Goal: Task Accomplishment & Management: Complete application form

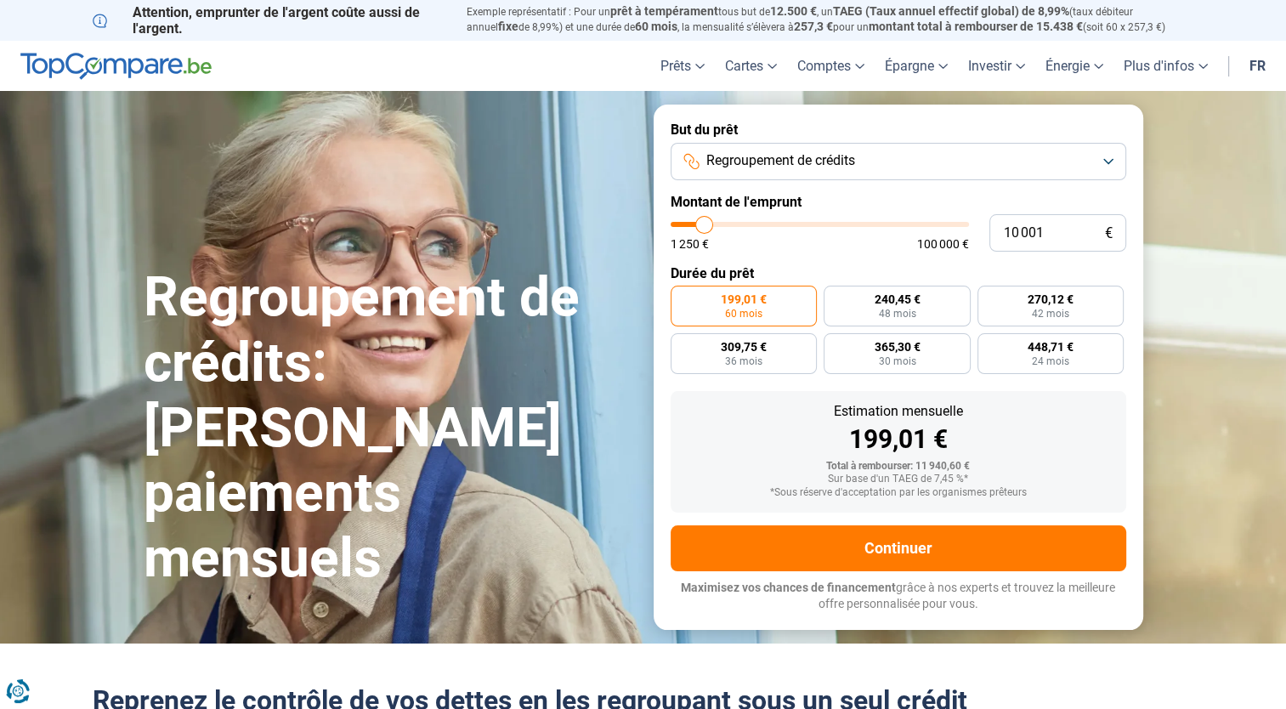
type input "40 250"
type input "40250"
click at [790, 222] on input "range" at bounding box center [820, 224] width 298 height 5
radio input "false"
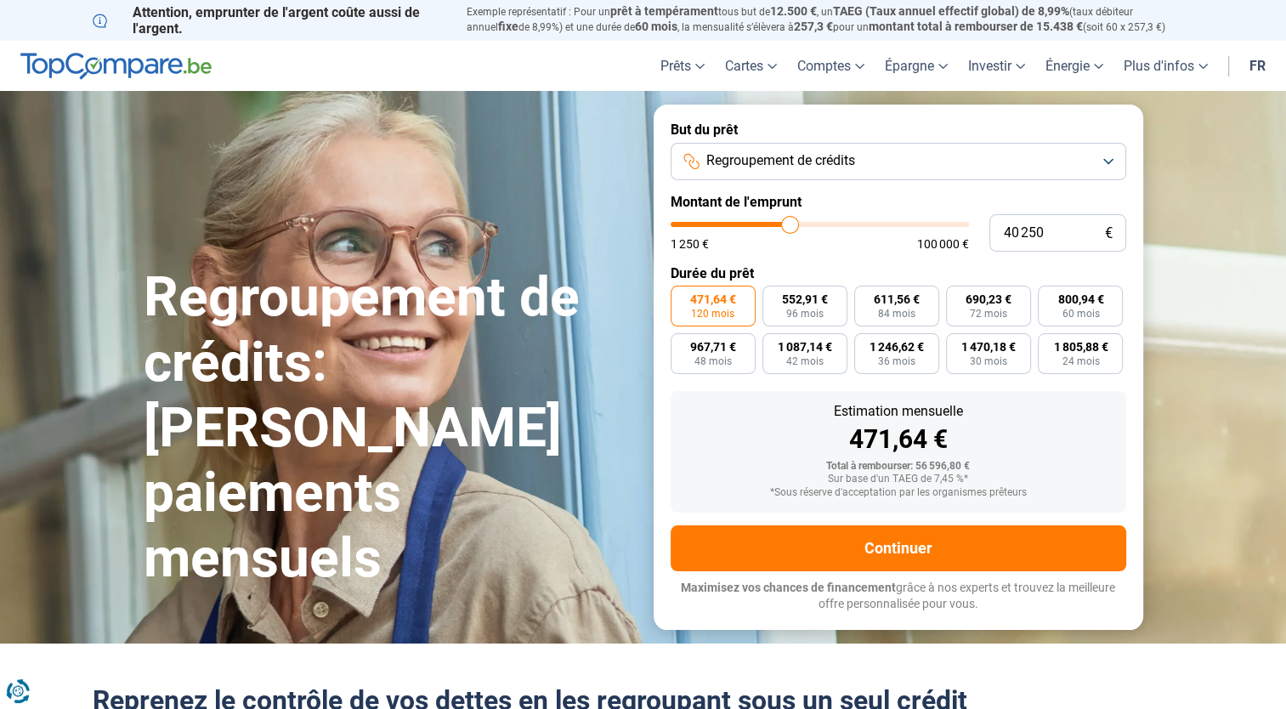
type input "37 250"
type input "37250"
type input "36 000"
type input "36000"
type input "34 500"
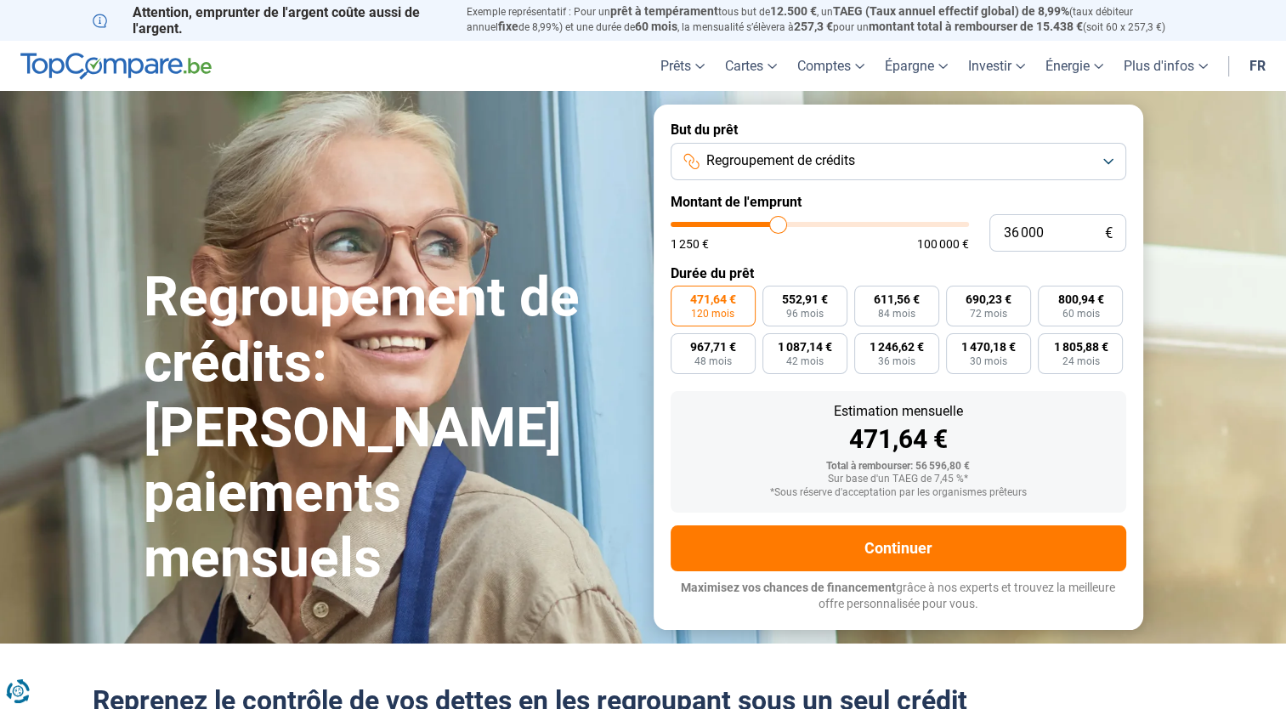
type input "34500"
type input "31 750"
type input "31750"
type input "29 500"
type input "29500"
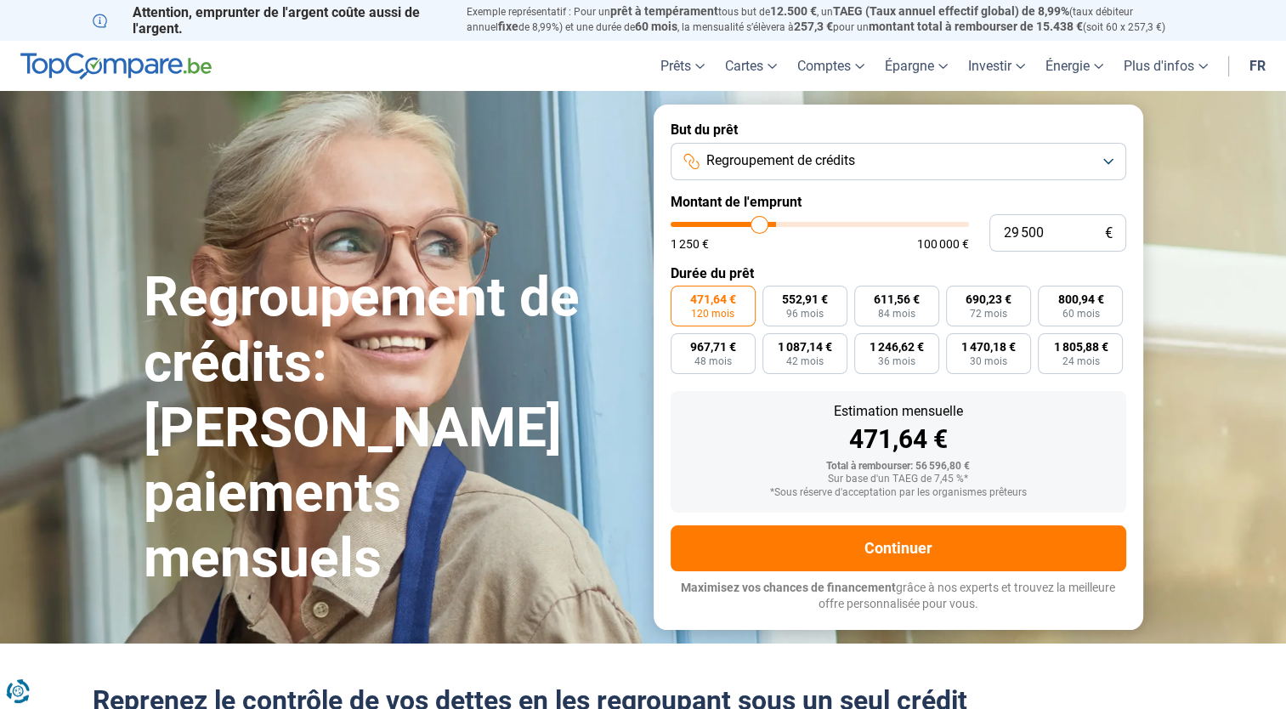
type input "26 750"
type input "26750"
type input "25 500"
type input "25500"
type input "25 250"
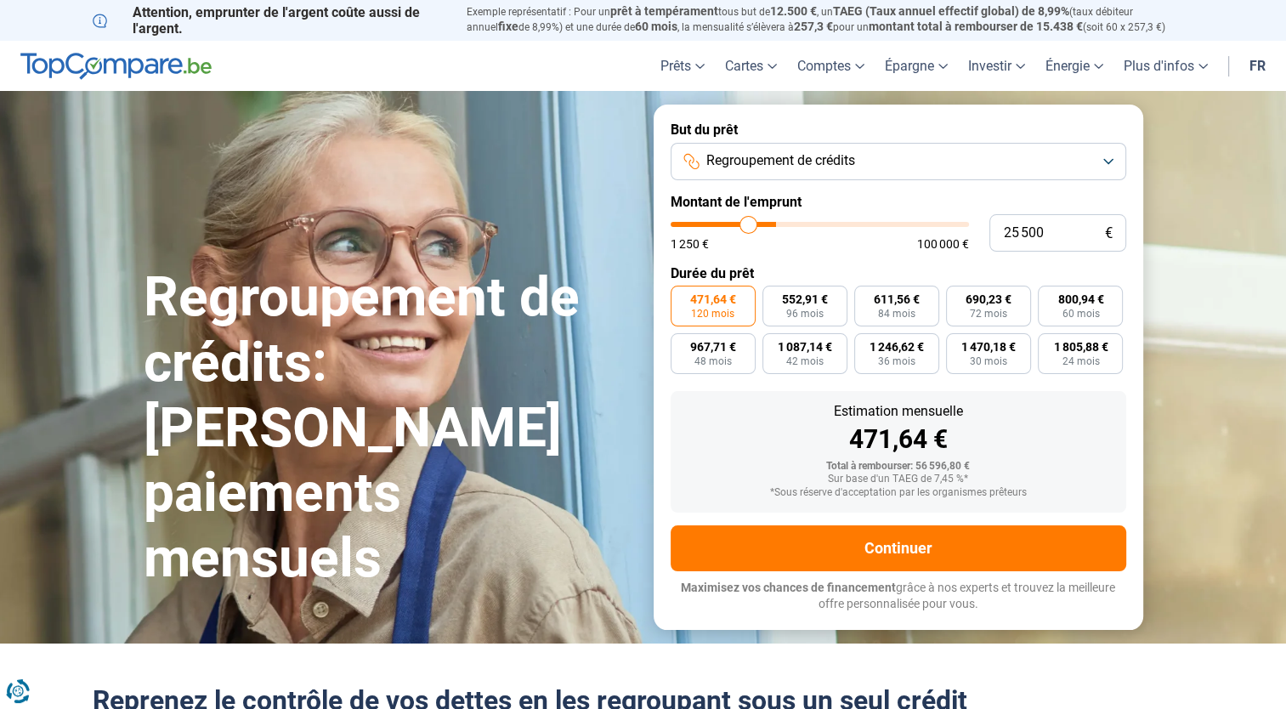
type input "25250"
type input "25 000"
type input "25000"
type input "24 250"
type input "24250"
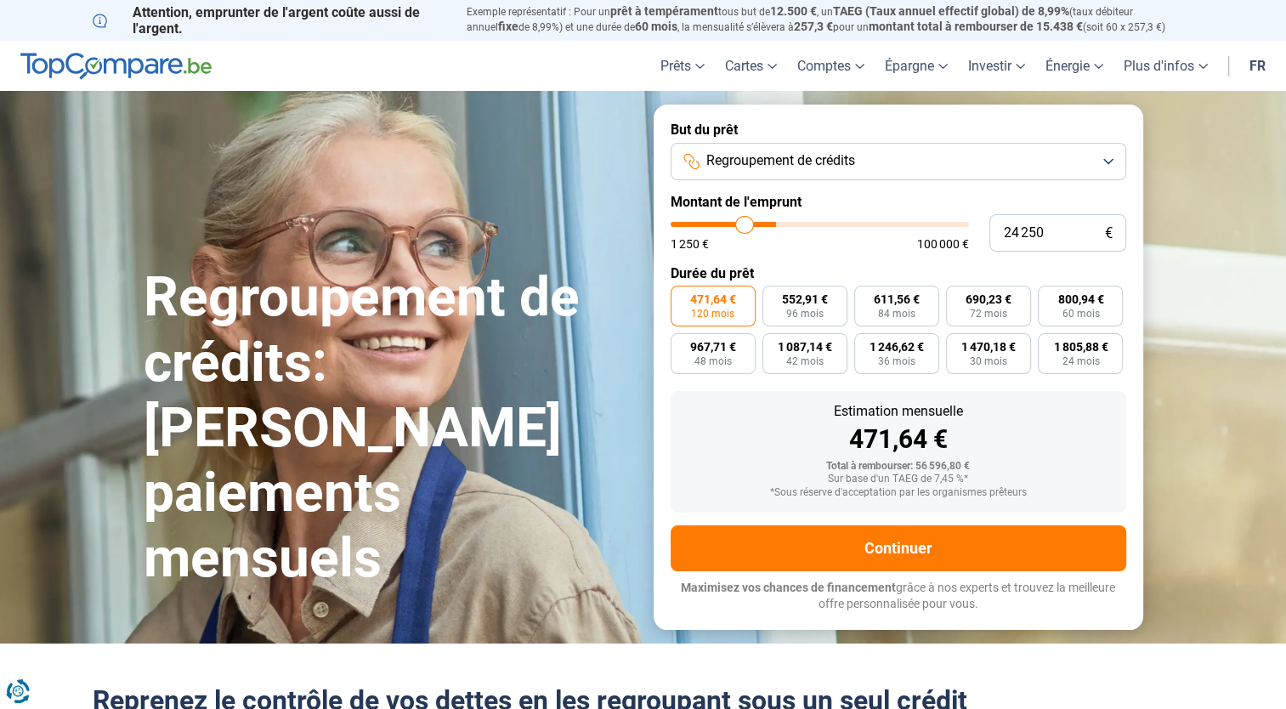
type input "23 000"
type input "23000"
type input "22 500"
type input "22500"
type input "22 250"
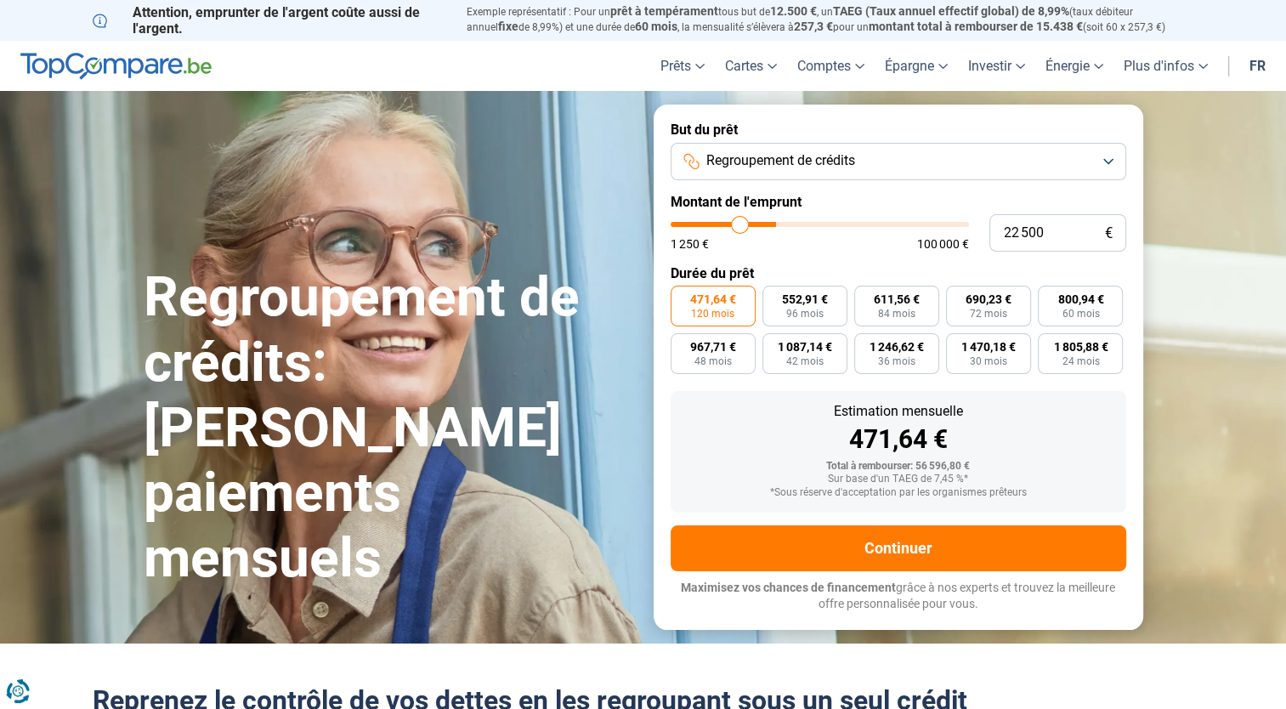
type input "22250"
type input "20 750"
type input "20750"
type input "20 250"
type input "20250"
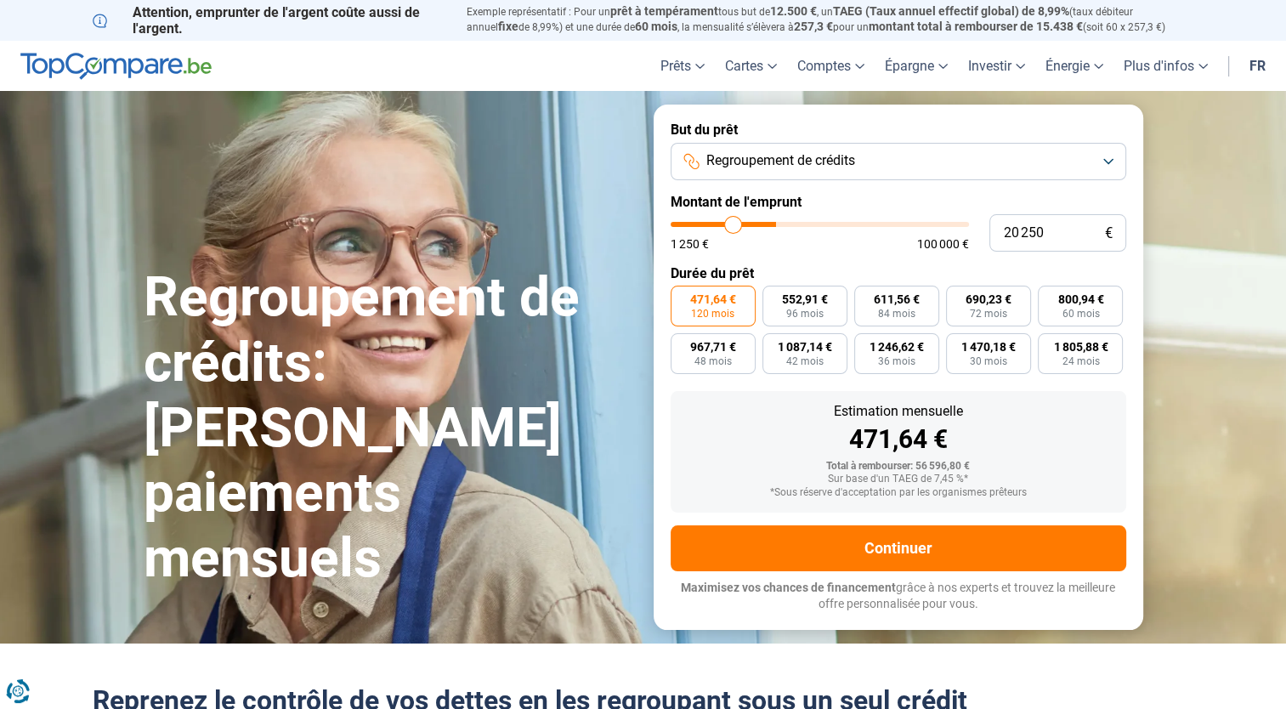
type input "20 000"
type input "20000"
type input "19 000"
type input "19000"
type input "17 500"
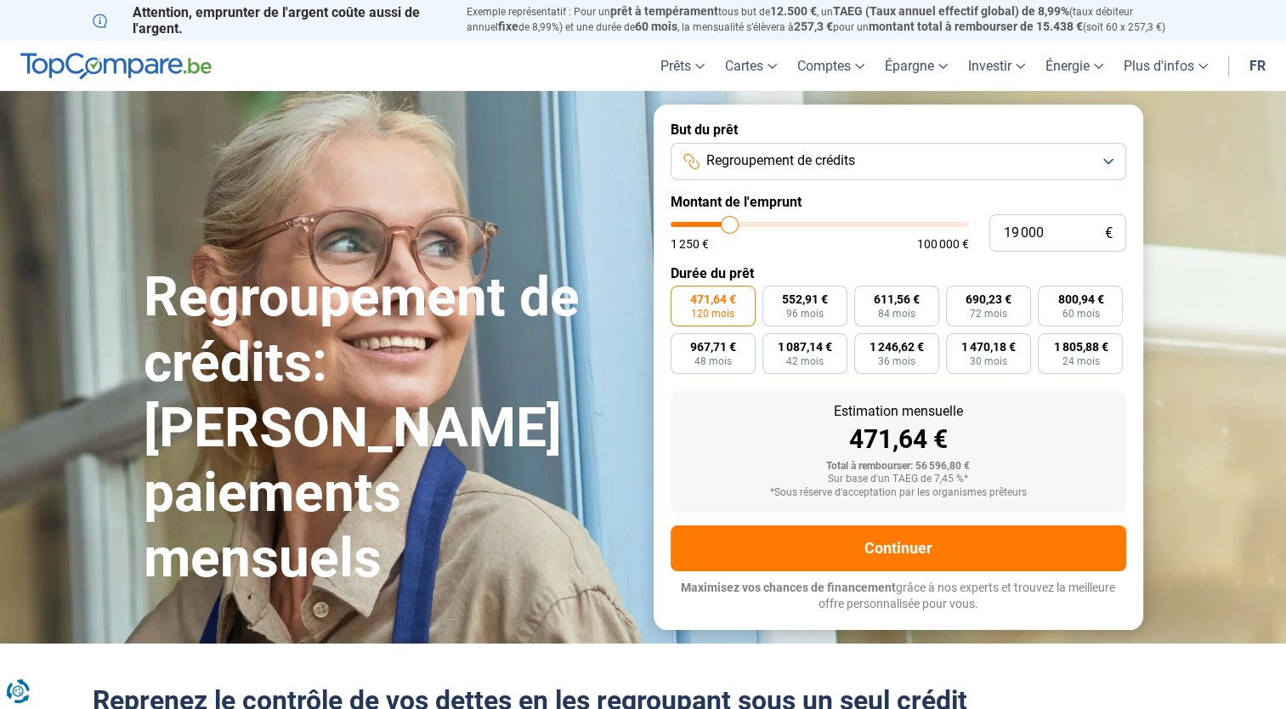
type input "17500"
type input "13 750"
type input "13750"
type input "10 000"
type input "10000"
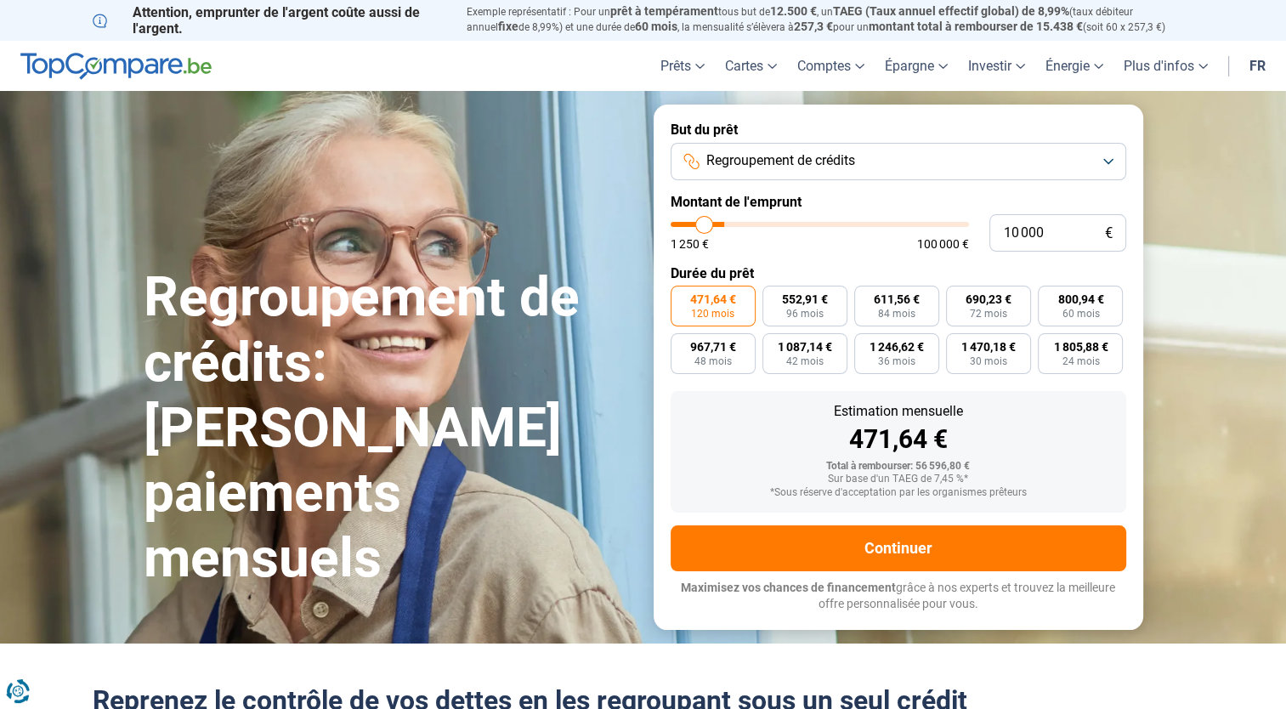
type input "9 250"
type input "9250"
type input "8 250"
type input "8250"
type input "8 000"
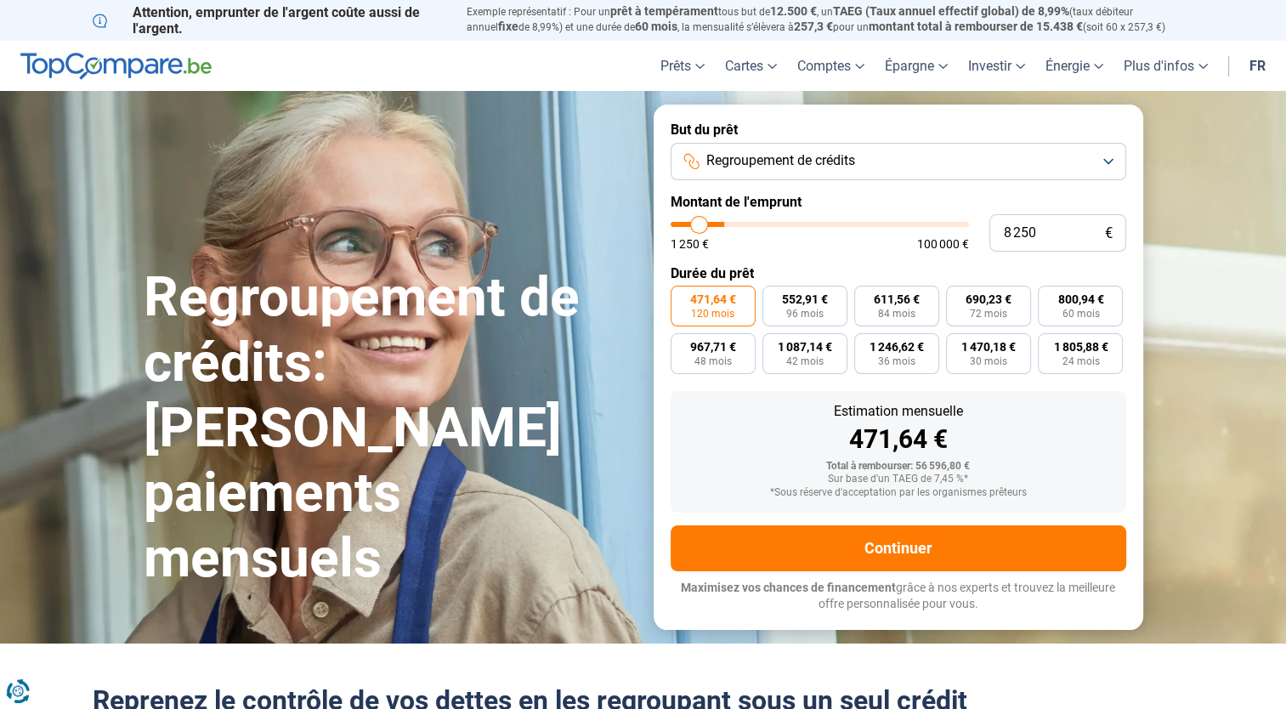
type input "8000"
type input "7 250"
type input "7250"
type input "6 500"
type input "6500"
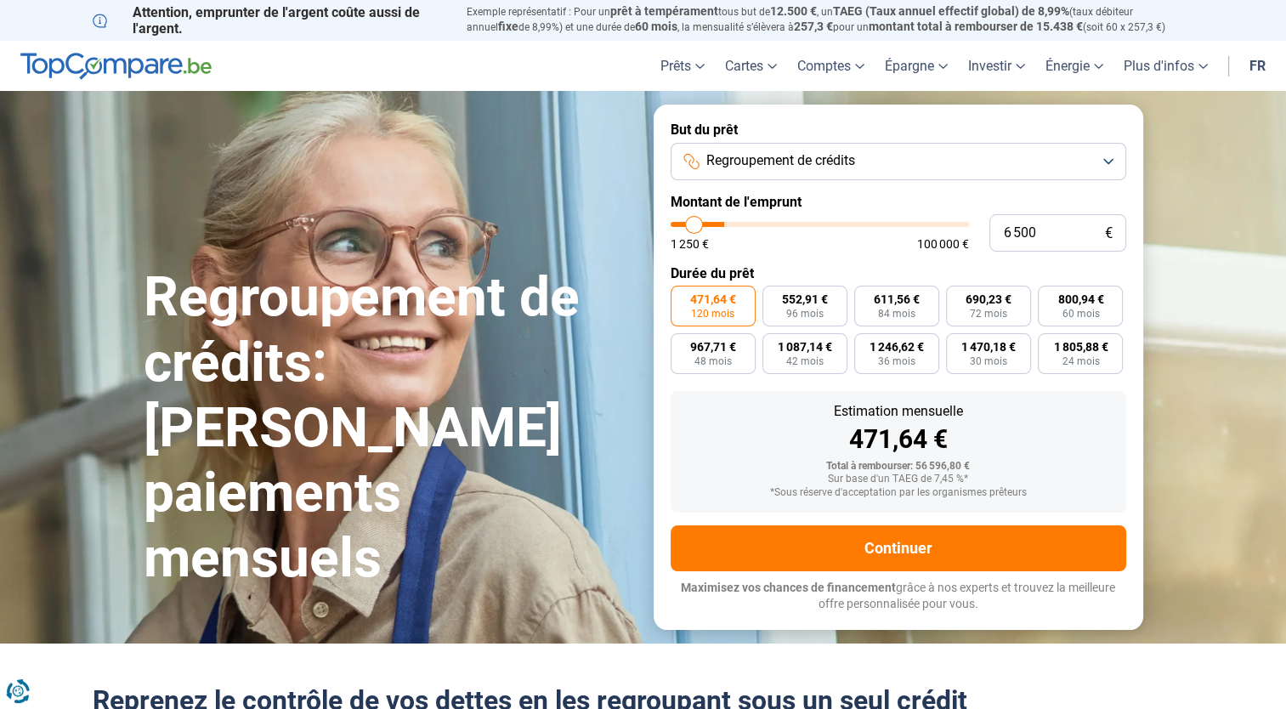
type input "5 750"
type input "5750"
type input "3 000"
type input "3000"
type input "1 250"
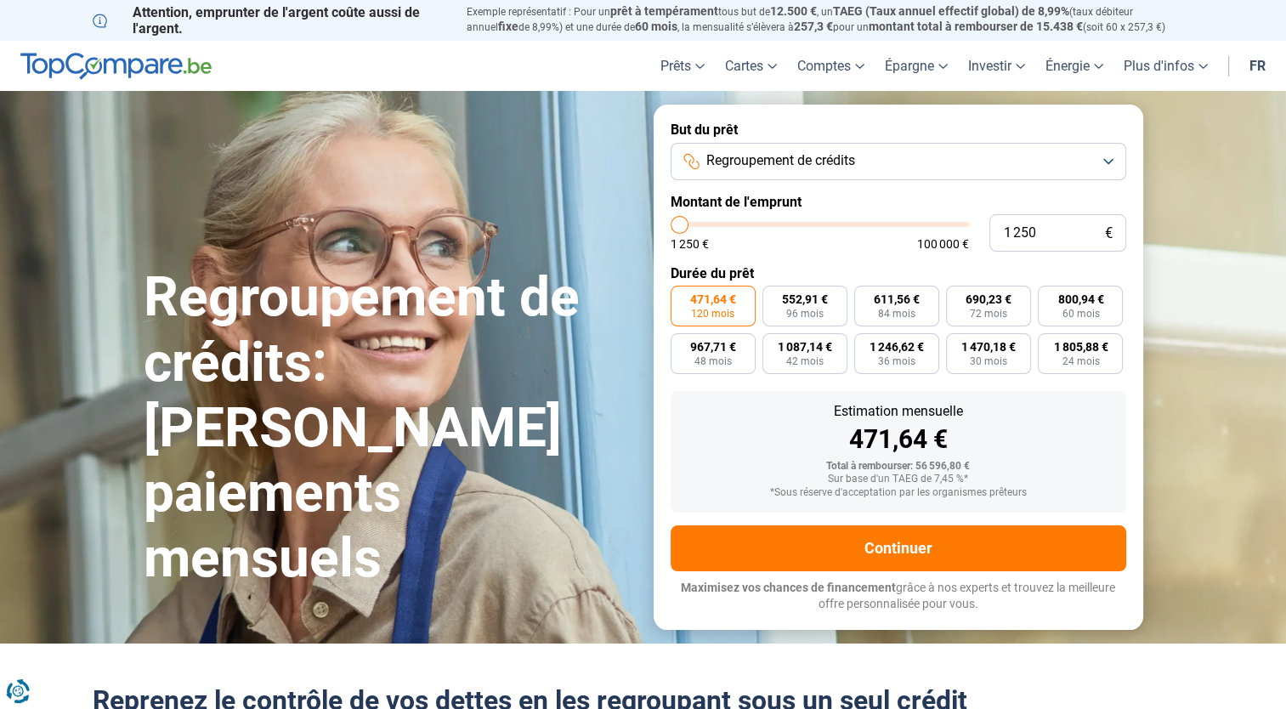
drag, startPoint x: 783, startPoint y: 231, endPoint x: 678, endPoint y: 240, distance: 105.8
type input "1250"
click at [678, 227] on input "range" at bounding box center [820, 224] width 298 height 5
radio input "true"
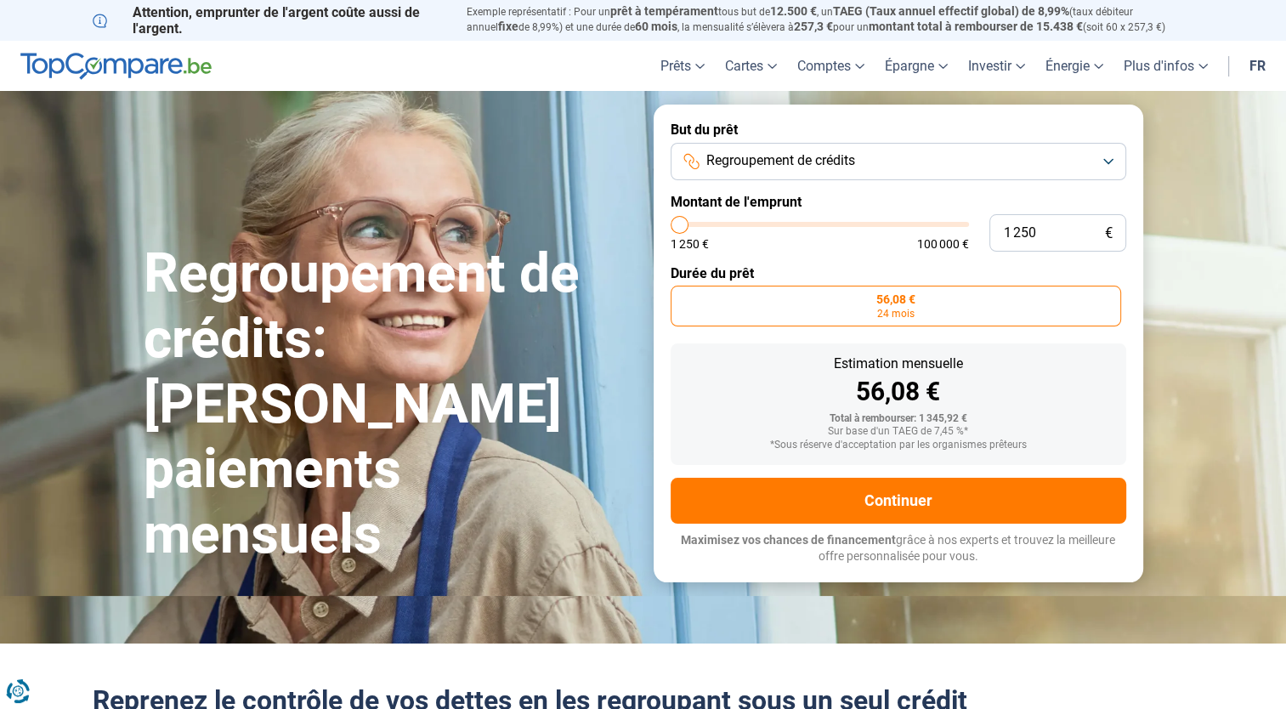
type input "10 500"
type input "10500"
click at [705, 224] on input "range" at bounding box center [820, 224] width 298 height 5
radio input "false"
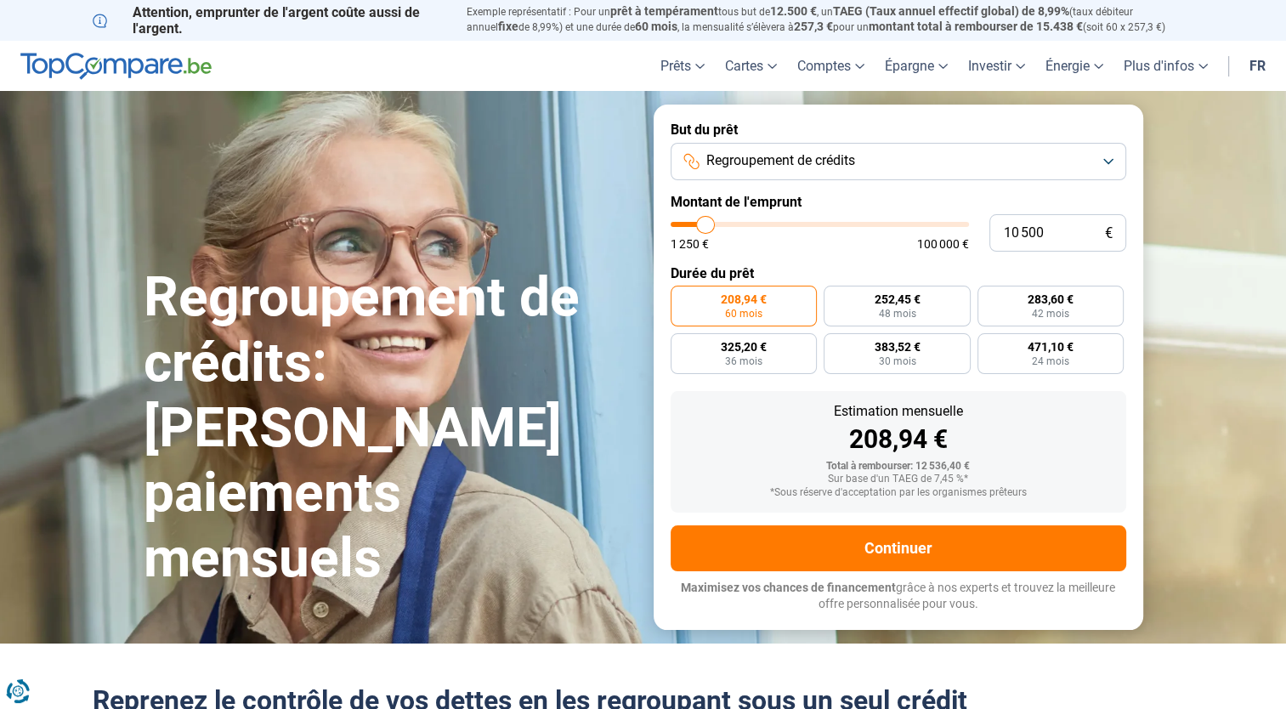
type input "5 250"
type input "5250"
click at [690, 224] on input "range" at bounding box center [820, 224] width 298 height 5
radio input "true"
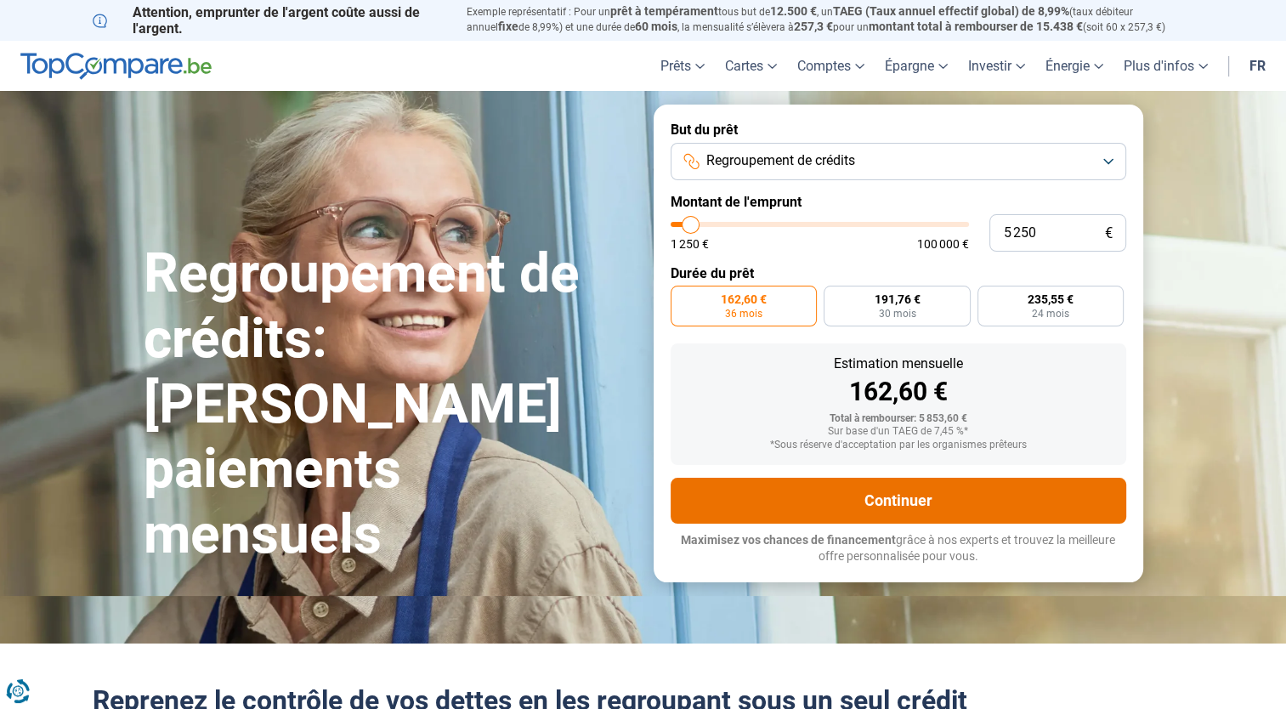
click at [830, 492] on button "Continuer" at bounding box center [899, 501] width 456 height 46
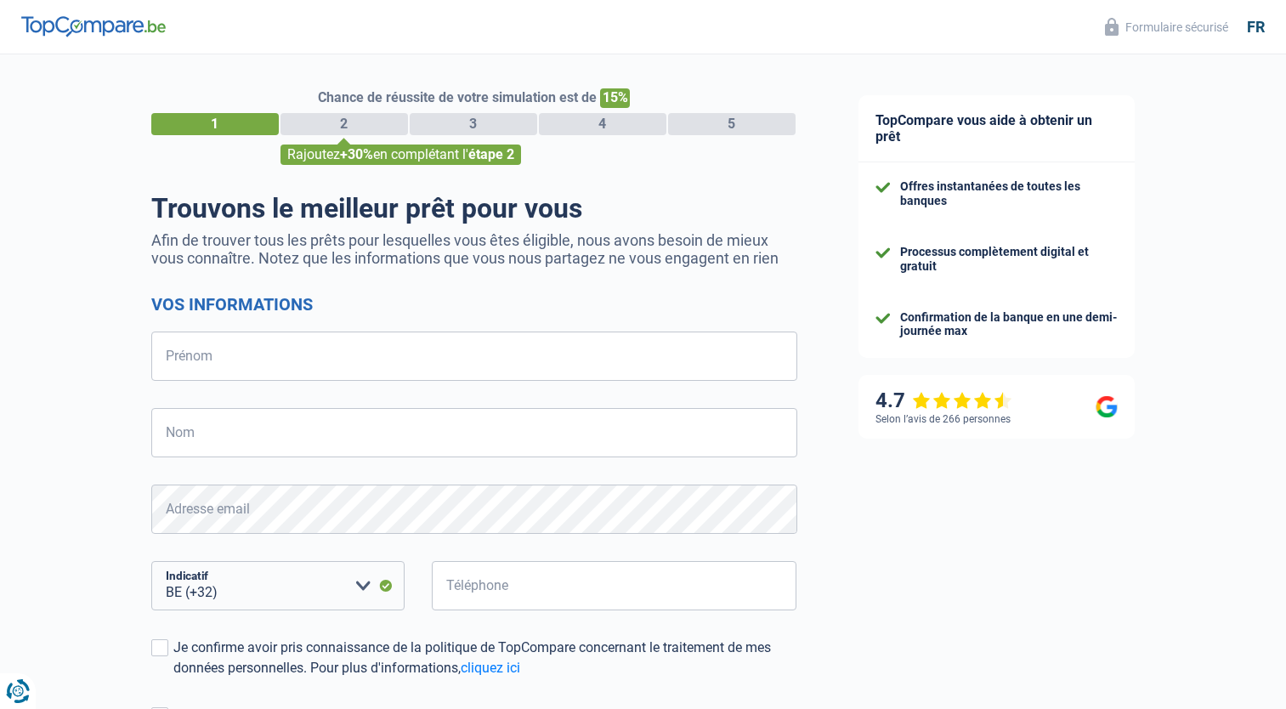
select select "32"
click at [332, 343] on input "Prénom" at bounding box center [474, 356] width 646 height 49
type input "Alessandro"
type input "Thys"
type input "489370550"
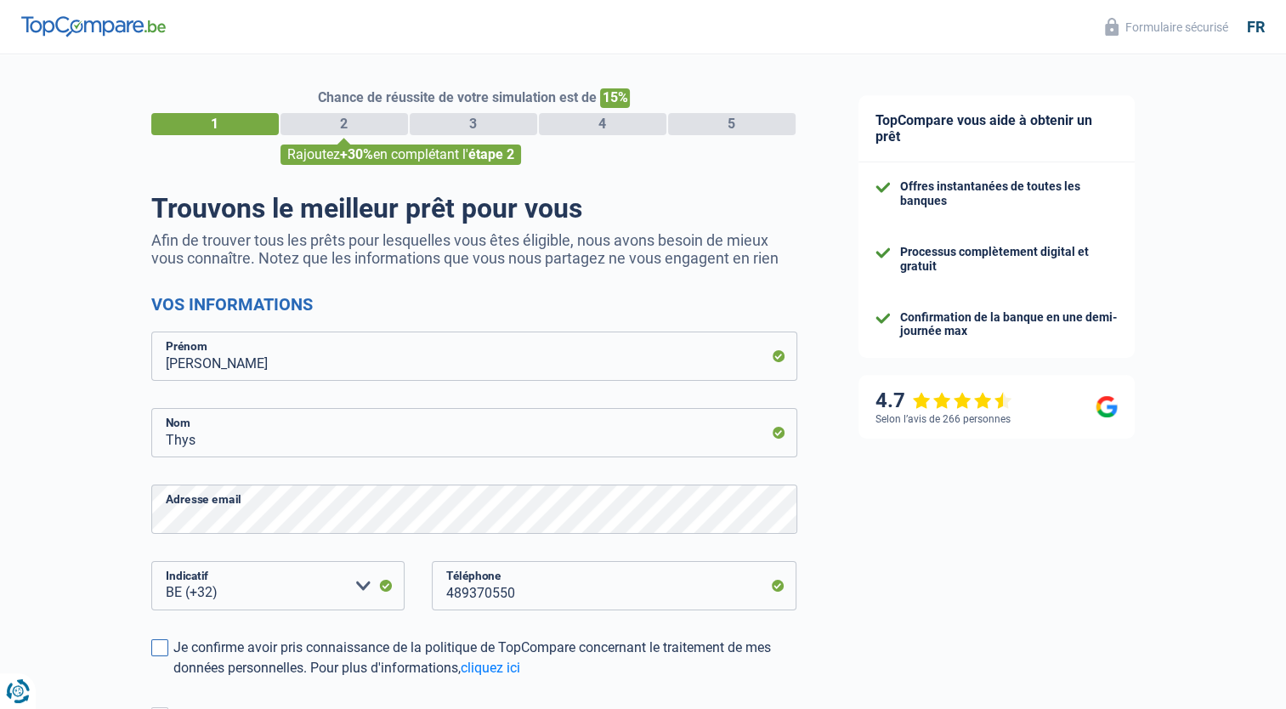
click at [161, 656] on span at bounding box center [159, 647] width 17 height 17
click at [173, 679] on input "Je confirme avoir pris connaissance de la politique de TopCompare concernant le…" at bounding box center [173, 679] width 0 height 0
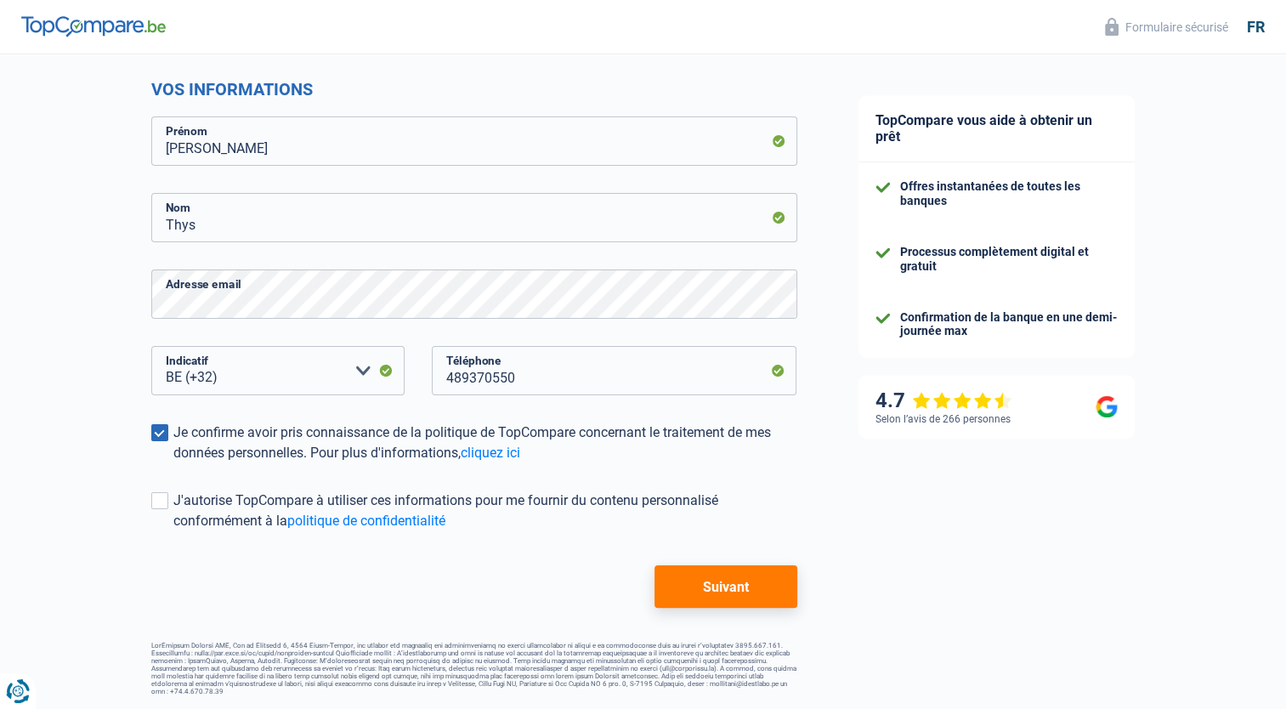
click at [735, 599] on button "Suivant" at bounding box center [726, 586] width 142 height 43
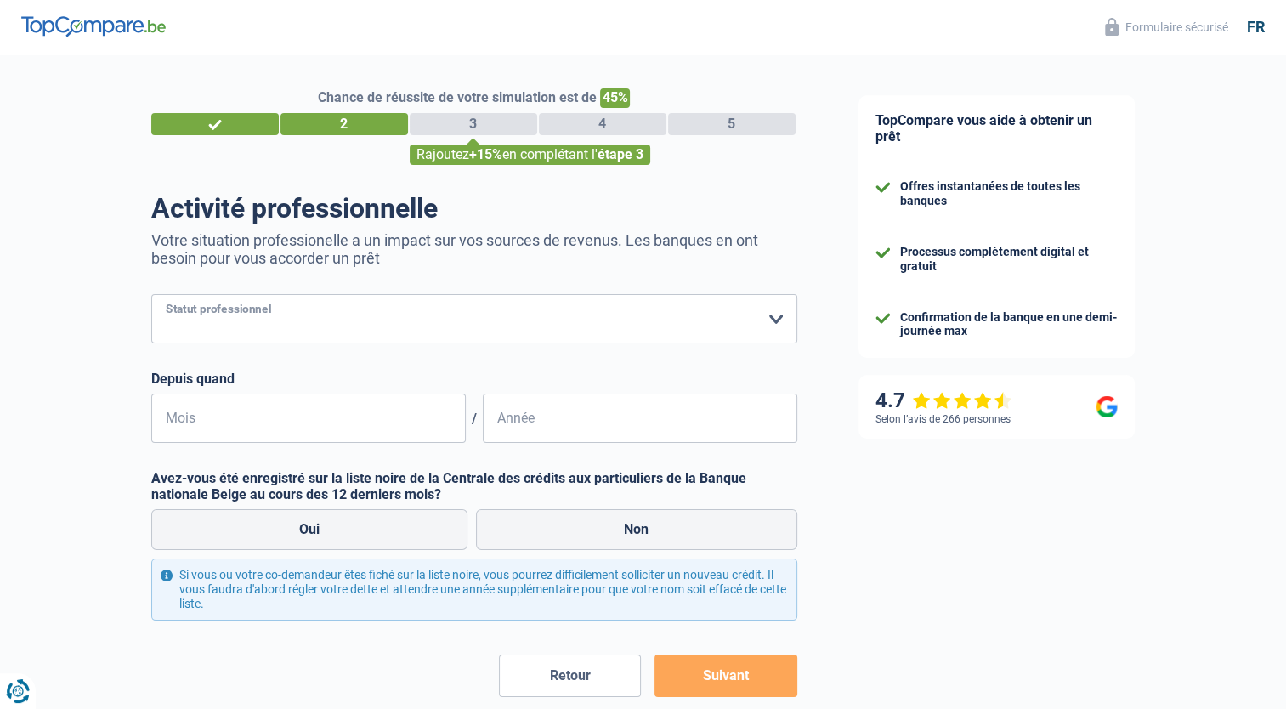
click at [427, 316] on select "Ouvrier Employé privé Employé public Invalide Indépendant Pensionné Chômeur Mut…" at bounding box center [474, 318] width 646 height 49
select select "privateEmployee"
click at [151, 295] on select "Ouvrier Employé privé Employé public Invalide Indépendant Pensionné Chômeur Mut…" at bounding box center [474, 318] width 646 height 49
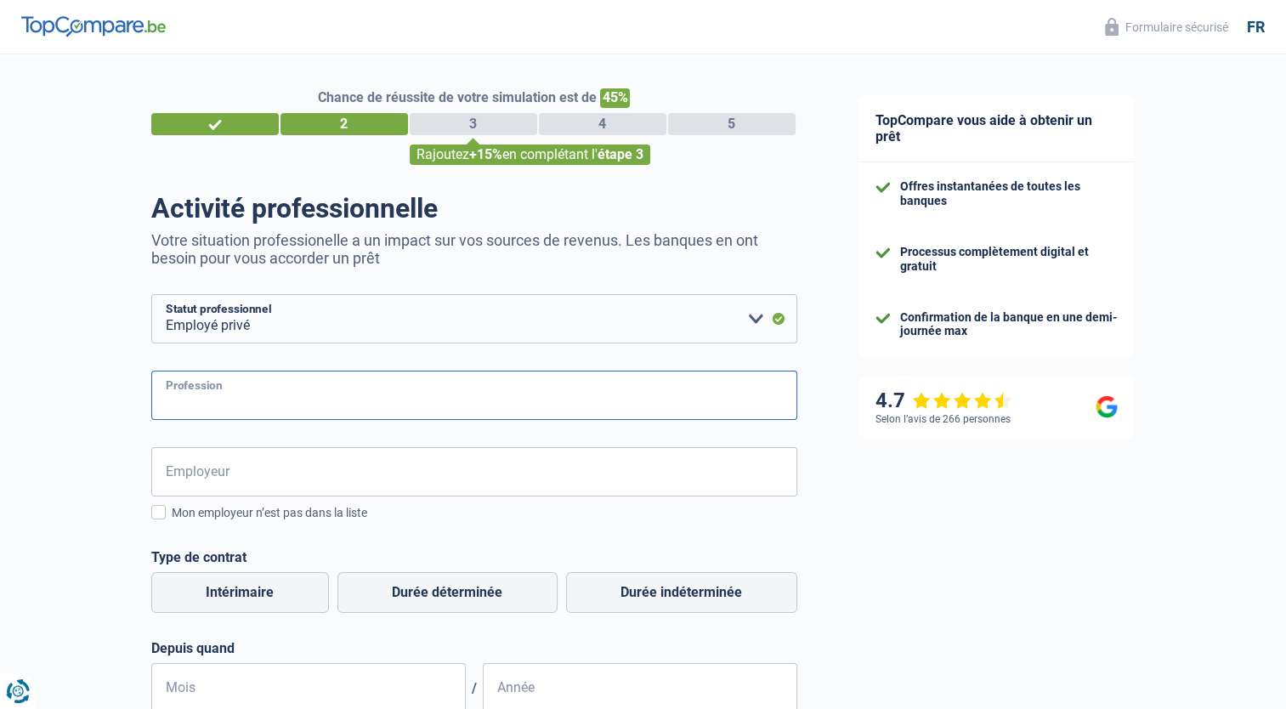
click at [239, 396] on input "Profession" at bounding box center [474, 395] width 646 height 49
type input "a"
type input "Expert en relation client"
click at [252, 451] on input "Employeur" at bounding box center [474, 471] width 646 height 49
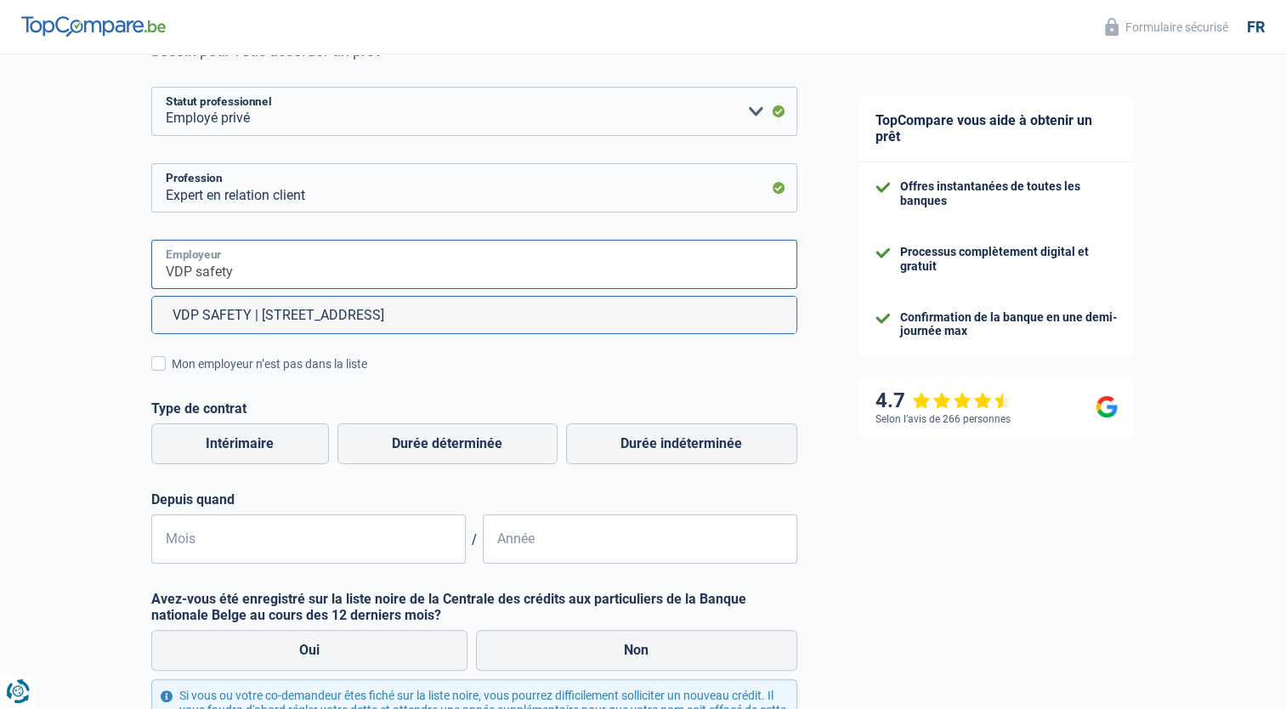
scroll to position [340, 0]
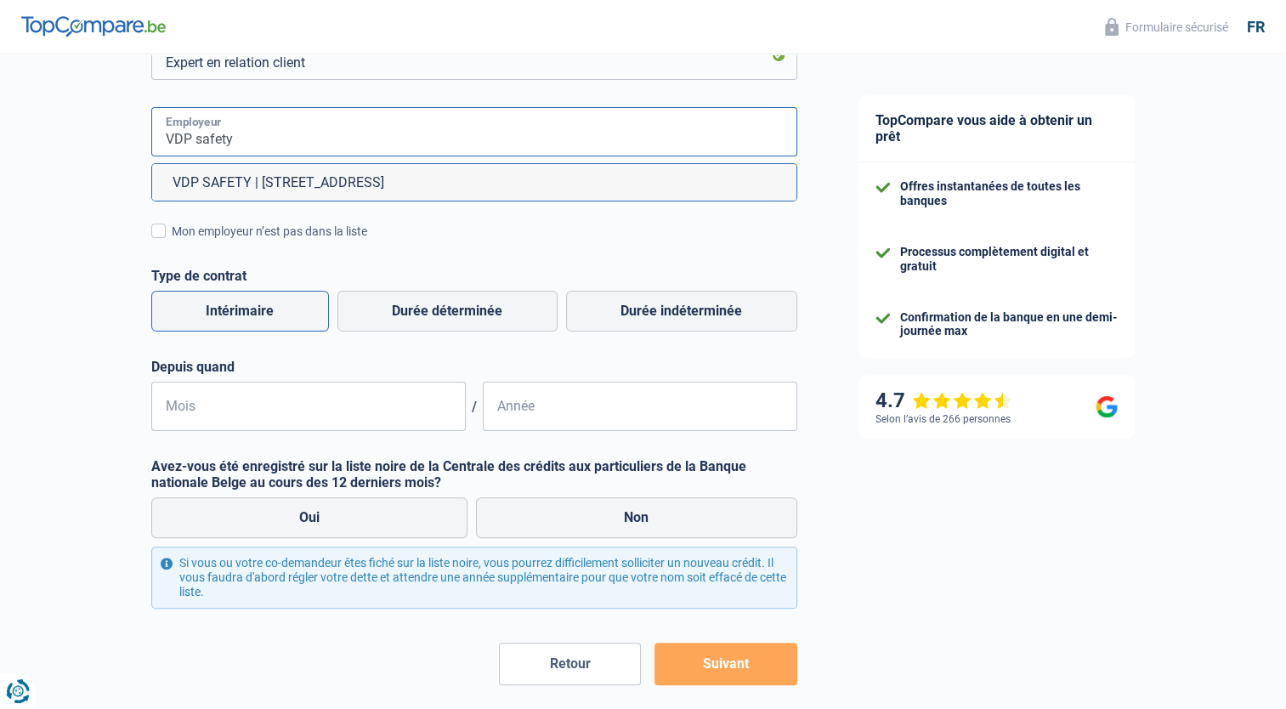
type input "VDP safety"
click at [242, 319] on label "Intérimaire" at bounding box center [240, 311] width 178 height 41
click at [242, 319] on input "Intérimaire" at bounding box center [240, 311] width 178 height 41
radio input "true"
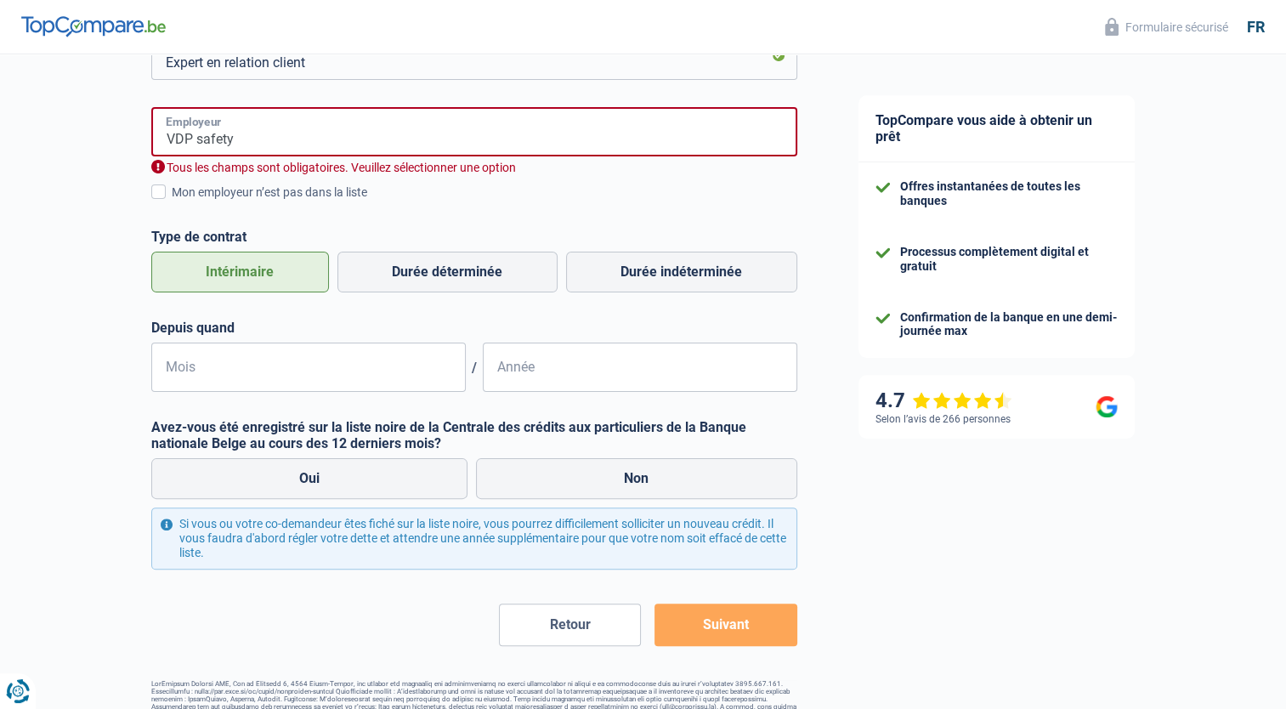
click at [289, 138] on input "VDP safety" at bounding box center [474, 131] width 646 height 49
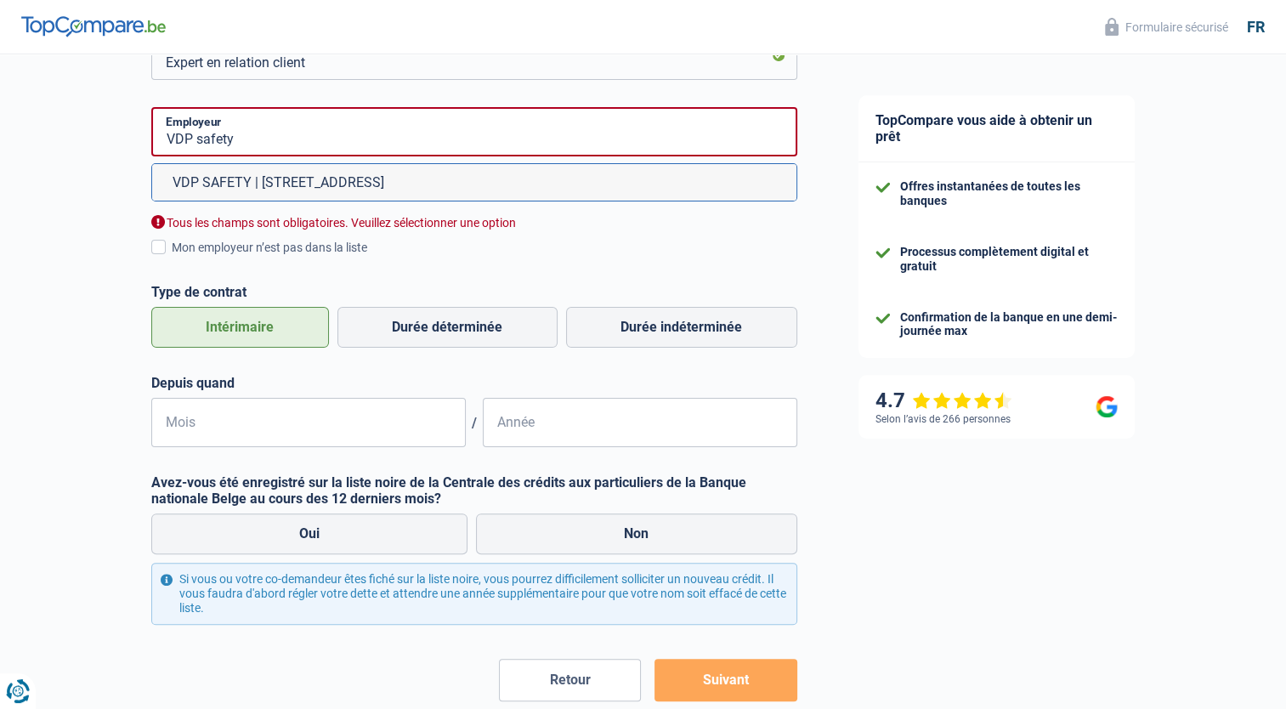
click at [279, 185] on li "VDP SAFETY | Binnensteenweg, 160 | 2530 - Boechout" at bounding box center [474, 182] width 645 height 37
type input "VDP SAFETY | Binnensteenweg, 160 | 2530 - Boechout"
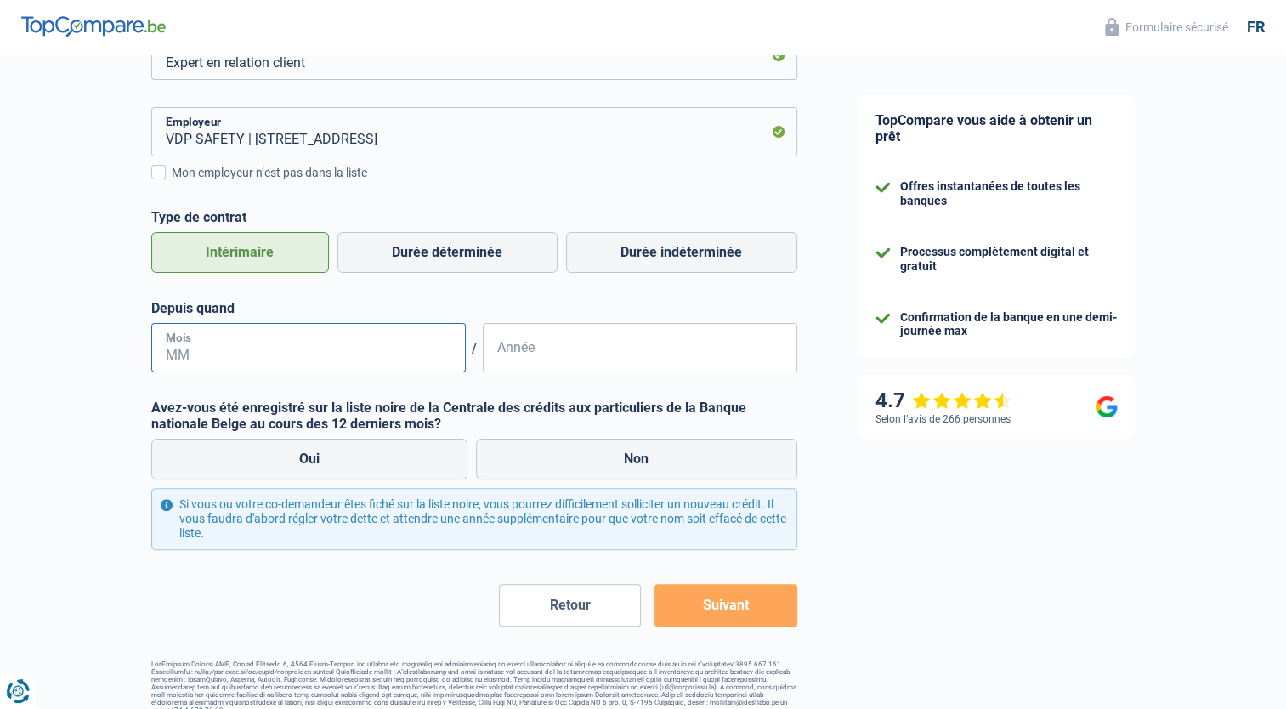
click at [252, 340] on input "Mois" at bounding box center [308, 347] width 315 height 49
type input "07"
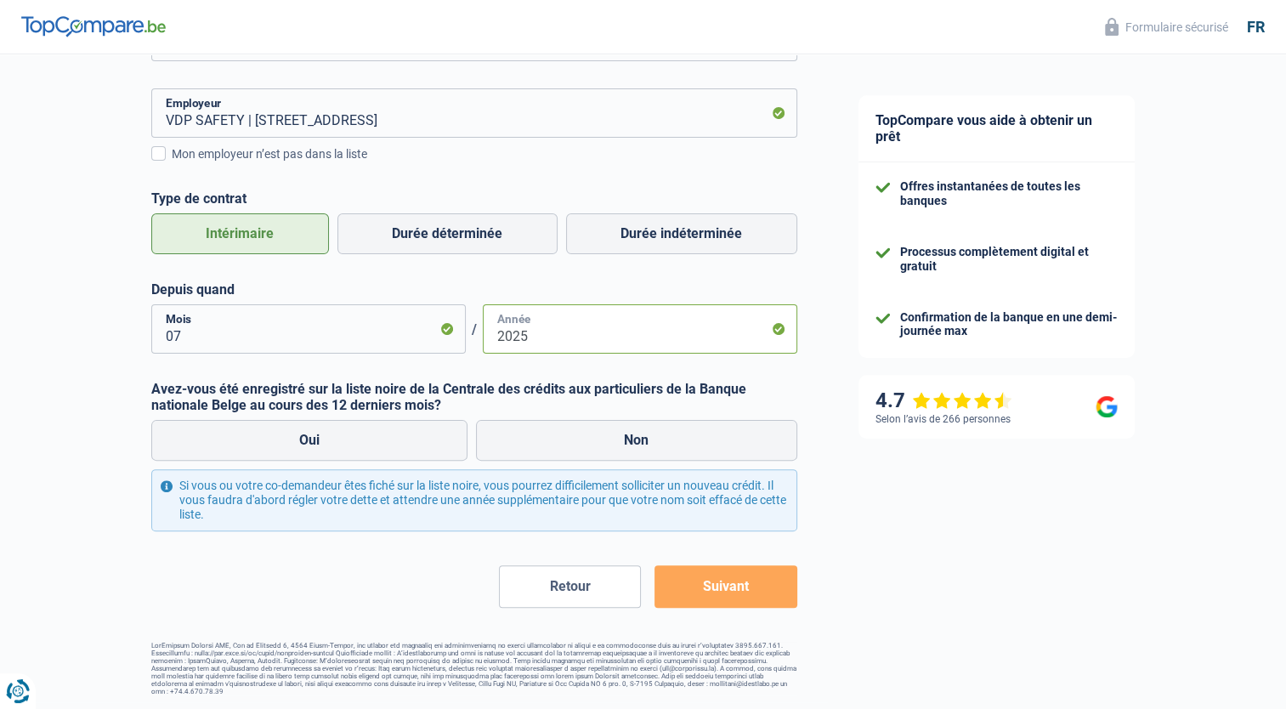
type input "2025"
click at [684, 582] on button "Suivant" at bounding box center [726, 586] width 142 height 43
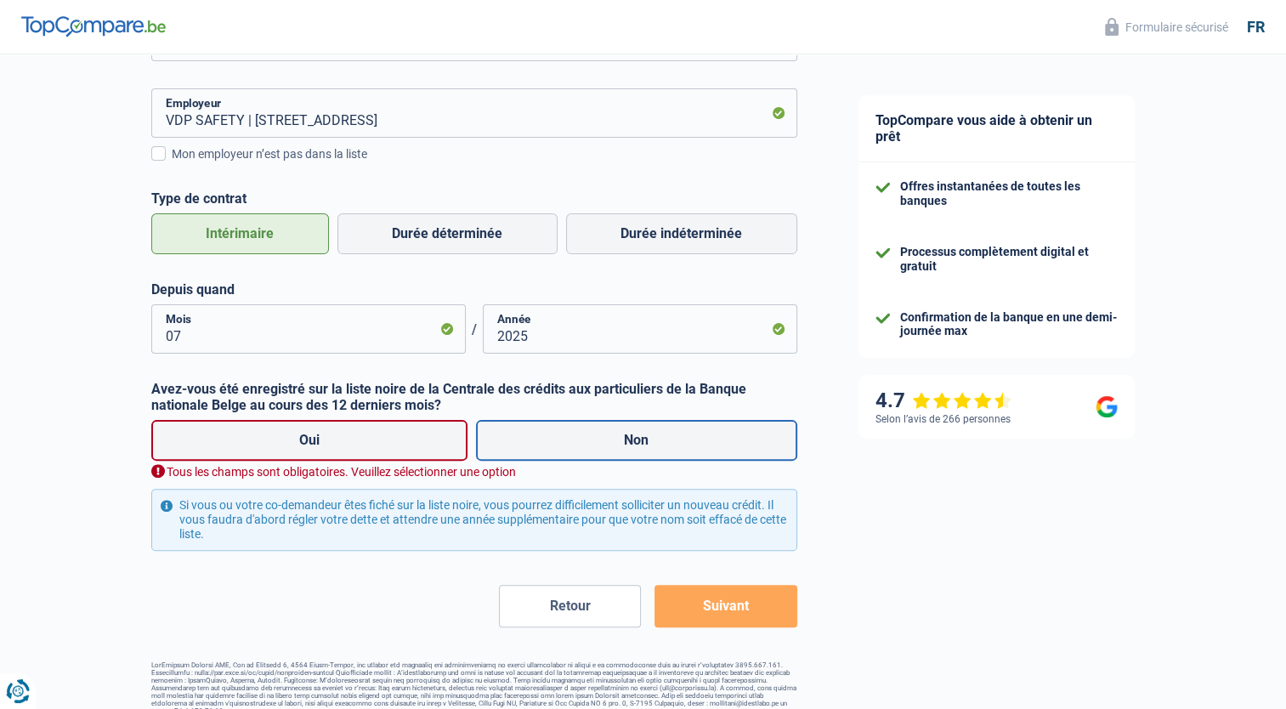
click at [691, 429] on label "Non" at bounding box center [636, 440] width 321 height 41
click at [691, 429] on input "Non" at bounding box center [636, 440] width 321 height 41
radio input "true"
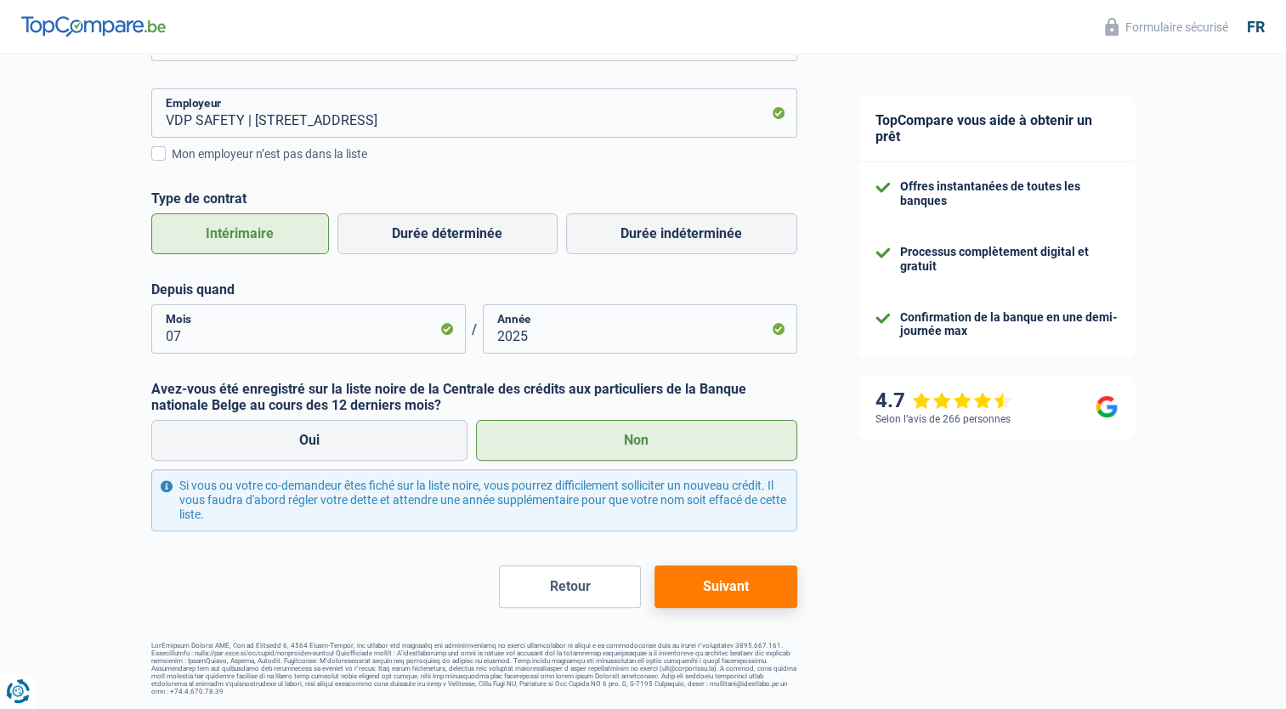
click at [697, 596] on button "Suivant" at bounding box center [726, 586] width 142 height 43
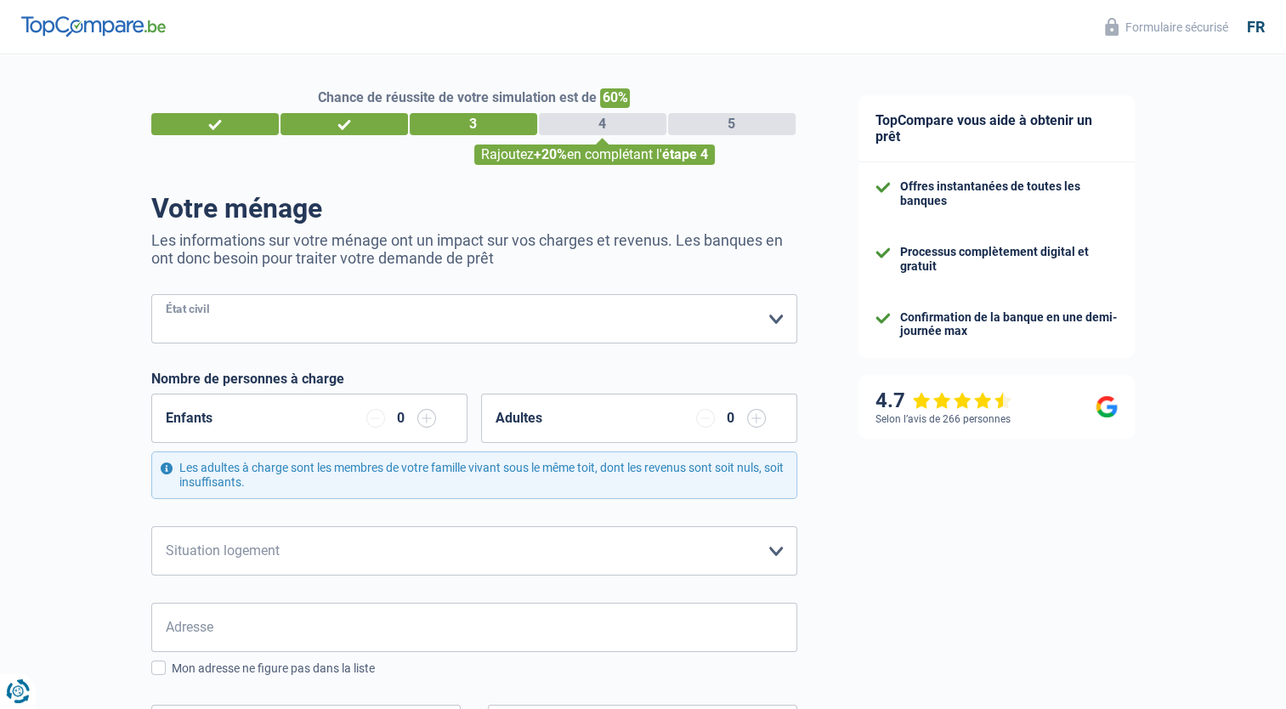
click at [646, 304] on select "Célibataire Marié(e) Cohabitant(e) légal(e) Divorcé(e) Veuf(ve) Séparé (de fait…" at bounding box center [474, 318] width 646 height 49
select select "divorced"
click at [151, 295] on select "Célibataire Marié(e) Cohabitant(e) légal(e) Divorcé(e) Veuf(ve) Séparé (de fait…" at bounding box center [474, 318] width 646 height 49
click at [300, 563] on select "Locataire Propriétaire avec prêt hypothécaire Propriétaire sans prêt hypothécai…" at bounding box center [474, 550] width 646 height 49
select select "ownerWithMortgage"
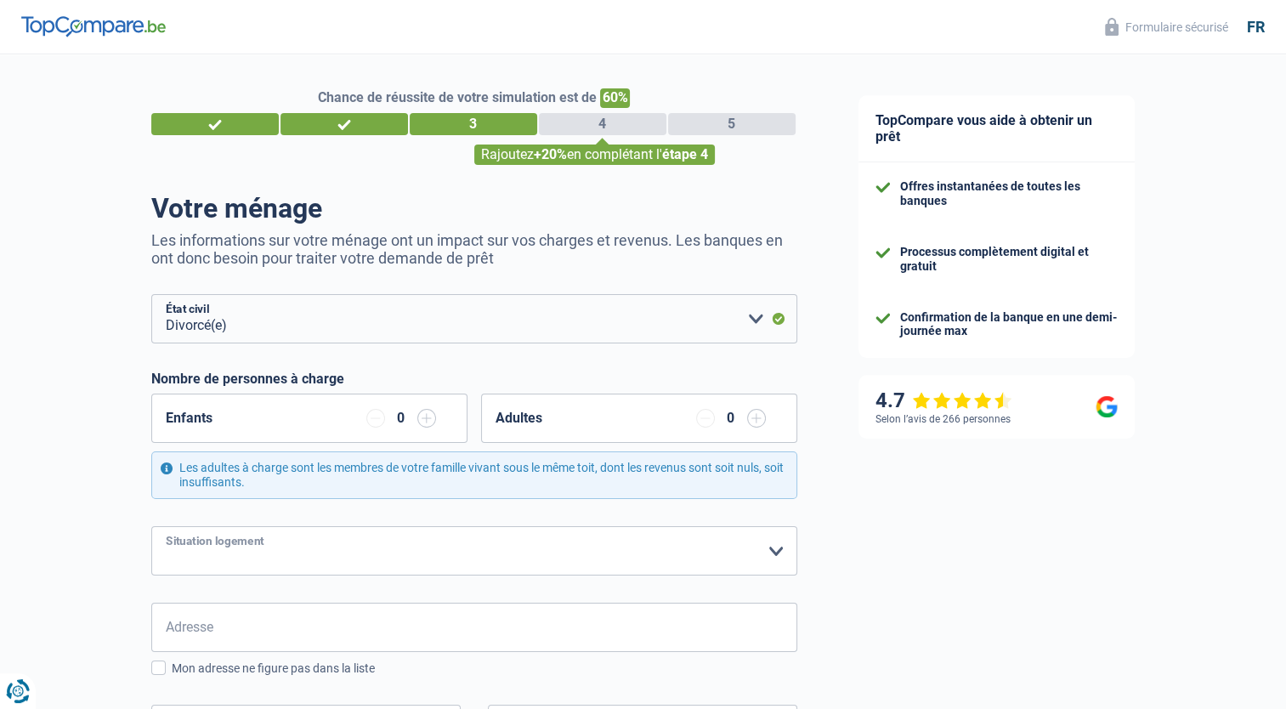
click at [151, 526] on select "Locataire Propriétaire avec prêt hypothécaire Propriétaire sans prêt hypothécai…" at bounding box center [474, 550] width 646 height 49
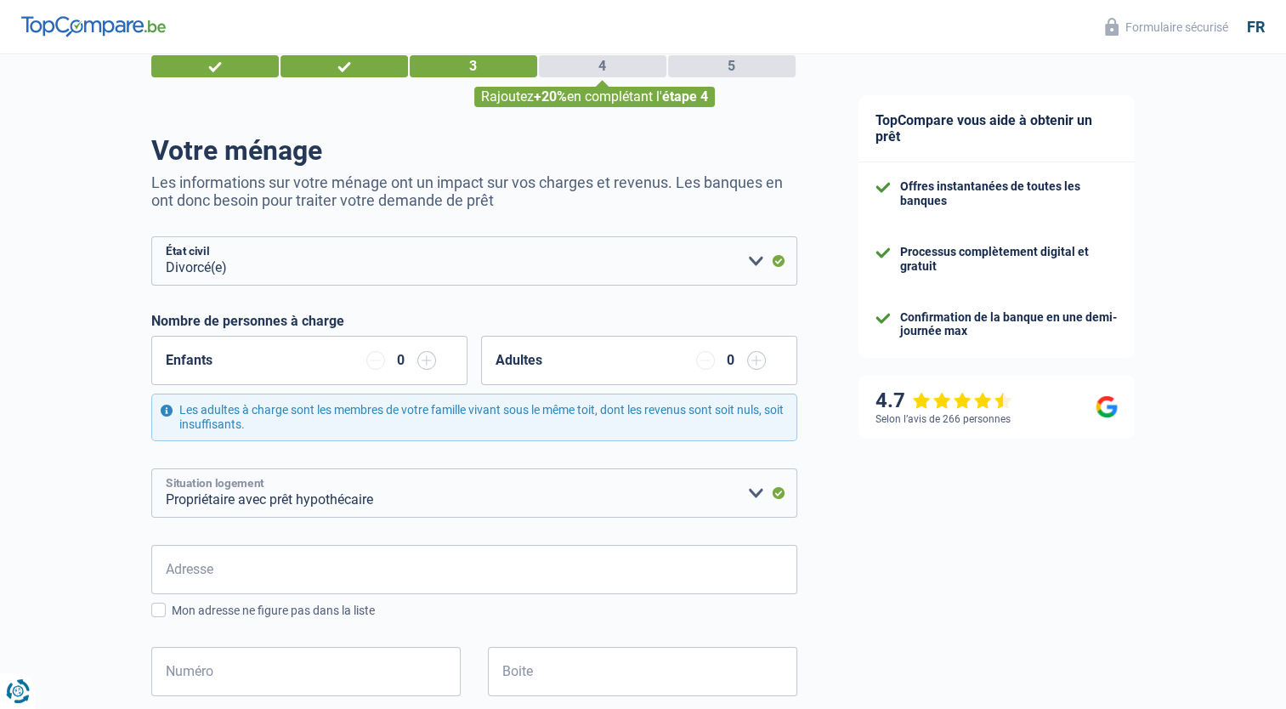
scroll to position [170, 0]
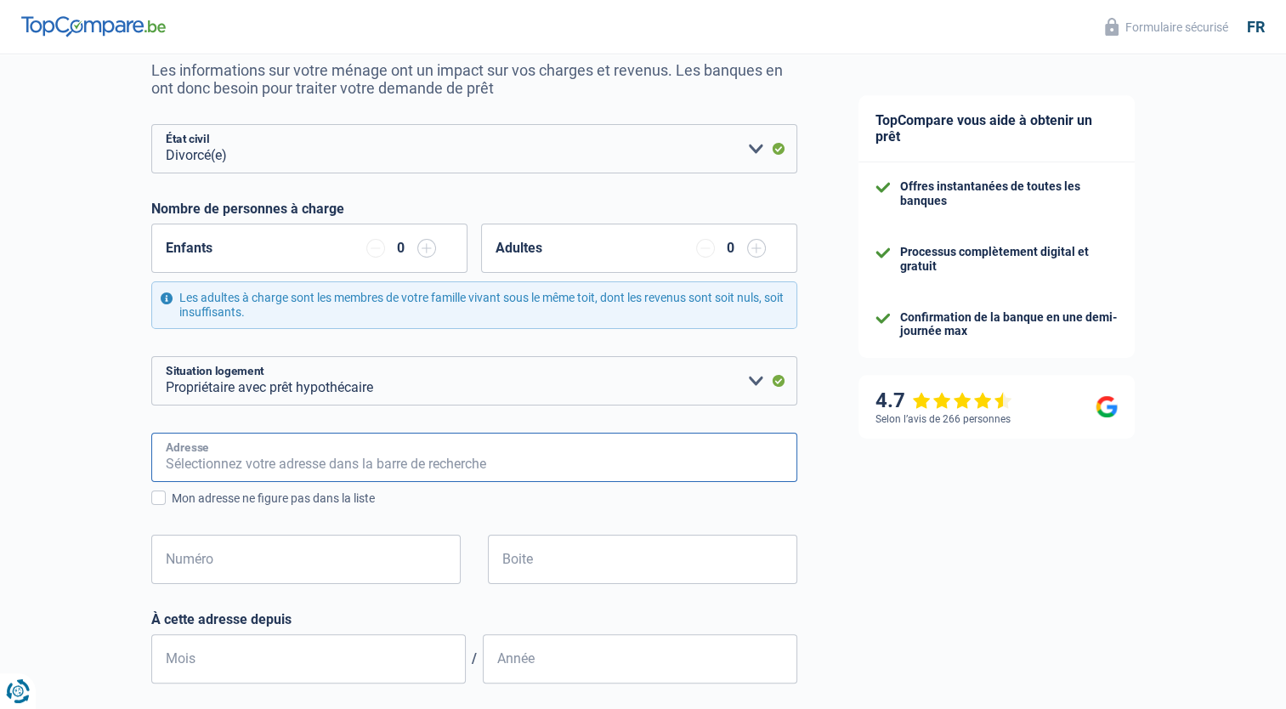
click at [244, 471] on input "Adresse" at bounding box center [474, 457] width 646 height 49
type input "rue de Loverval, 5"
type input "Belgium"
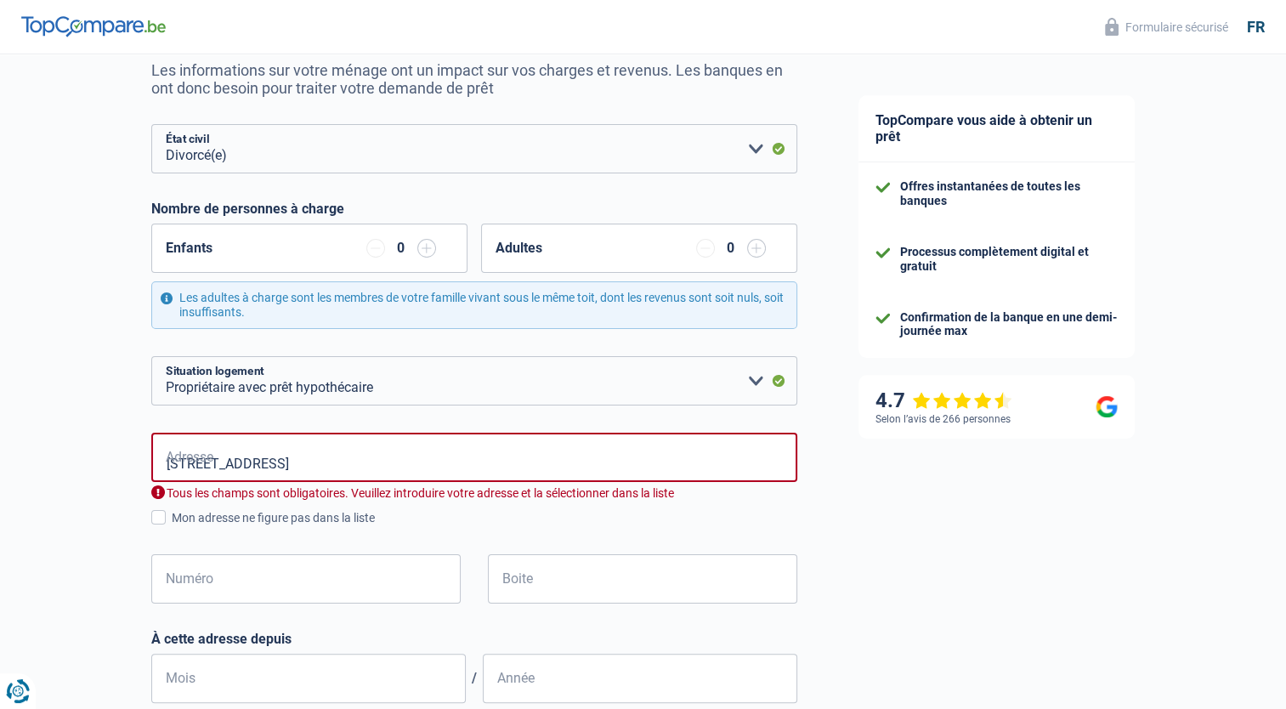
type input "Belgium"
click at [115, 607] on div "Chance de réussite de votre simulation est de 60% 1 2 3 4 5 Rajoutez +20% en co…" at bounding box center [414, 539] width 828 height 1322
click at [282, 463] on input "rue de Loverval," at bounding box center [474, 457] width 646 height 49
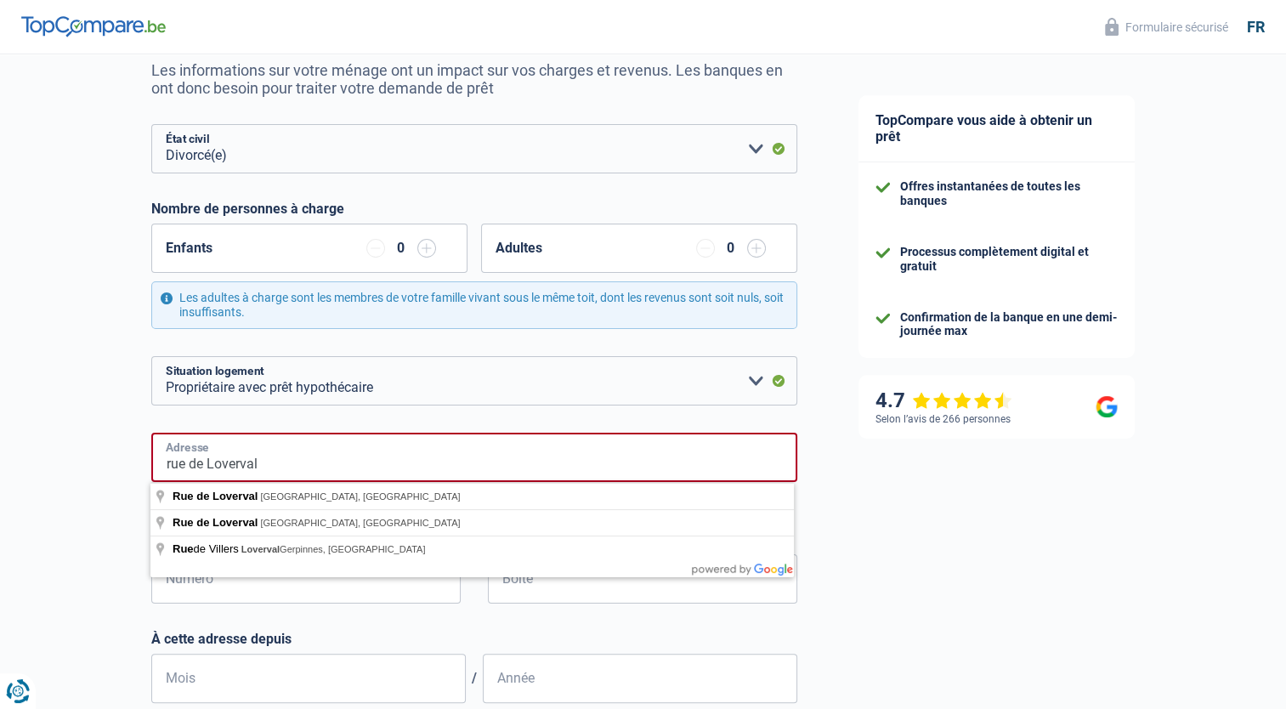
type input "rue de Loverval"
click at [88, 542] on div "Chance de réussite de votre simulation est de 60% 1 2 3 4 5 Rajoutez +20% en co…" at bounding box center [414, 539] width 828 height 1322
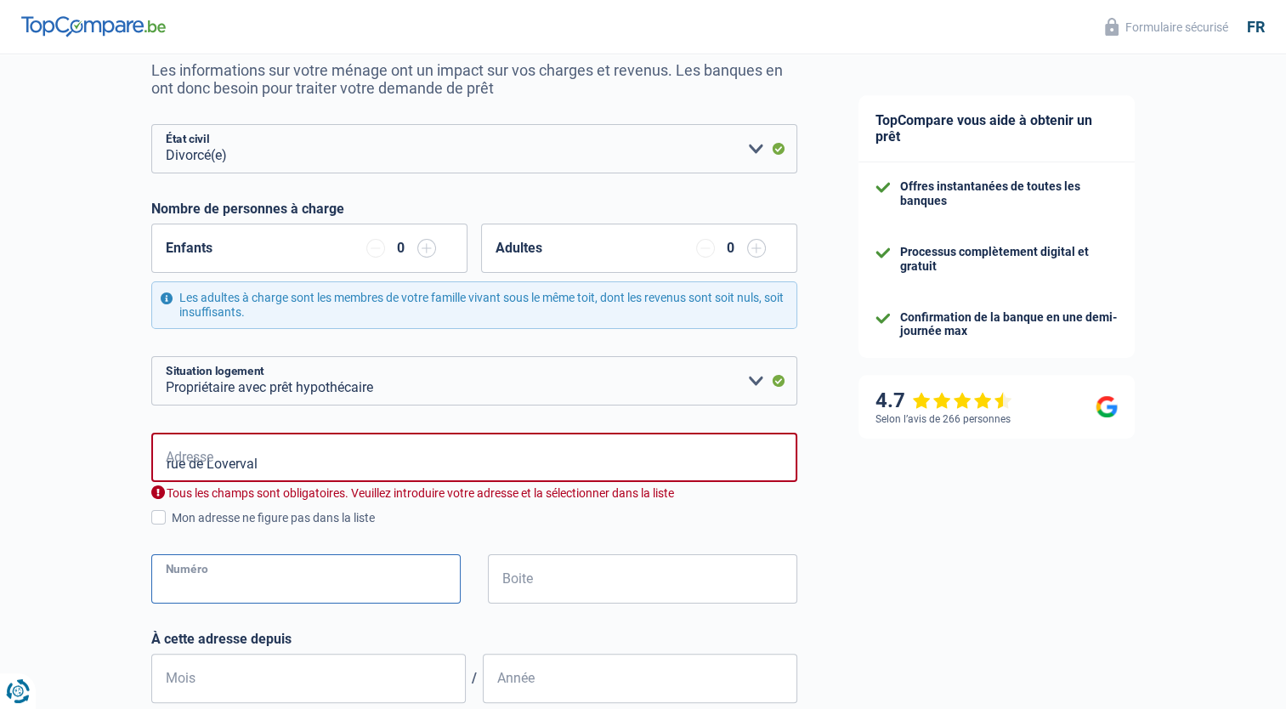
click at [194, 573] on input "Numéro" at bounding box center [305, 578] width 309 height 49
type input "5"
click at [219, 502] on div "rue de Loverval Adresse Tous les champs sont obligatoires. Veuillez introduire …" at bounding box center [474, 480] width 646 height 94
click at [224, 493] on div "Tous les champs sont obligatoires. Veuillez introduire votre adresse et la séle…" at bounding box center [474, 494] width 646 height 16
click at [272, 463] on input "rue de Loverval" at bounding box center [474, 457] width 646 height 49
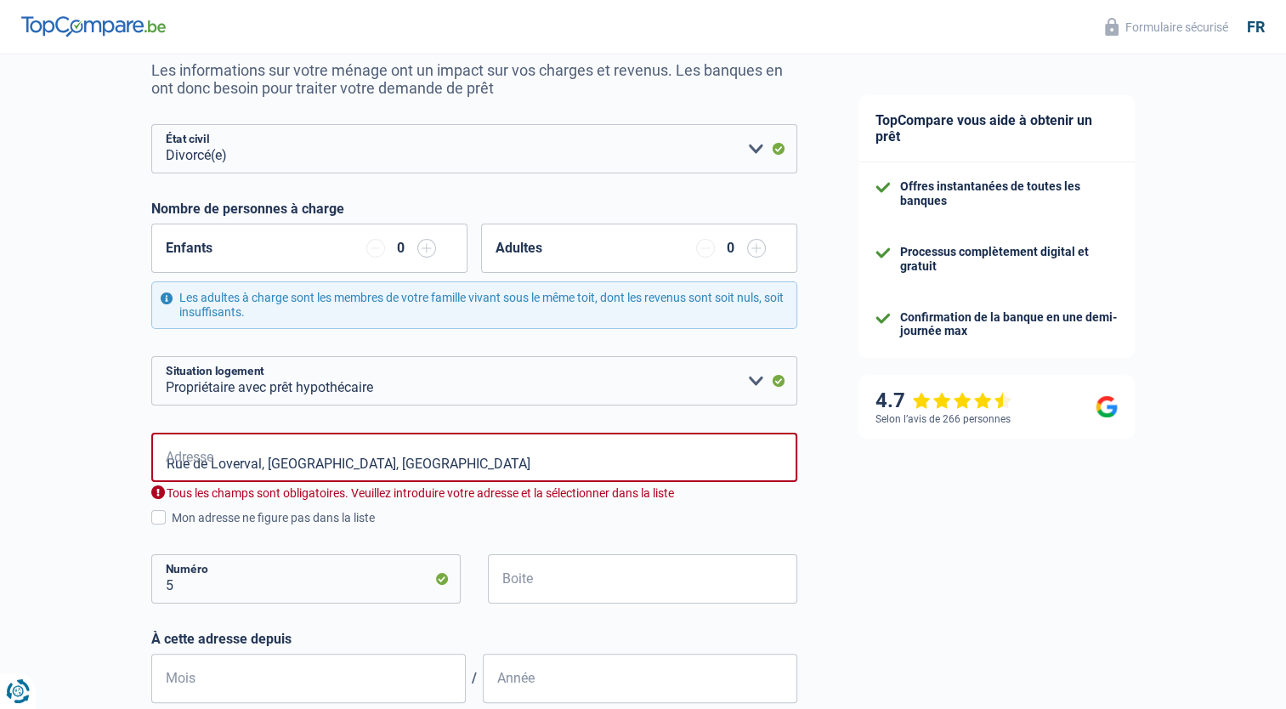
type input "Rue de Loverval, 6200, Châtelet, BE"
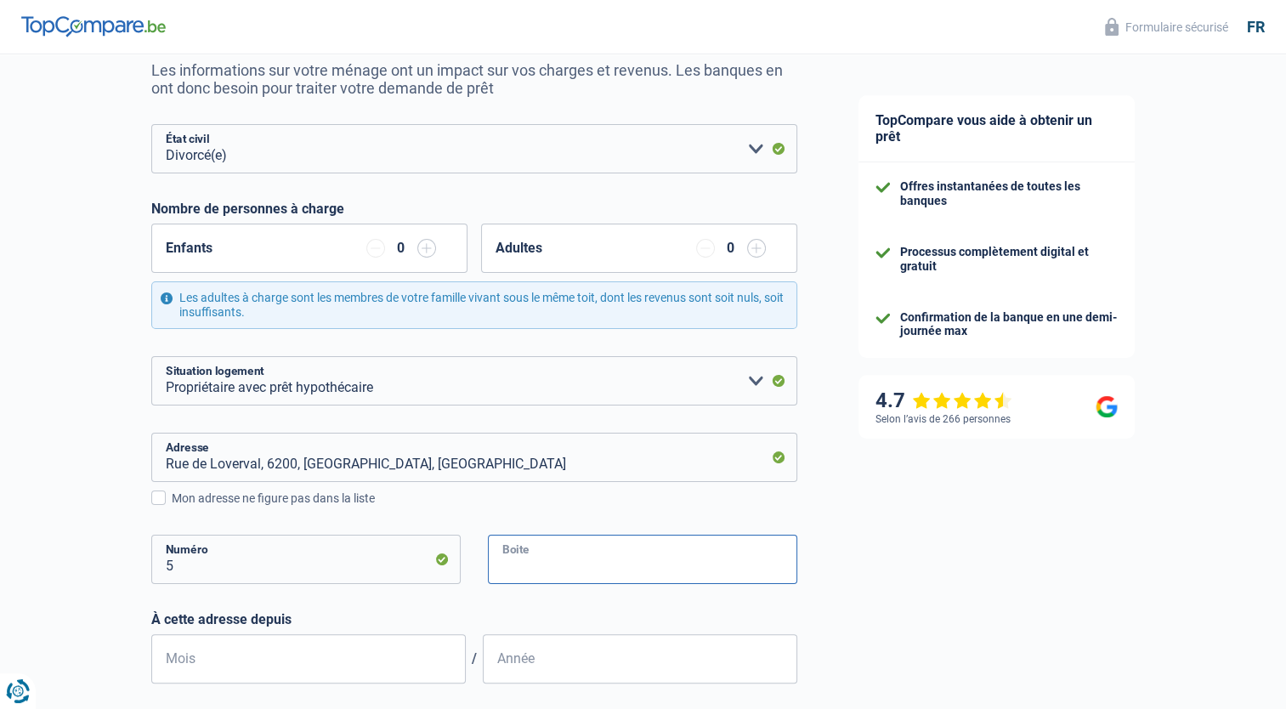
click at [544, 547] on input "Boite" at bounding box center [642, 559] width 309 height 49
type input "b"
click at [327, 656] on input "Mois" at bounding box center [308, 658] width 315 height 49
type input "07"
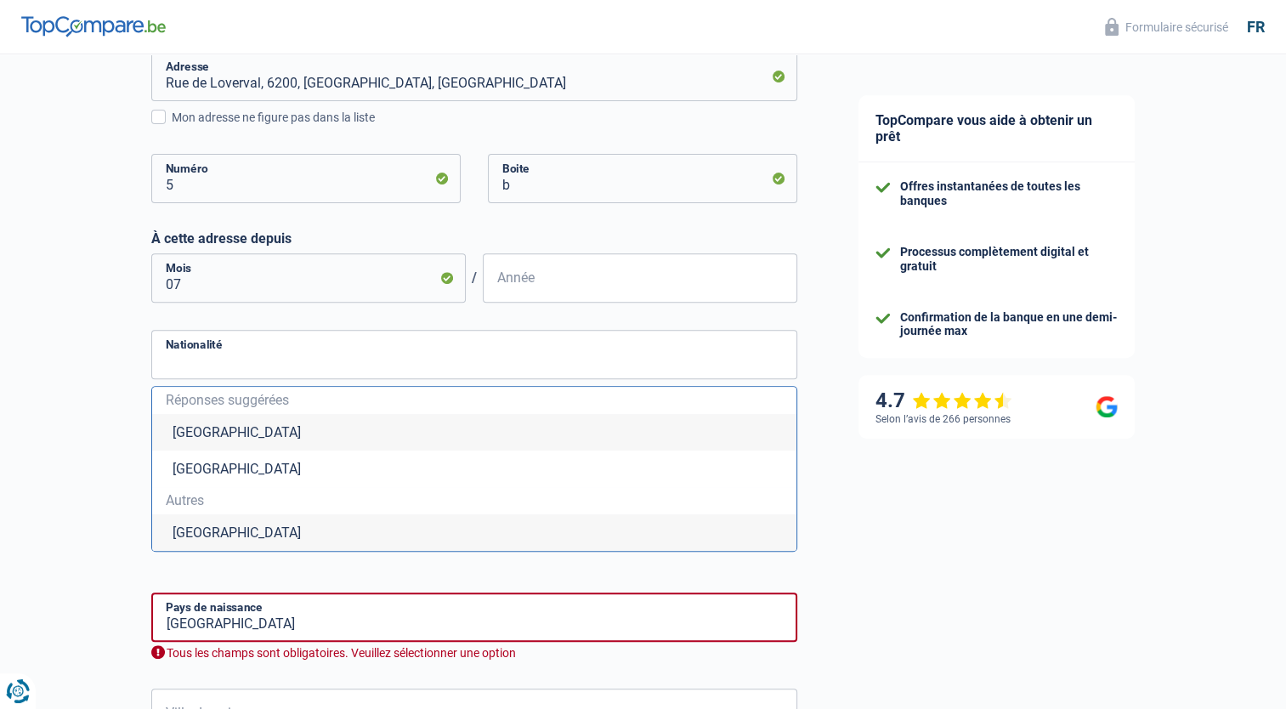
click at [265, 434] on li "Belgique" at bounding box center [474, 432] width 645 height 37
type input "Belgique"
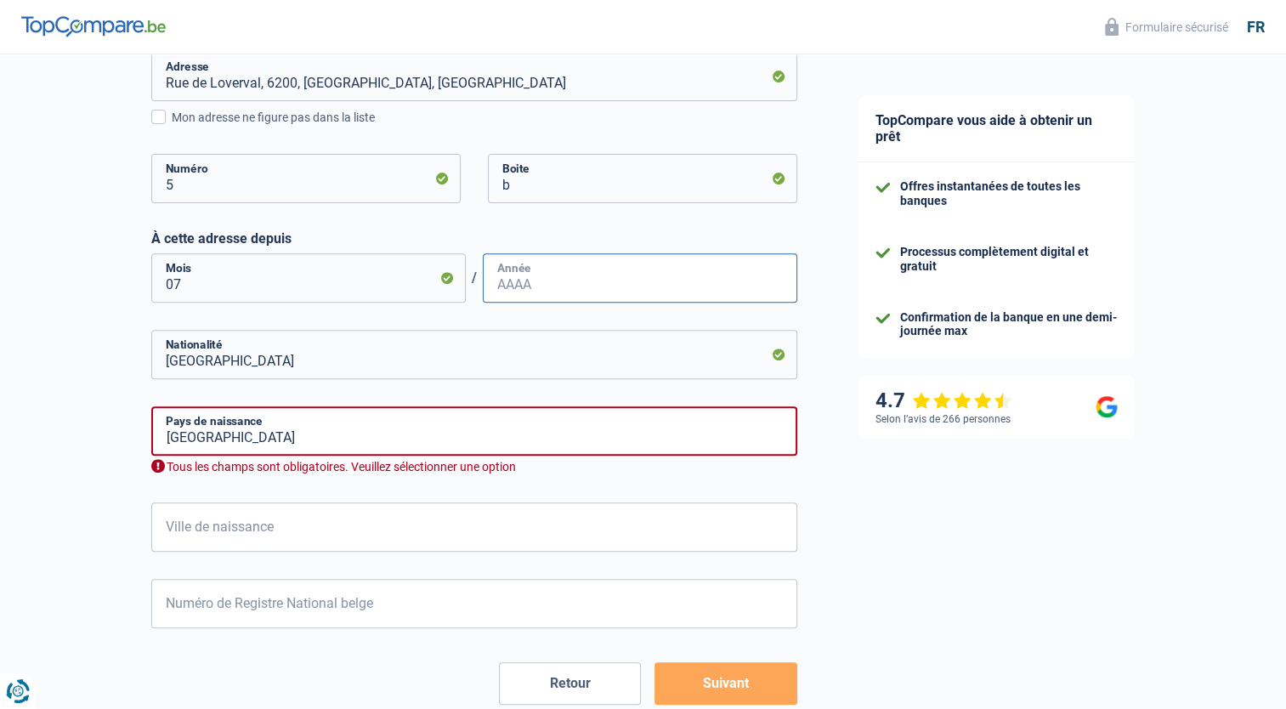
click at [548, 293] on input "Année" at bounding box center [640, 277] width 315 height 49
type input "2021"
click at [234, 439] on input "Belgium" at bounding box center [474, 430] width 646 height 49
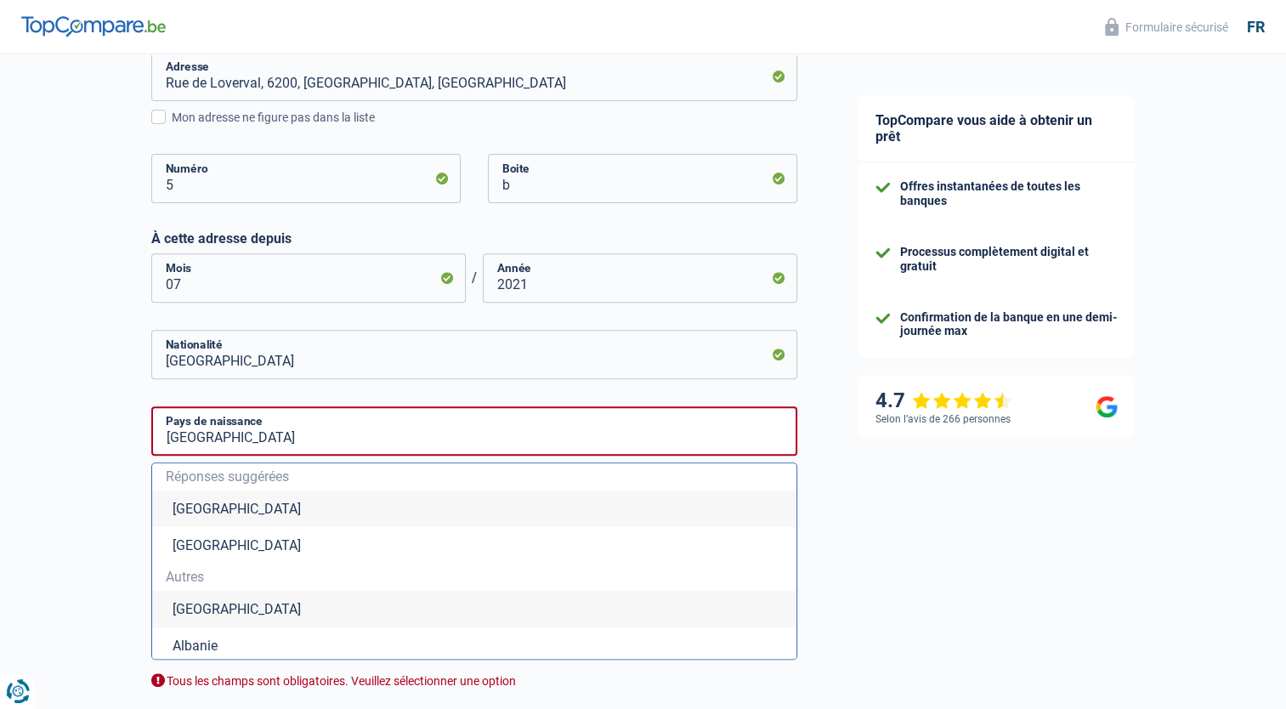
click at [177, 512] on li "Belgique" at bounding box center [474, 509] width 645 height 37
type input "Belgique"
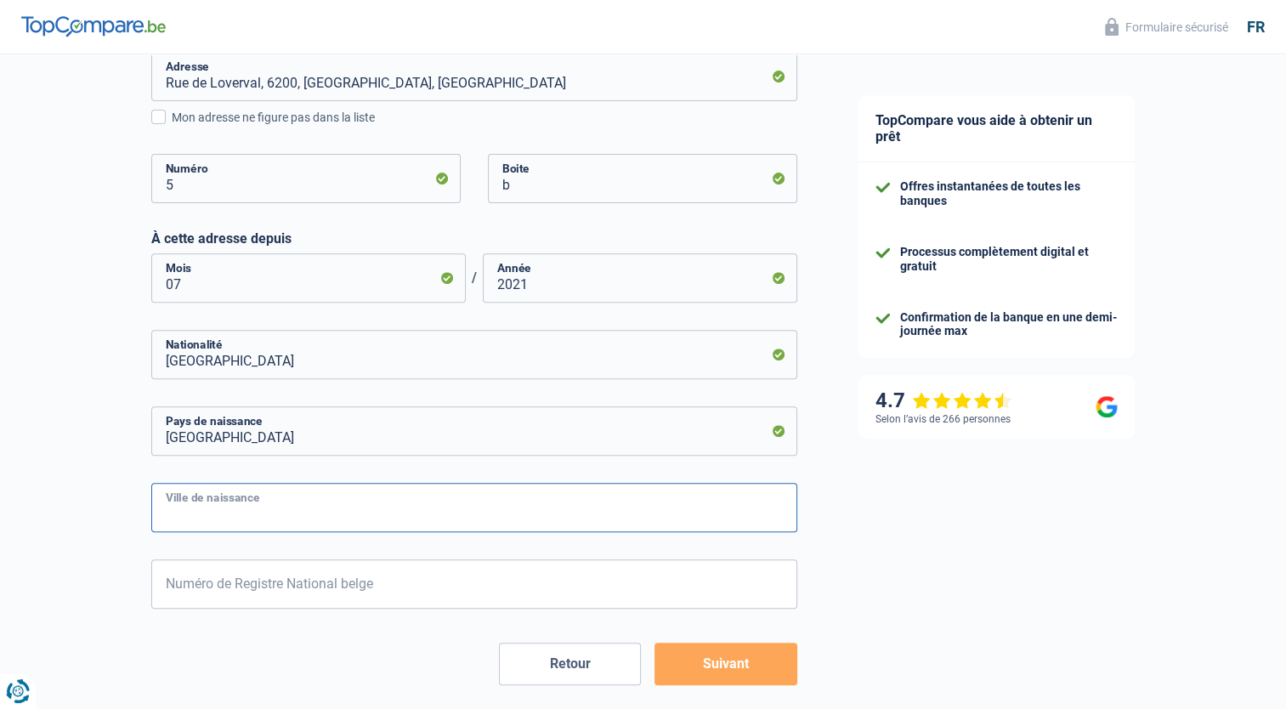
click at [186, 509] on input "Ville de naissance" at bounding box center [474, 507] width 646 height 49
type input "Anderlecht"
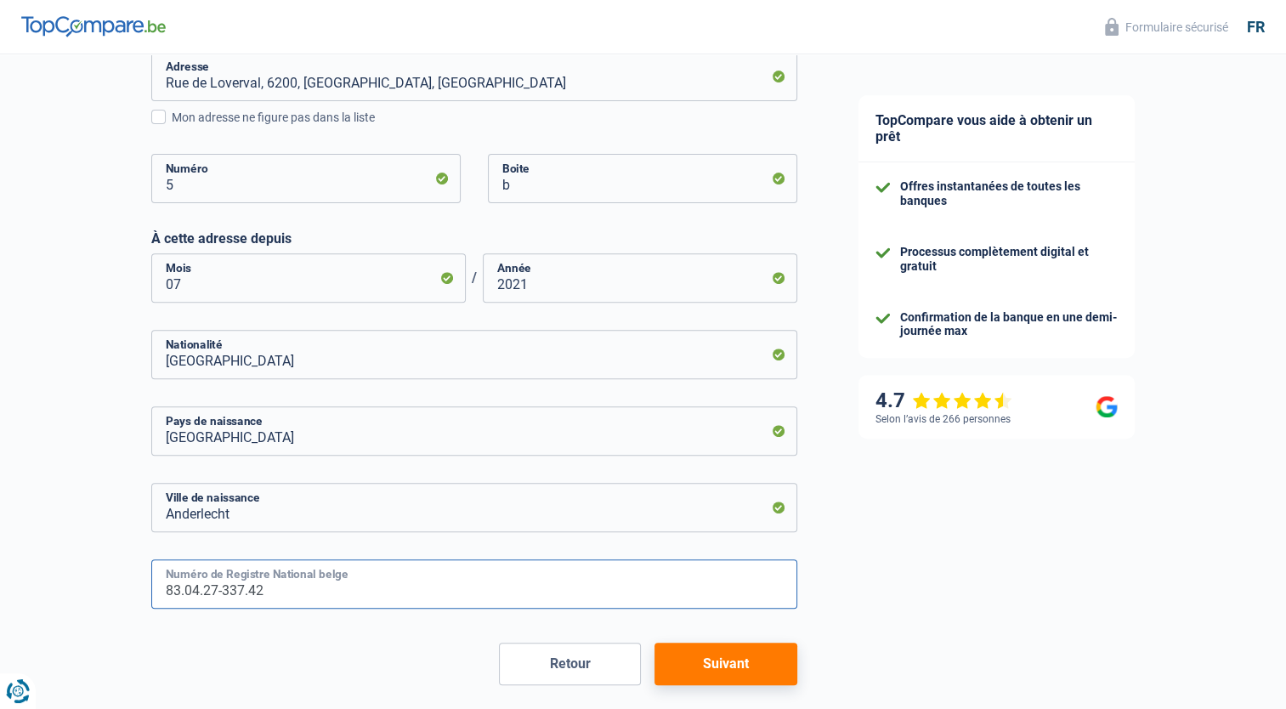
type input "83.04.27-337.42"
click at [683, 673] on button "Suivant" at bounding box center [726, 664] width 142 height 43
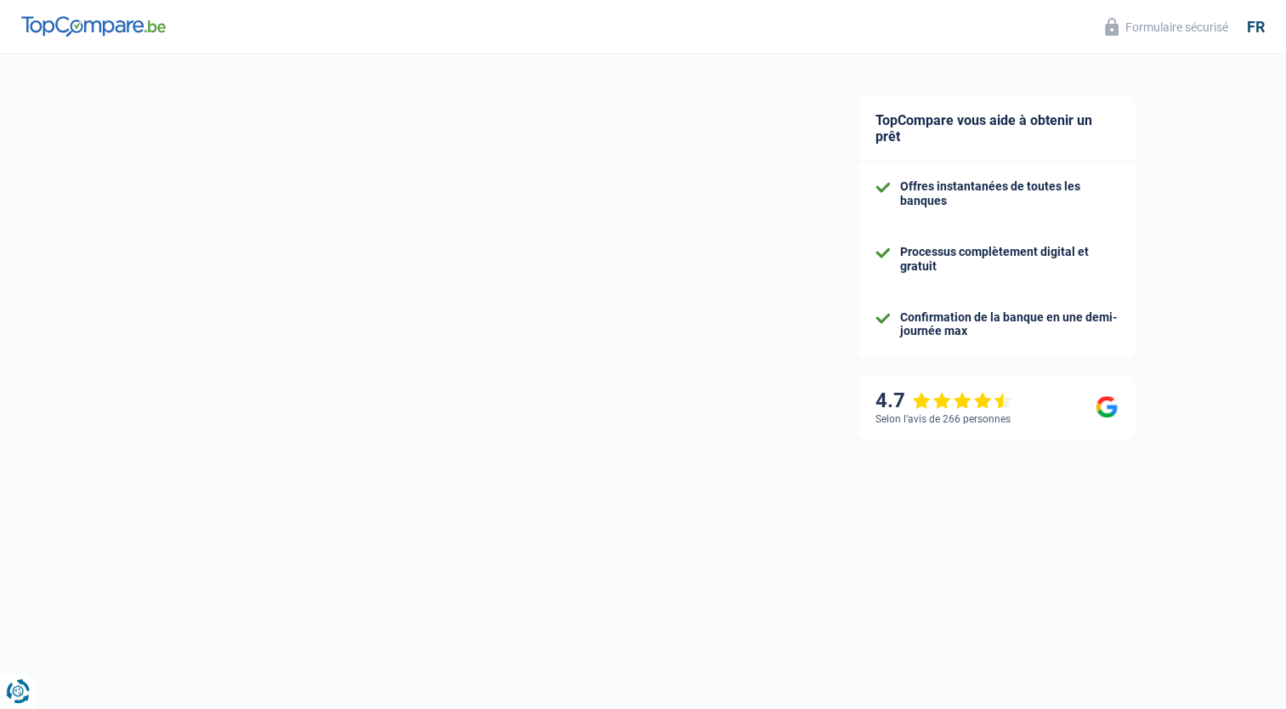
select select "netSalary"
select select "mealVouchers"
select select "mortgage"
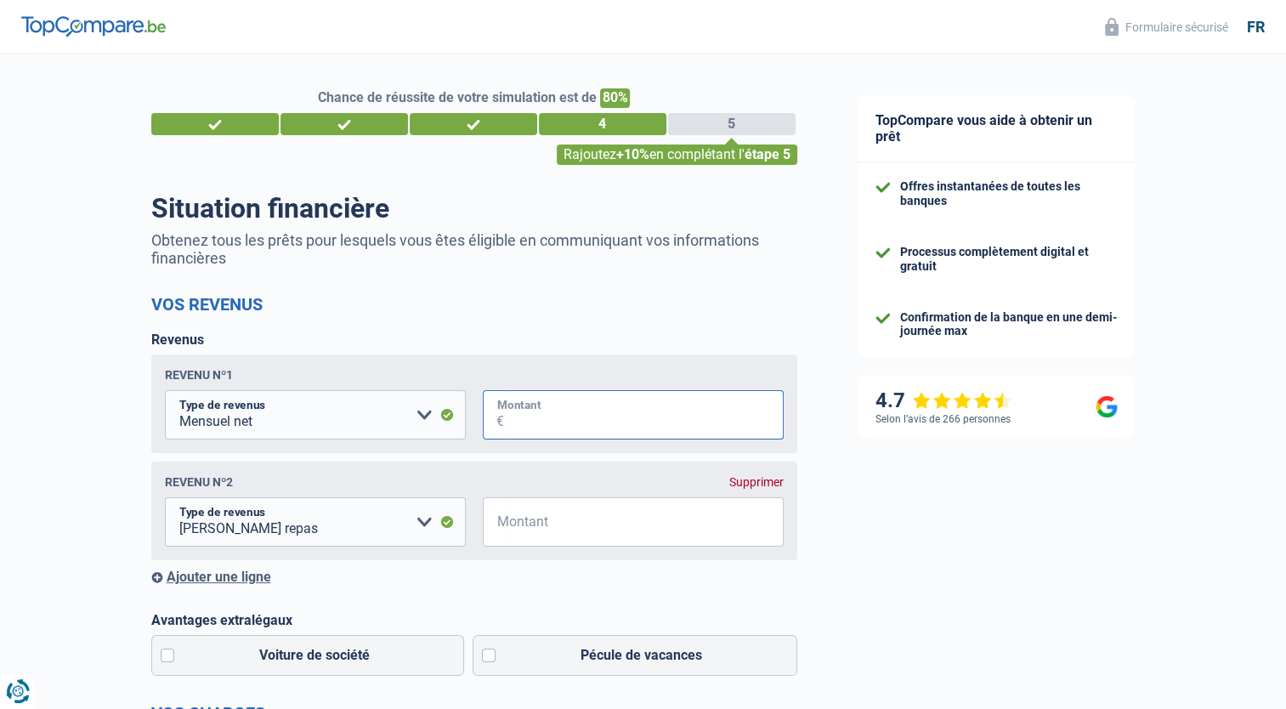
click at [593, 423] on input "Montant" at bounding box center [644, 414] width 280 height 49
type input "2.250"
type input "120"
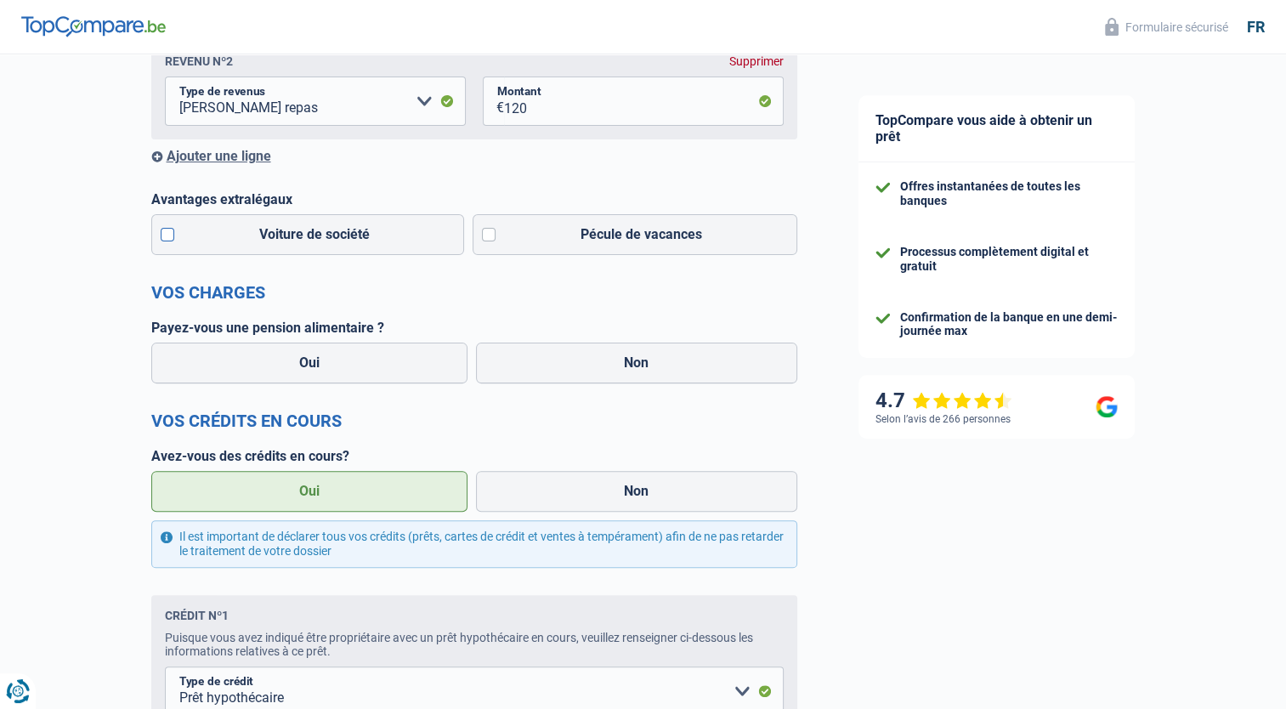
scroll to position [425, 0]
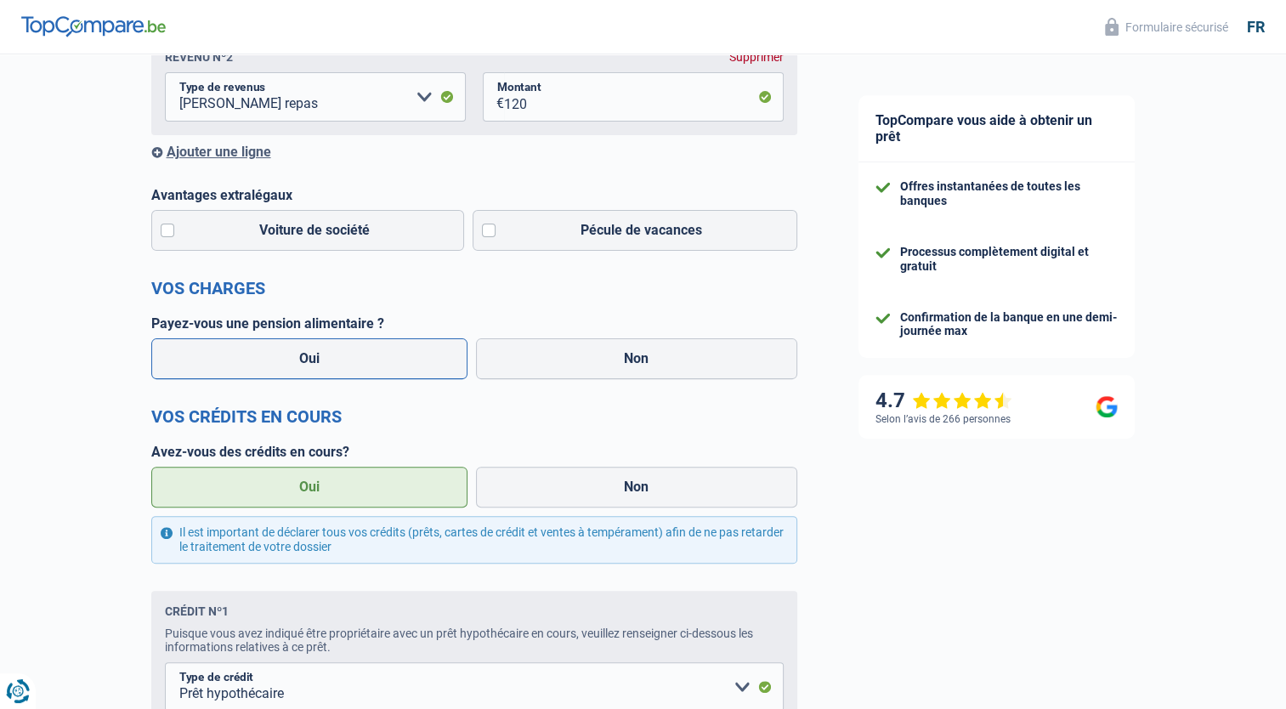
click at [385, 377] on label "Oui" at bounding box center [309, 358] width 317 height 41
click at [385, 377] on input "Oui" at bounding box center [309, 358] width 317 height 41
radio input "true"
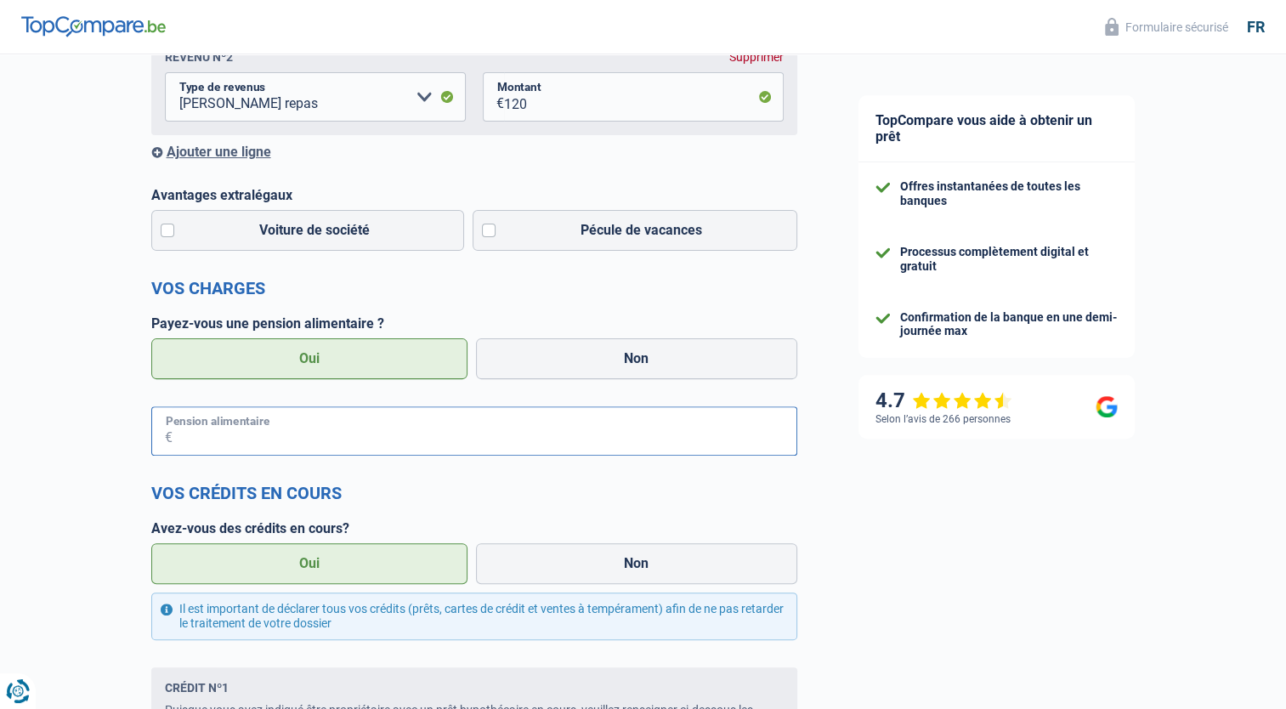
click at [474, 428] on input "Pension alimentaire" at bounding box center [485, 430] width 625 height 49
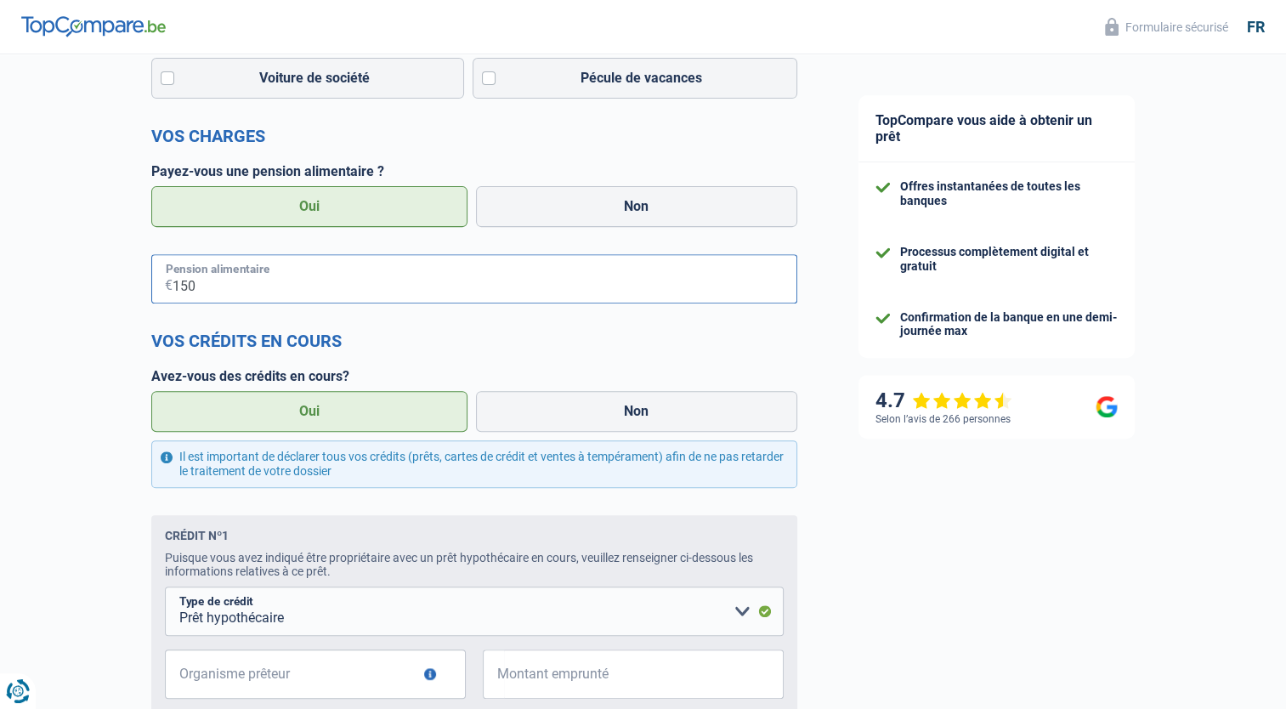
scroll to position [765, 0]
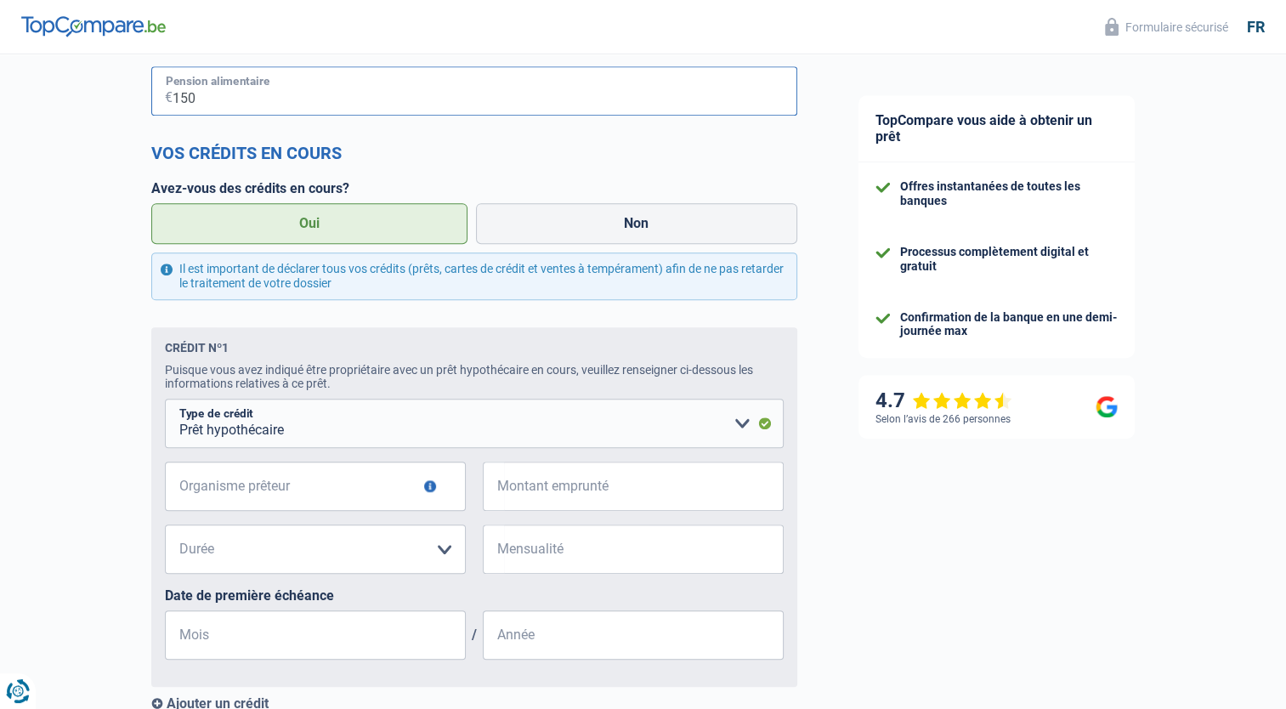
type input "150"
click at [244, 481] on input "Organisme prêteur" at bounding box center [315, 486] width 301 height 49
type input "axa"
type input "135.000"
click at [344, 546] on select "120 mois 180 mois 240 mois 300 mois 360 mois 420 mois Veuillez sélectionner une…" at bounding box center [315, 549] width 301 height 49
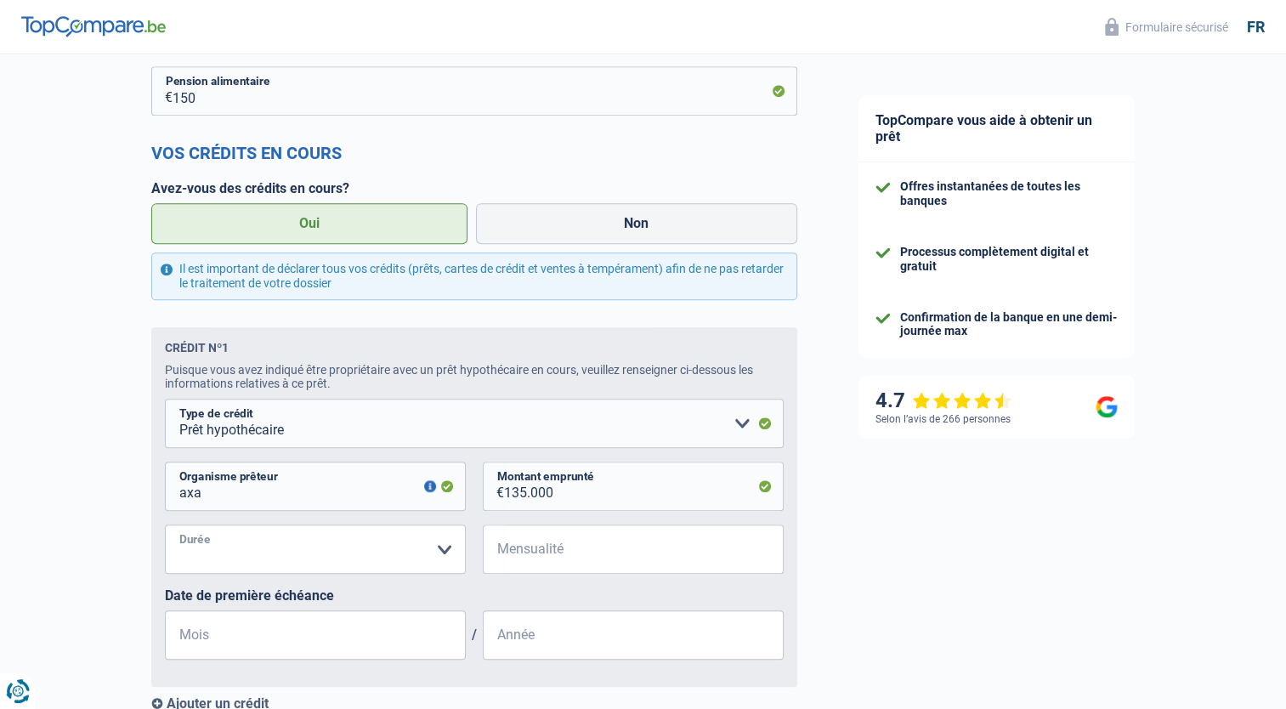
select select "300"
click at [165, 529] on select "120 mois 180 mois 240 mois 300 mois 360 mois 420 mois Veuillez sélectionner une…" at bounding box center [315, 549] width 301 height 49
click at [520, 556] on input "Mensualité" at bounding box center [644, 549] width 280 height 49
type input "567"
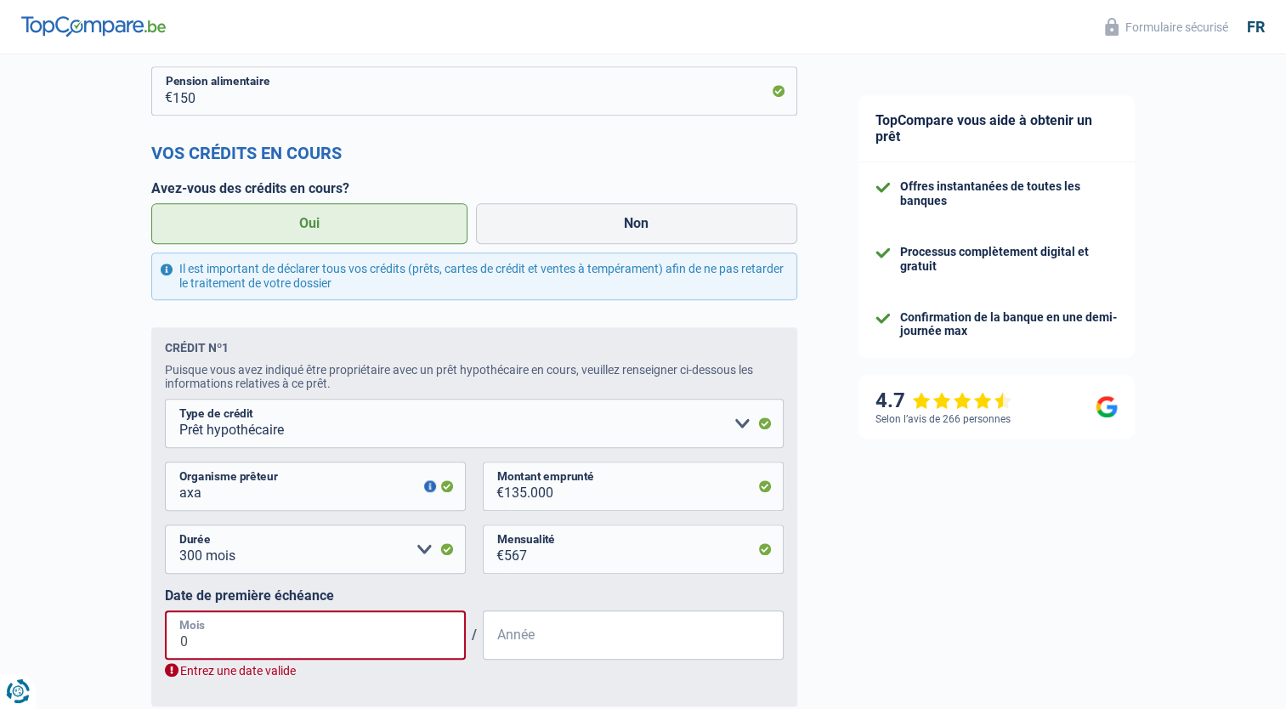
type input "07"
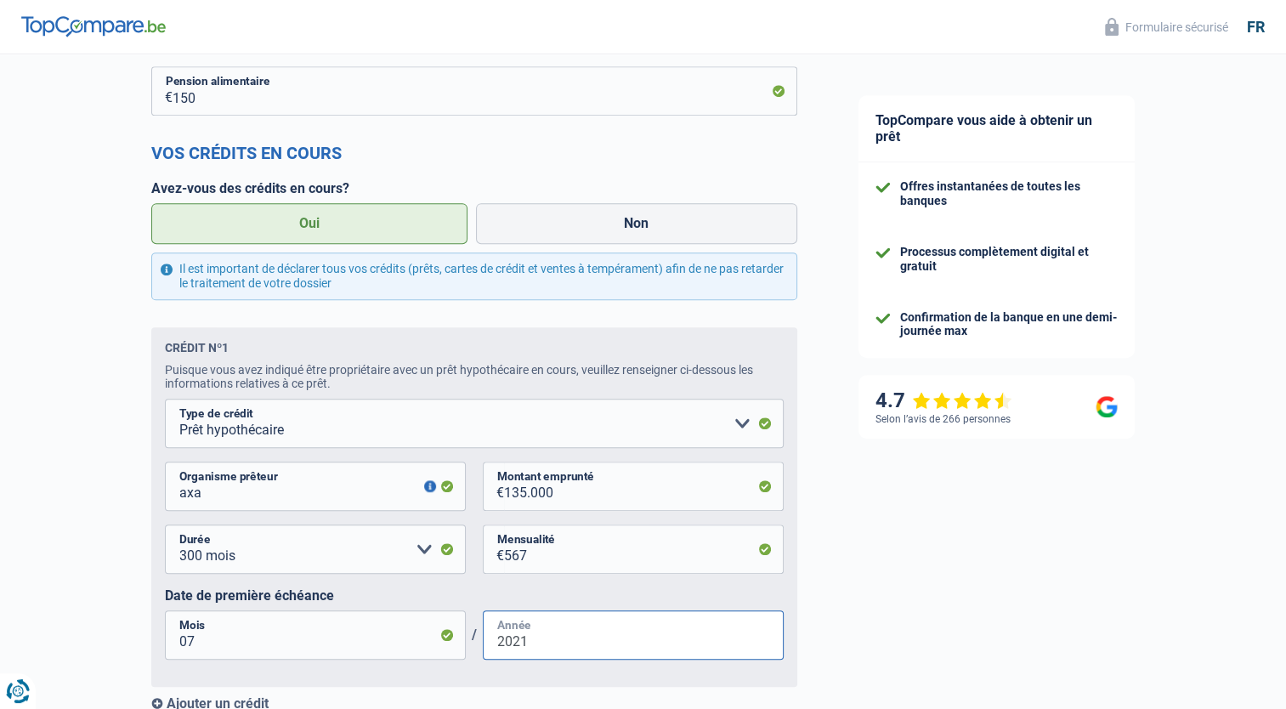
type input "2021"
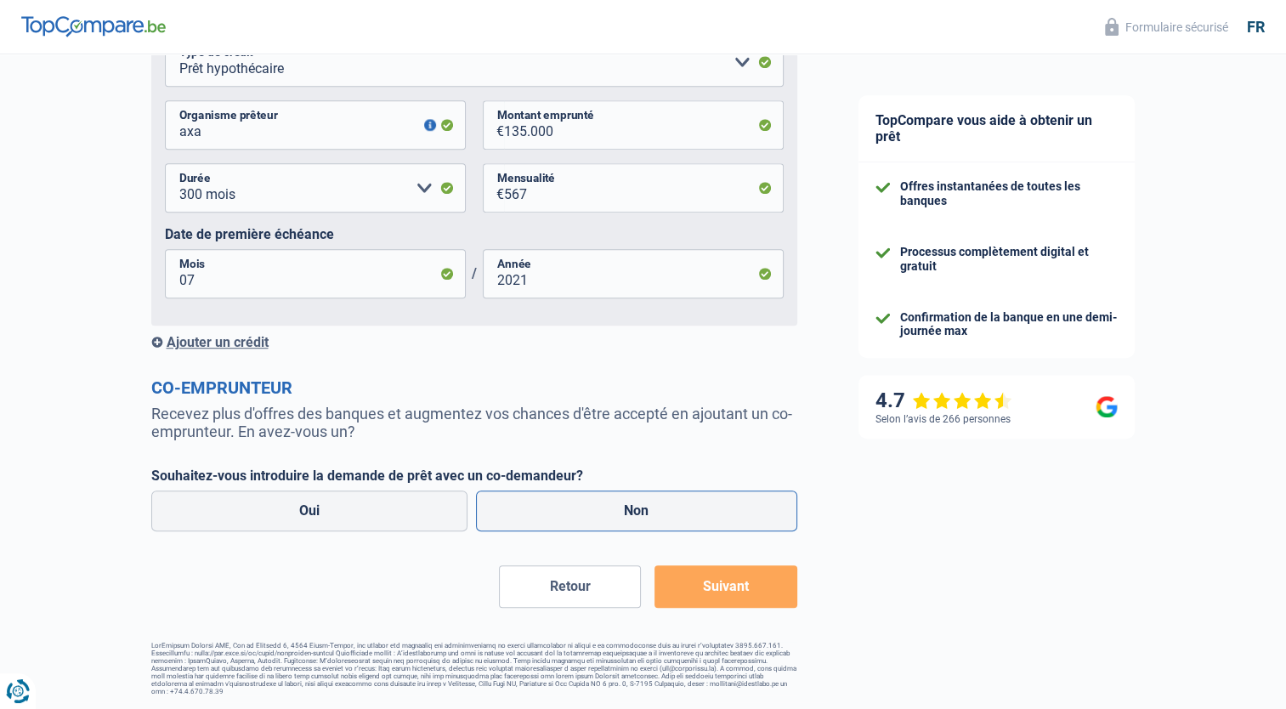
click at [515, 514] on label "Non" at bounding box center [636, 511] width 321 height 41
click at [515, 514] on input "Non" at bounding box center [636, 511] width 321 height 41
radio input "true"
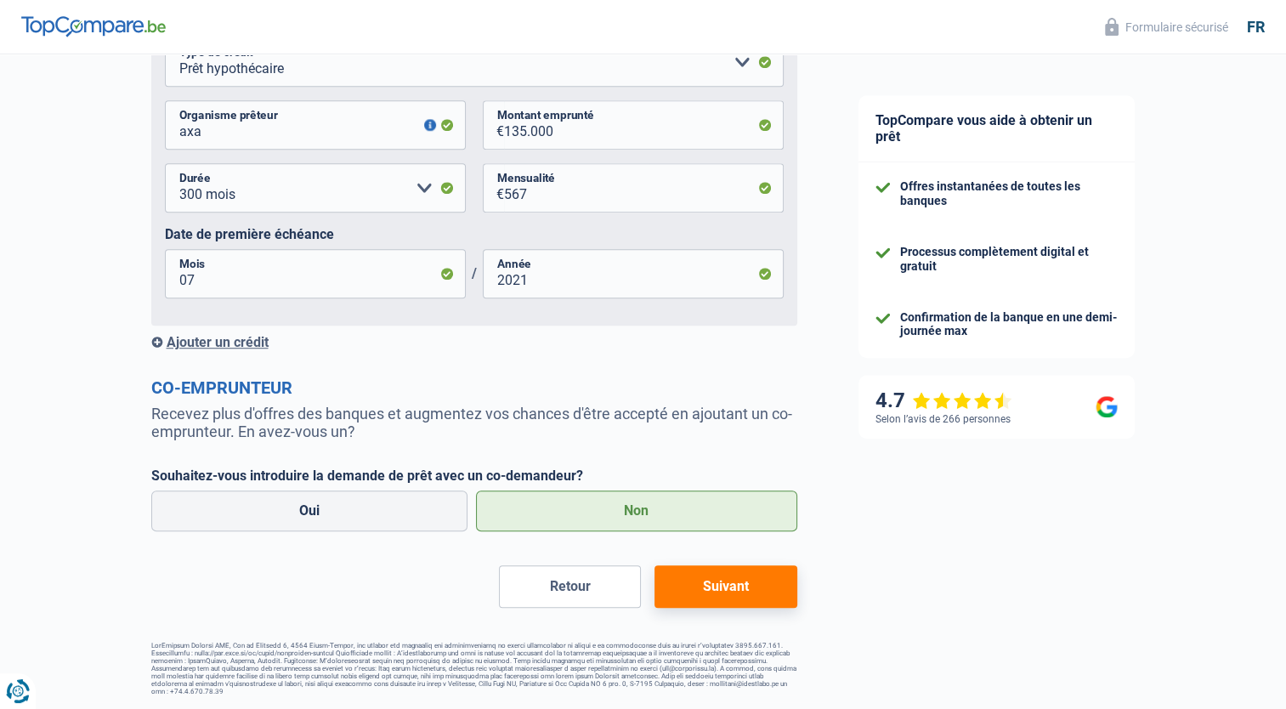
click at [196, 338] on div "Ajouter un crédit" at bounding box center [474, 342] width 646 height 16
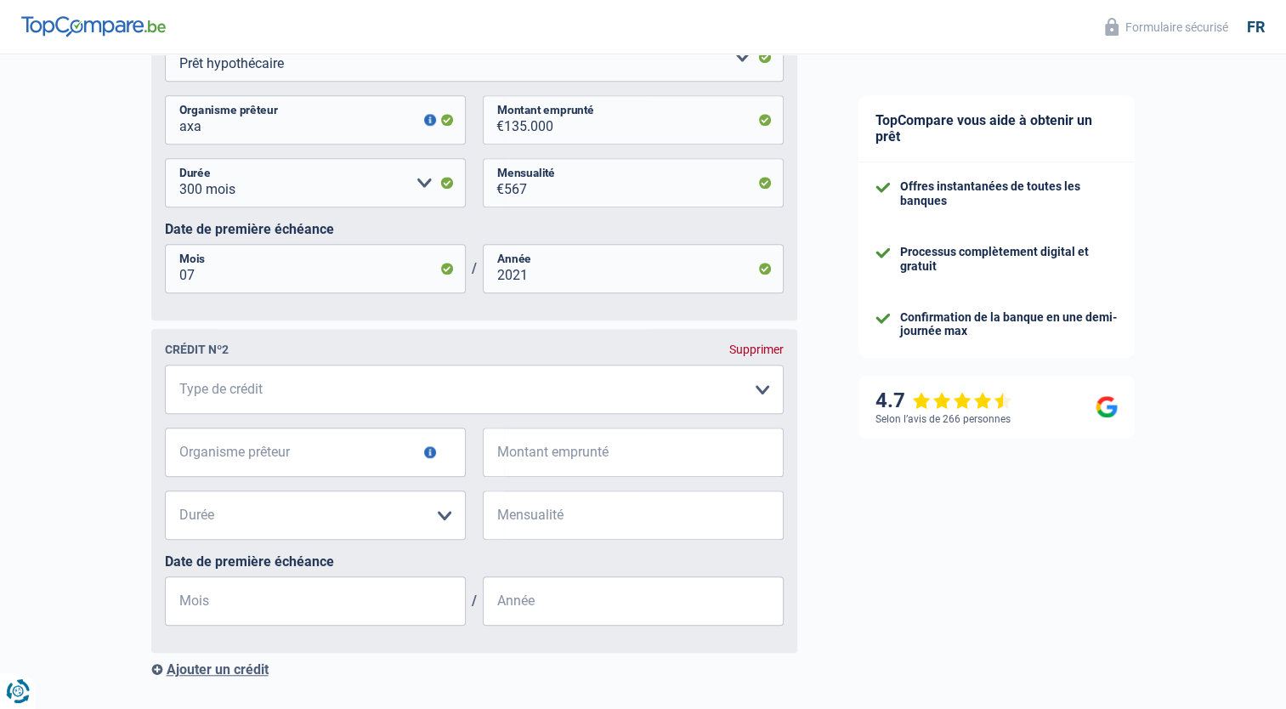
click at [292, 420] on fieldset "Carte ou ouverture de crédit Prêt hypothécaire Vente à tempérament Prêt à tempé…" at bounding box center [474, 502] width 619 height 275
click at [298, 401] on select "Carte ou ouverture de crédit Prêt hypothécaire Vente à tempérament Prêt à tempé…" at bounding box center [474, 389] width 619 height 49
click at [745, 355] on div "Supprimer" at bounding box center [757, 350] width 54 height 14
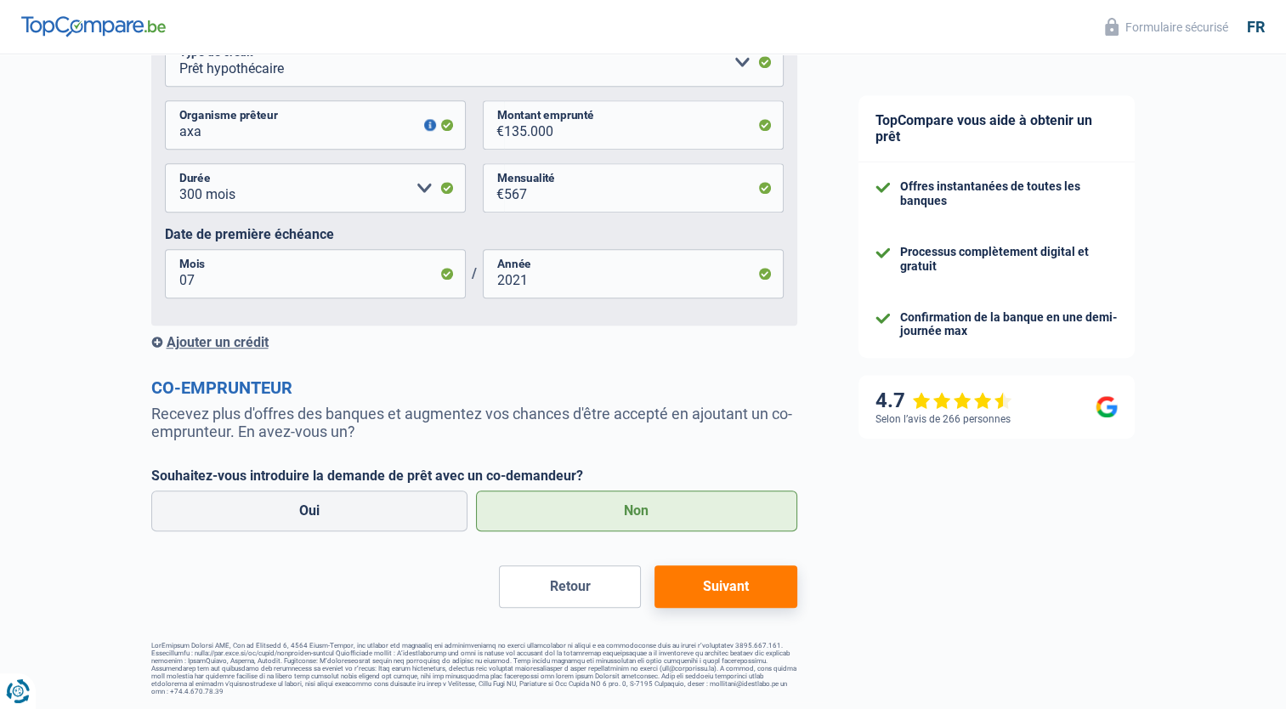
click at [686, 604] on button "Suivant" at bounding box center [726, 586] width 142 height 43
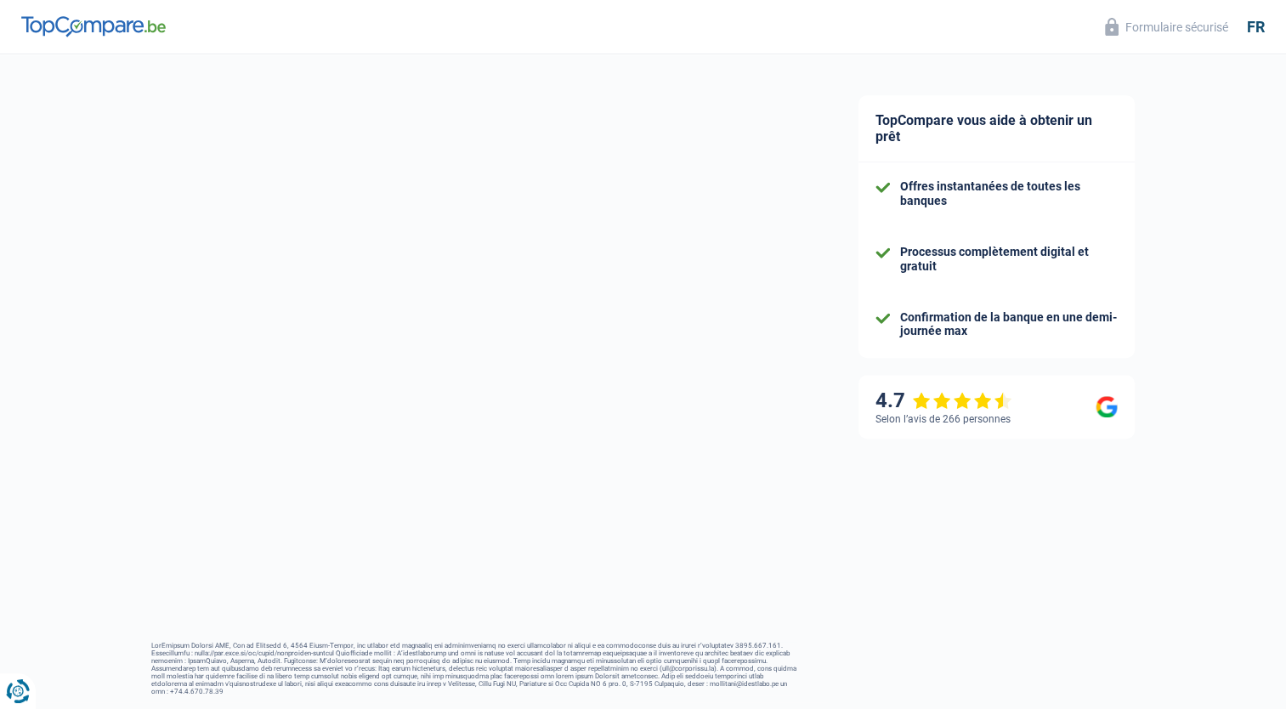
select select "36"
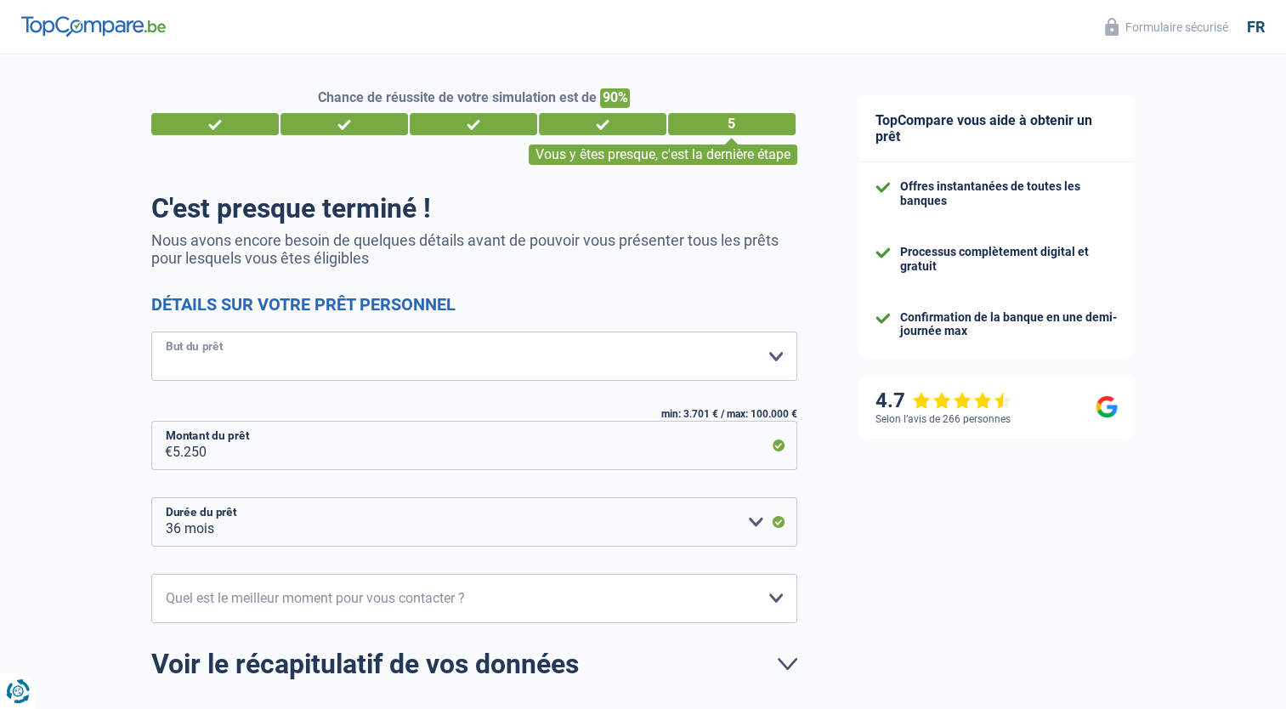
click at [249, 357] on select "Confort maison: meubles, textile, peinture, électroménager, outillage non-profe…" at bounding box center [474, 356] width 646 height 49
select select "movingOrInstallation"
click at [151, 332] on select "Confort maison: meubles, textile, peinture, électroménager, outillage non-profe…" at bounding box center [474, 356] width 646 height 49
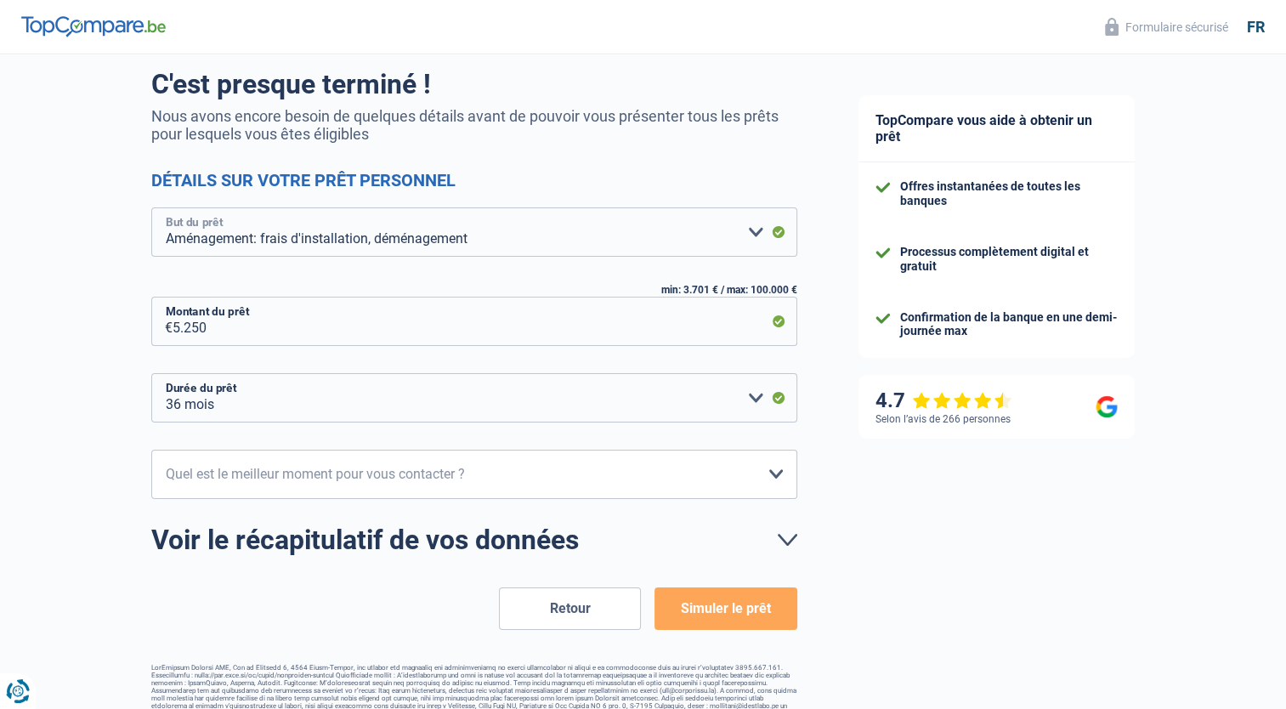
scroll to position [146, 0]
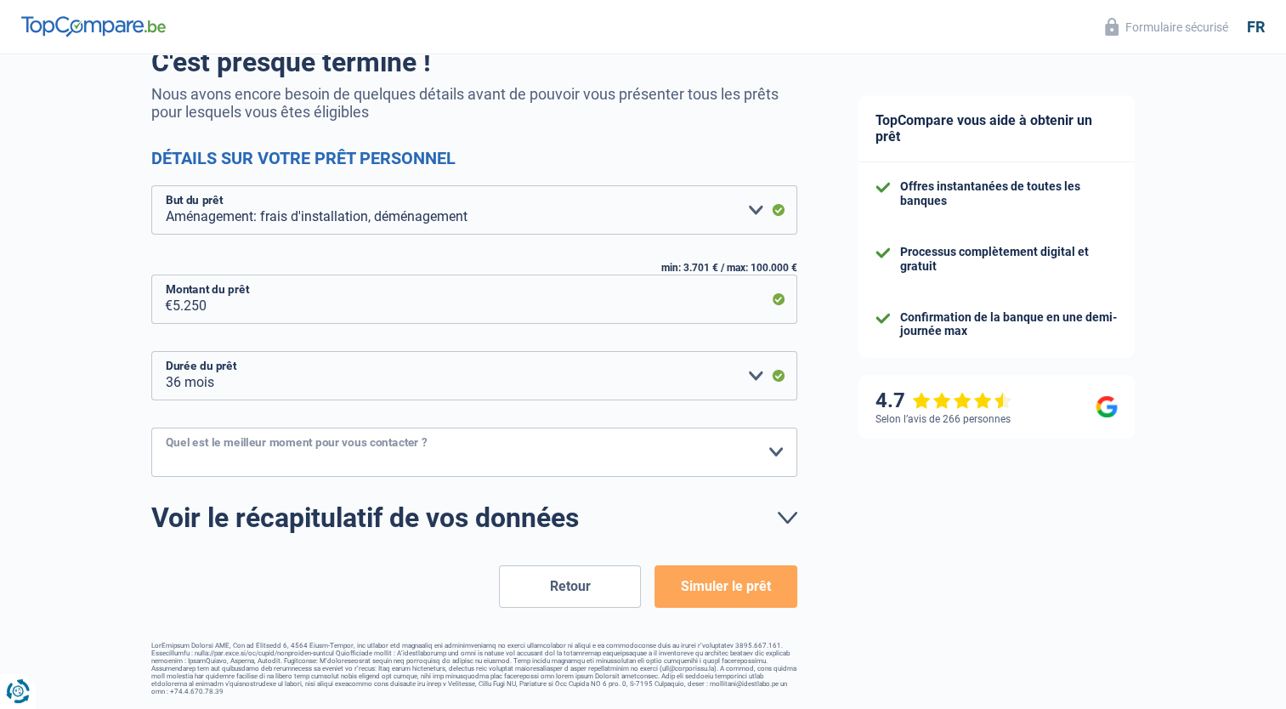
click at [369, 457] on select "10h-12h 12h-14h 14h-16h 16h-18h Veuillez sélectionner une option" at bounding box center [474, 452] width 646 height 49
select select "16-18"
click at [151, 428] on select "10h-12h 12h-14h 14h-16h 16h-18h Veuillez sélectionner une option" at bounding box center [474, 452] width 646 height 49
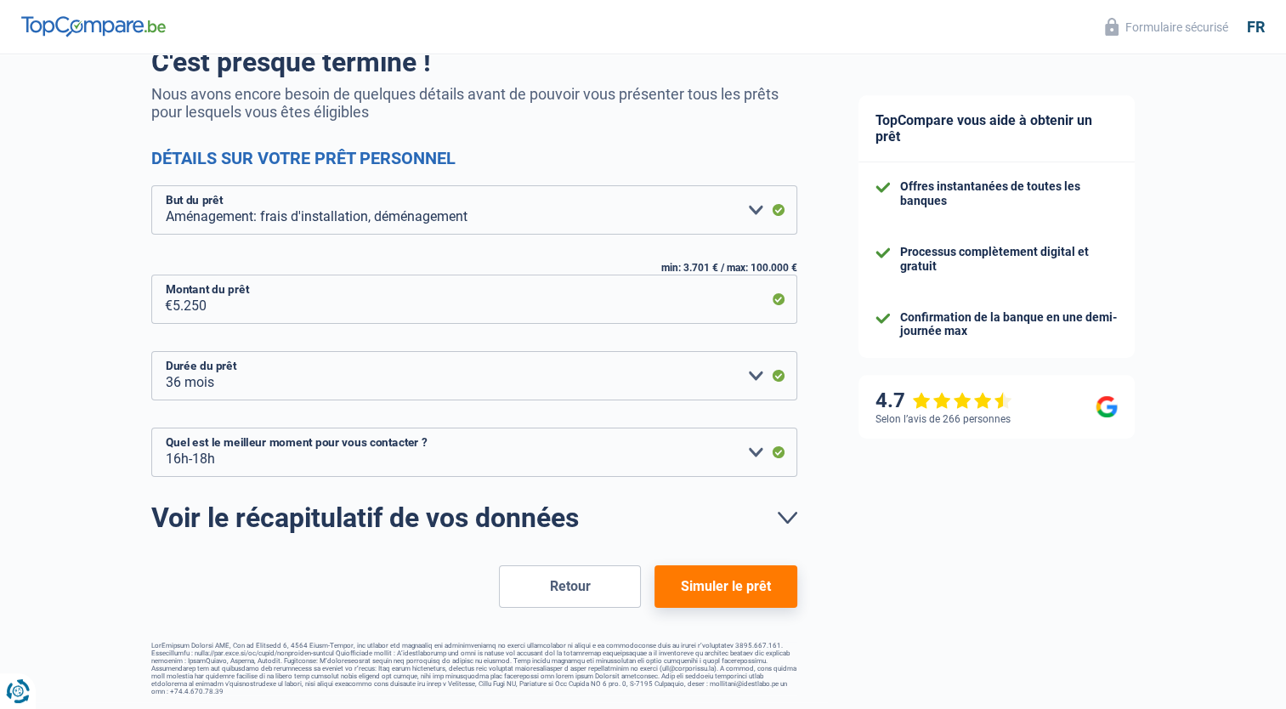
click at [789, 523] on link "Voir le récapitulatif de vos données" at bounding box center [474, 517] width 646 height 27
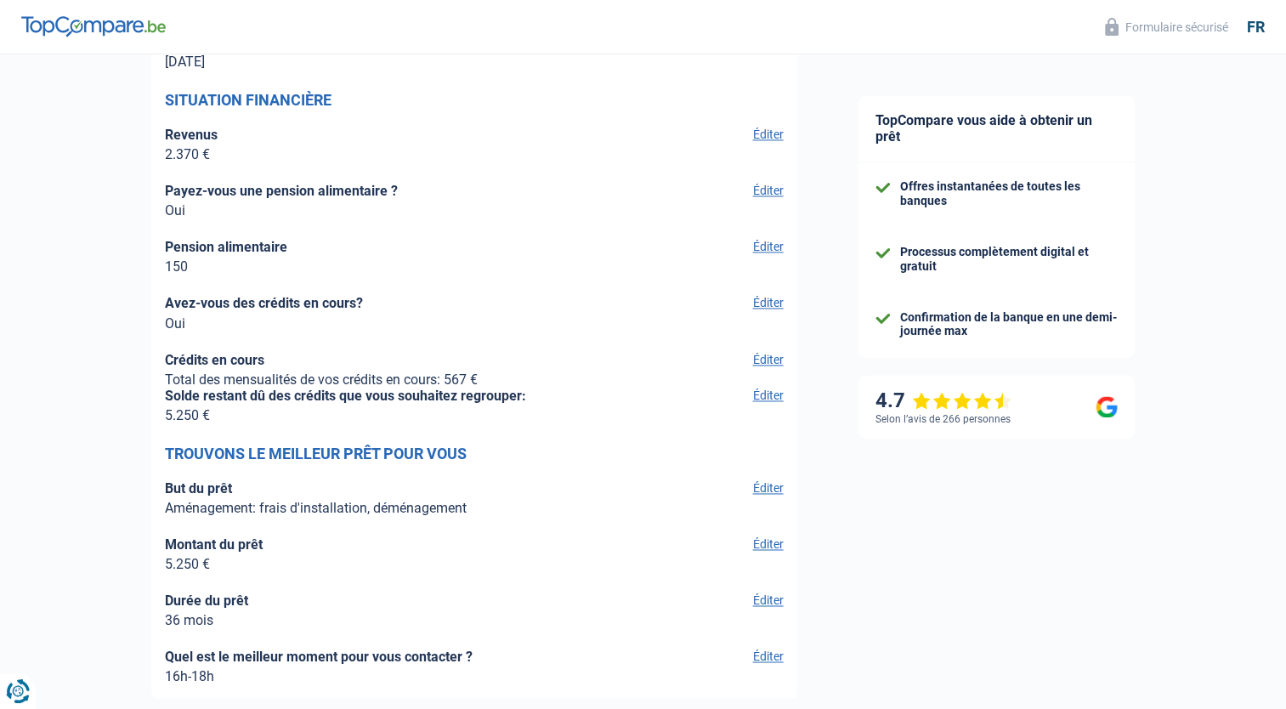
scroll to position [2666, 0]
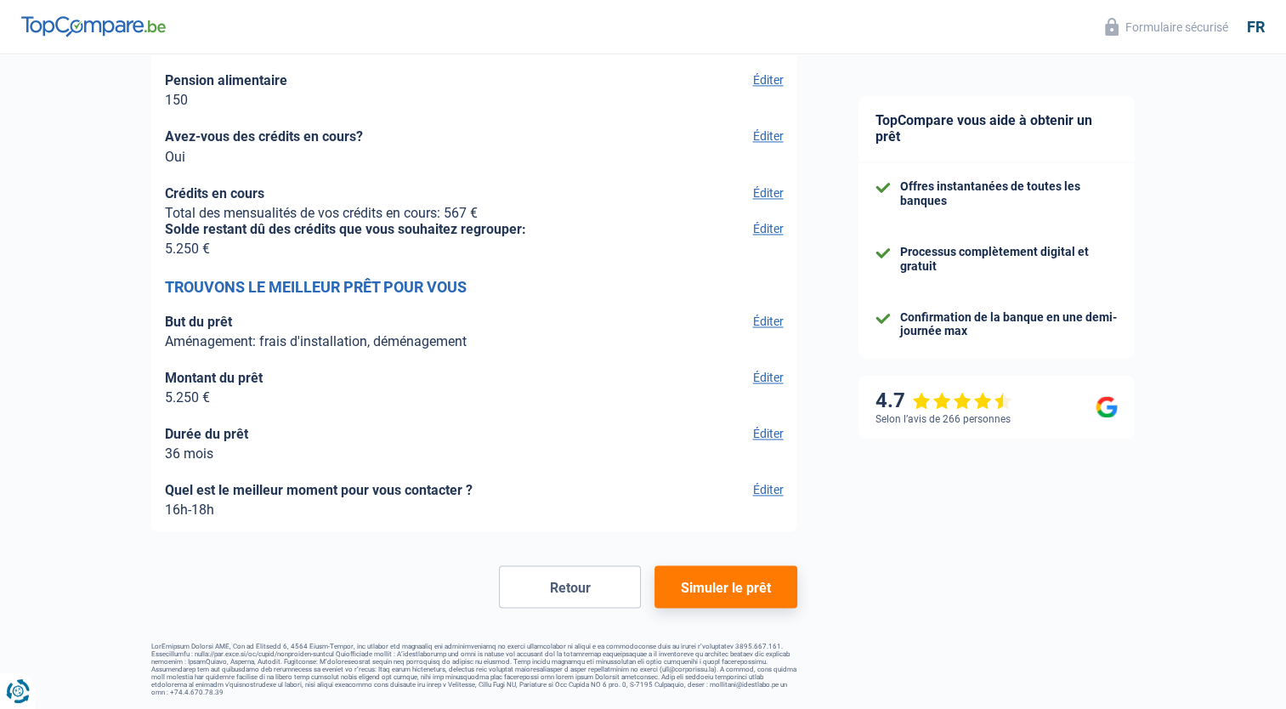
click at [735, 580] on button "Simuler le prêt" at bounding box center [726, 586] width 142 height 43
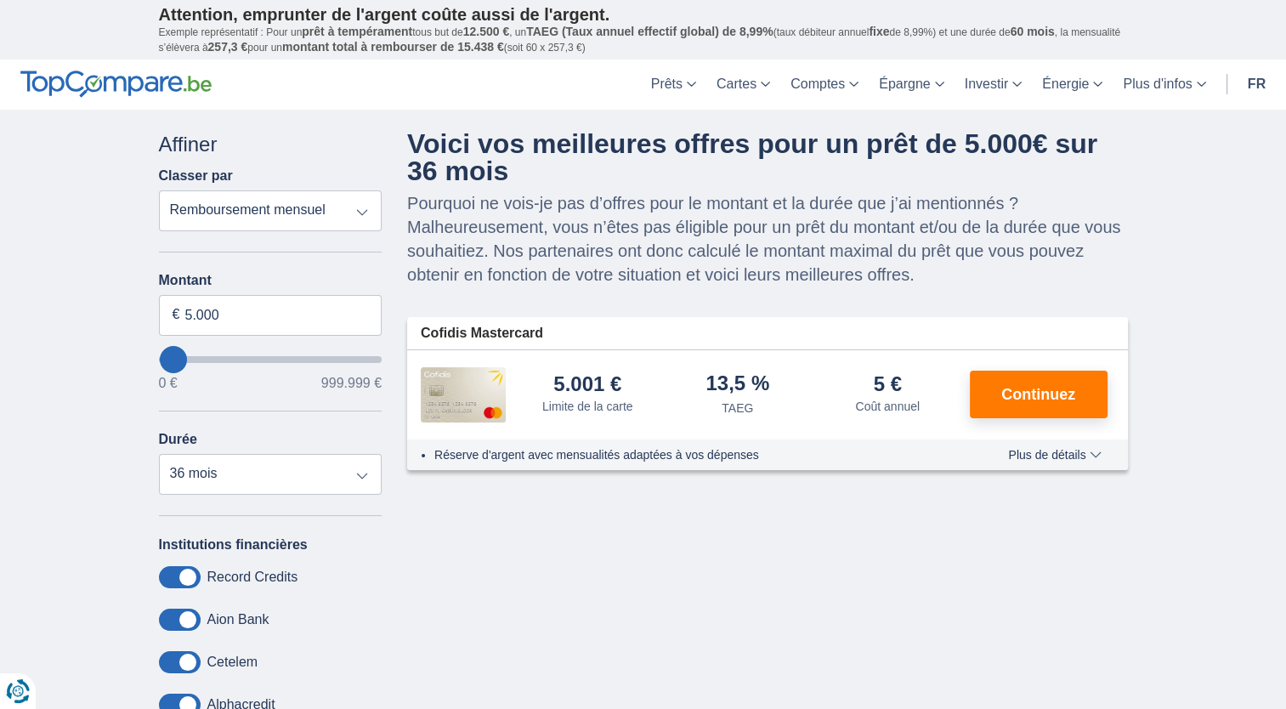
click at [1031, 450] on span "Plus de détails" at bounding box center [1054, 455] width 93 height 12
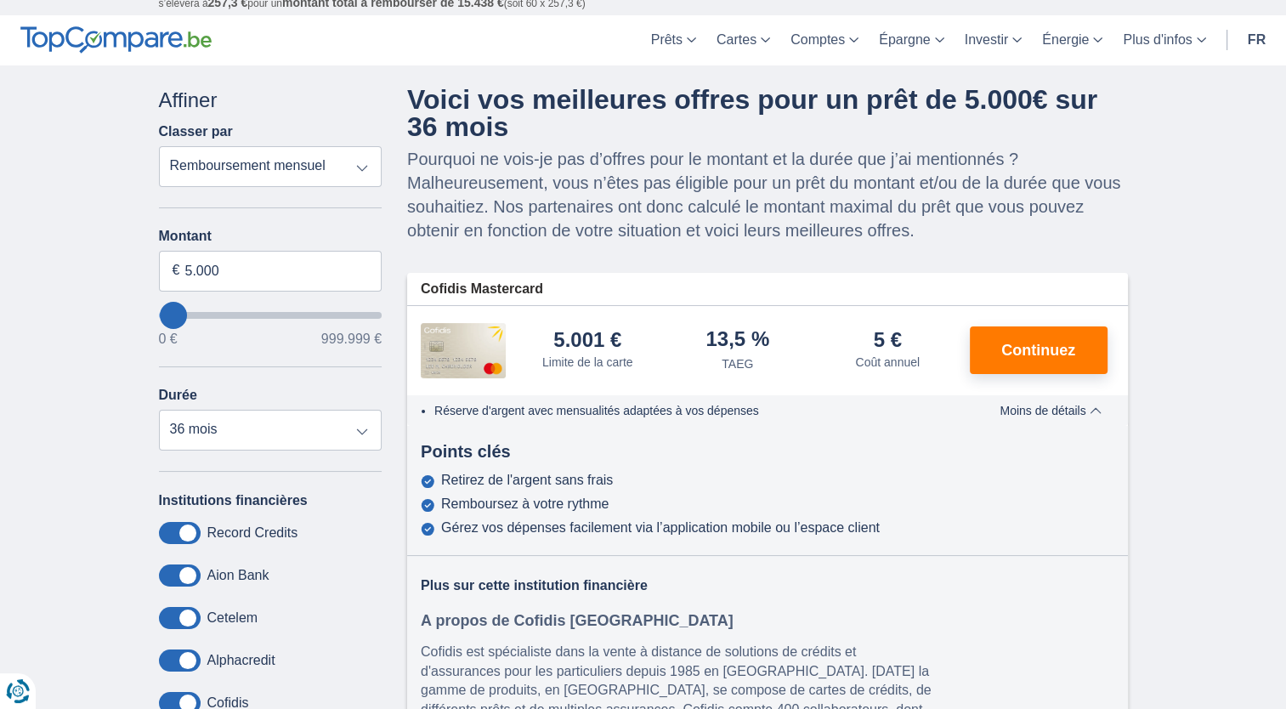
scroll to position [85, 0]
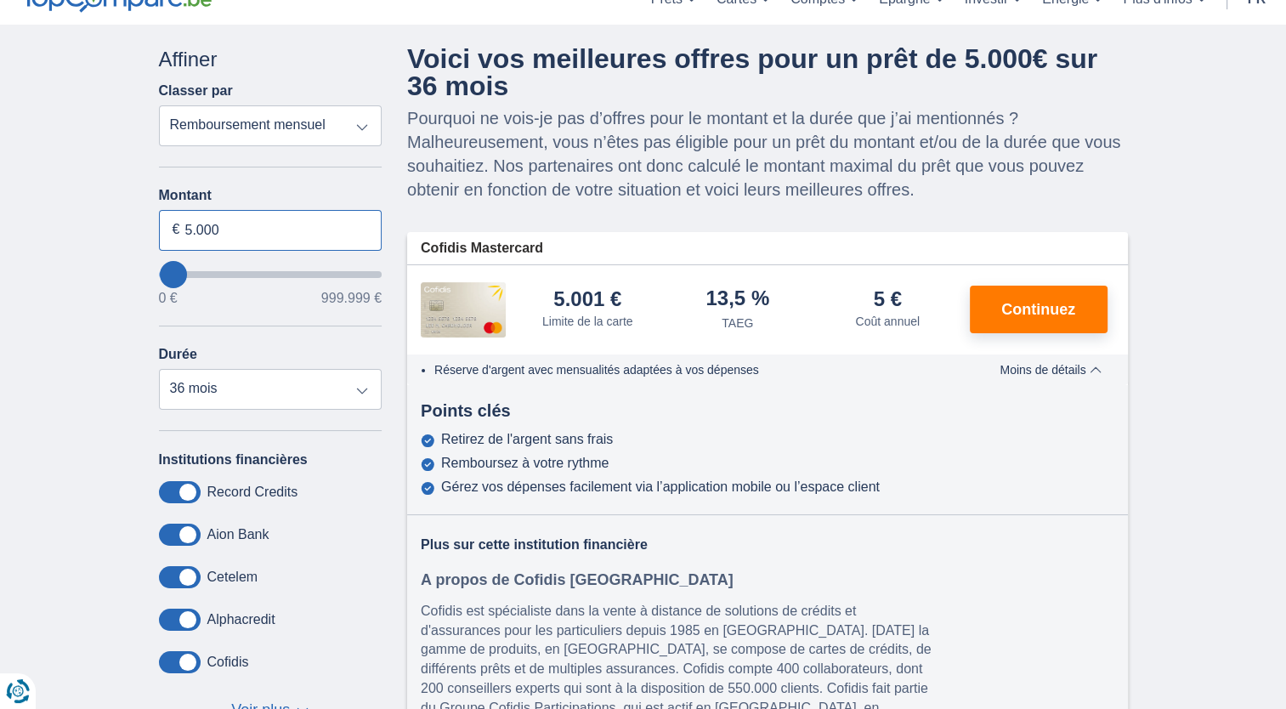
click at [246, 225] on input "5.000" at bounding box center [271, 230] width 224 height 41
drag, startPoint x: 246, startPoint y: 225, endPoint x: 98, endPoint y: 220, distance: 148.0
type input "10.000"
type input "10000"
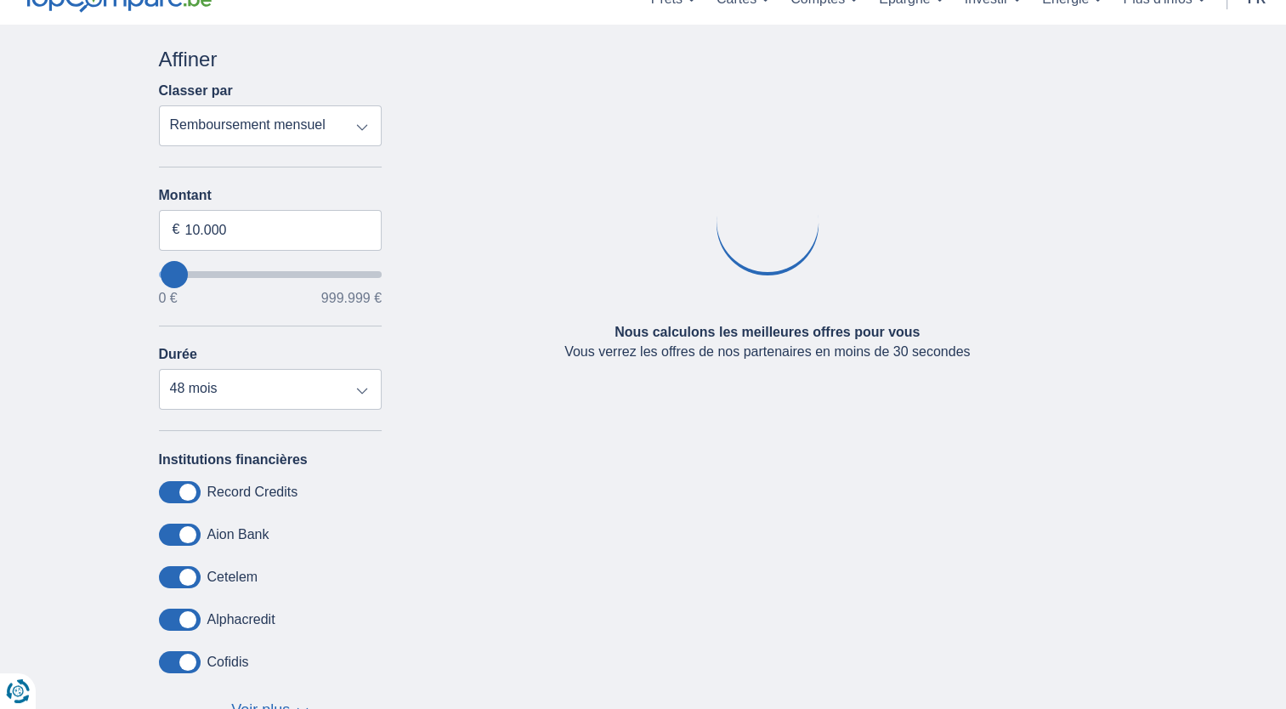
click at [98, 220] on div "× widget.non-eligible-application.title widget.non-eligible-application.text no…" at bounding box center [643, 407] width 1286 height 764
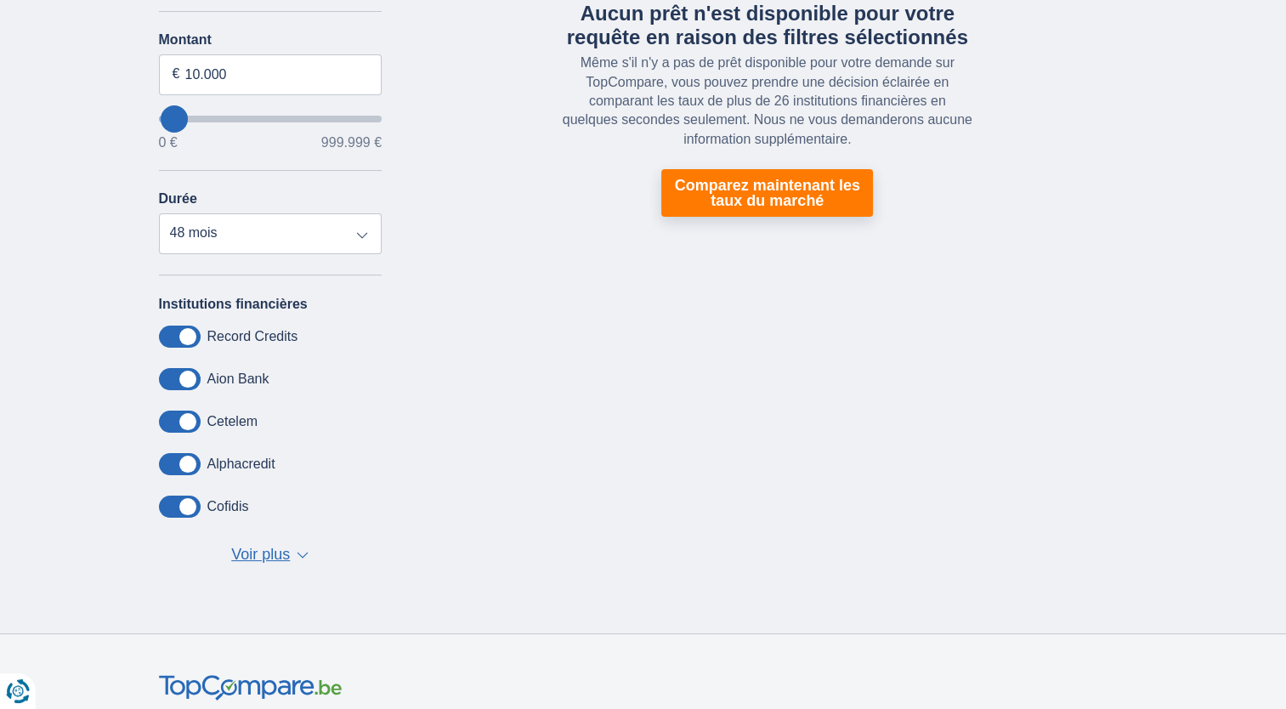
scroll to position [170, 0]
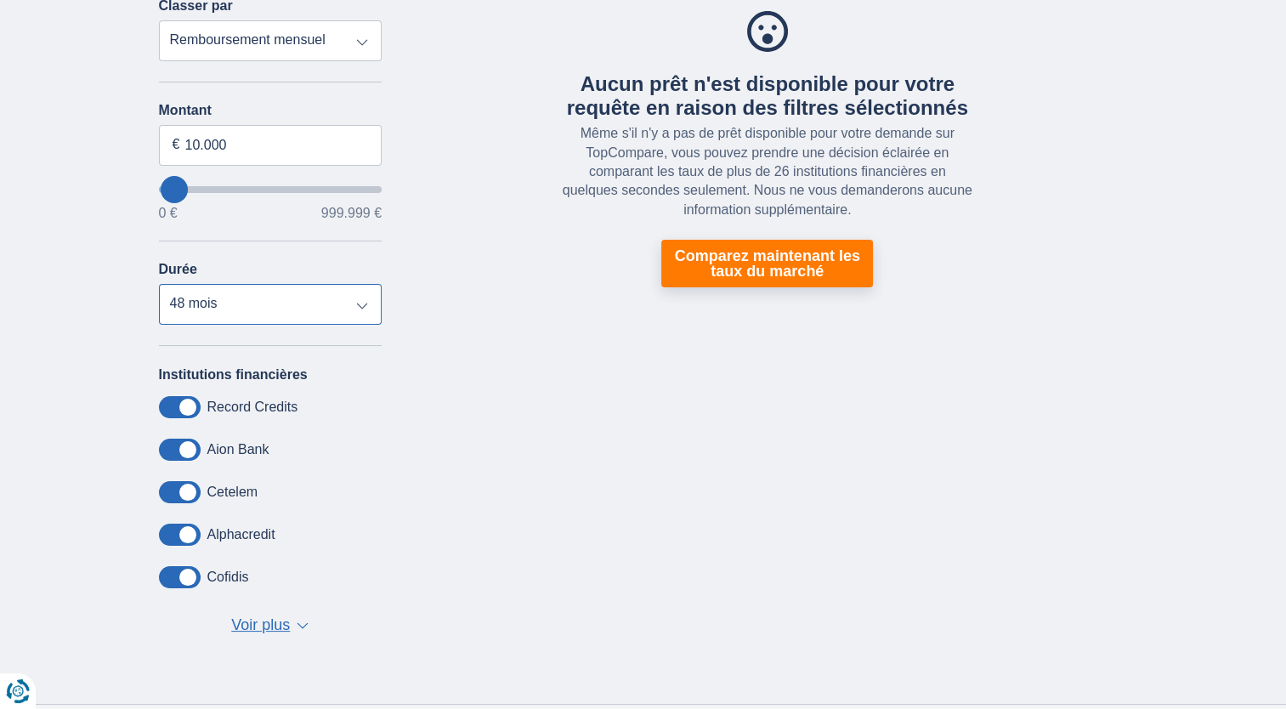
click at [363, 311] on select "12 mois 18 mois 24 mois 30 mois 36 mois 42 mois 48 mois" at bounding box center [271, 304] width 224 height 41
select select "42"
click at [159, 284] on select "12 mois 18 mois 24 mois 30 mois 36 mois 42 mois 48 mois" at bounding box center [271, 304] width 224 height 41
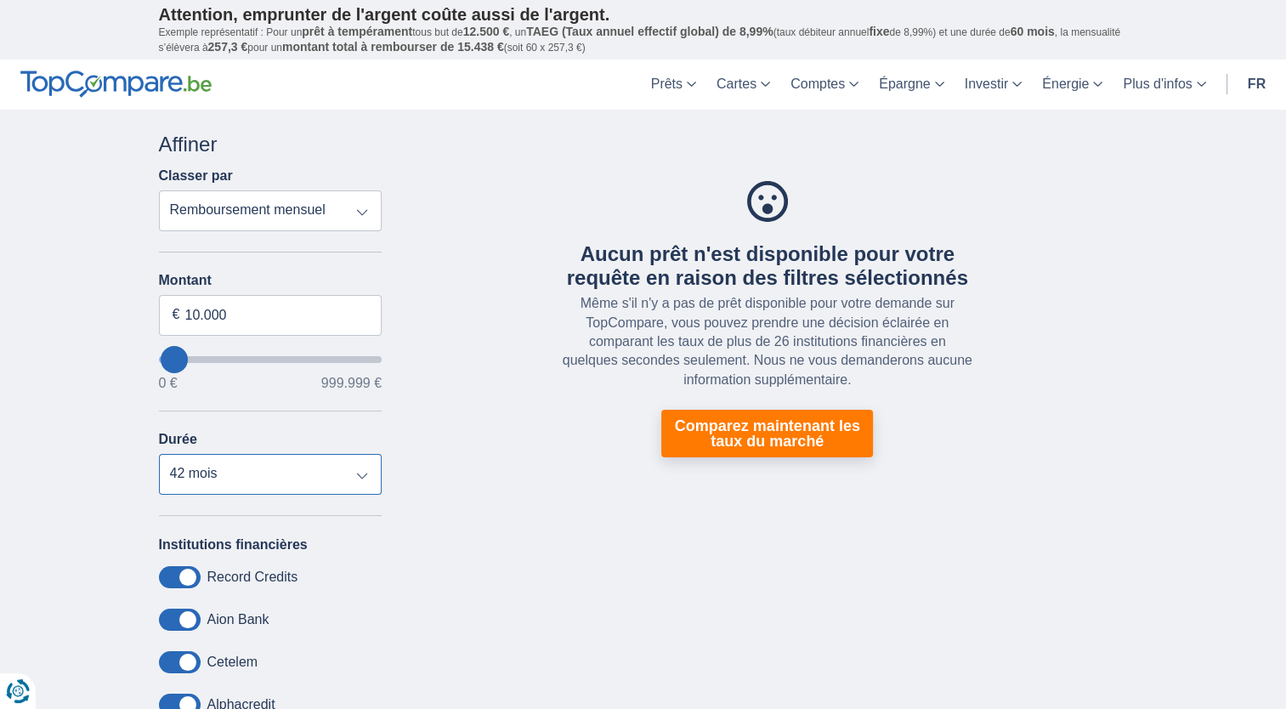
scroll to position [0, 0]
click at [266, 200] on select "Remboursement total TAEG Remboursement mensuel" at bounding box center [271, 210] width 224 height 41
select select "apr+"
click at [159, 190] on select "Remboursement total TAEG Remboursement mensuel" at bounding box center [271, 210] width 224 height 41
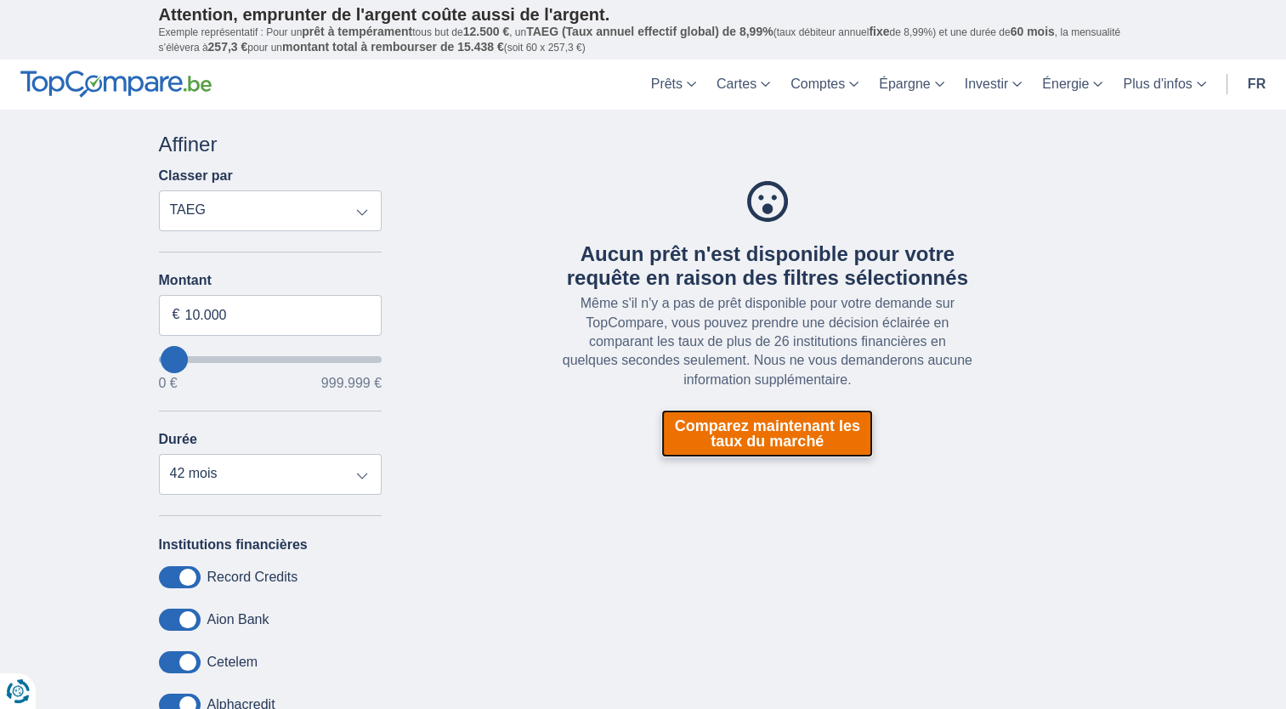
click at [716, 423] on link "Comparez maintenant les taux du marché" at bounding box center [768, 434] width 212 height 48
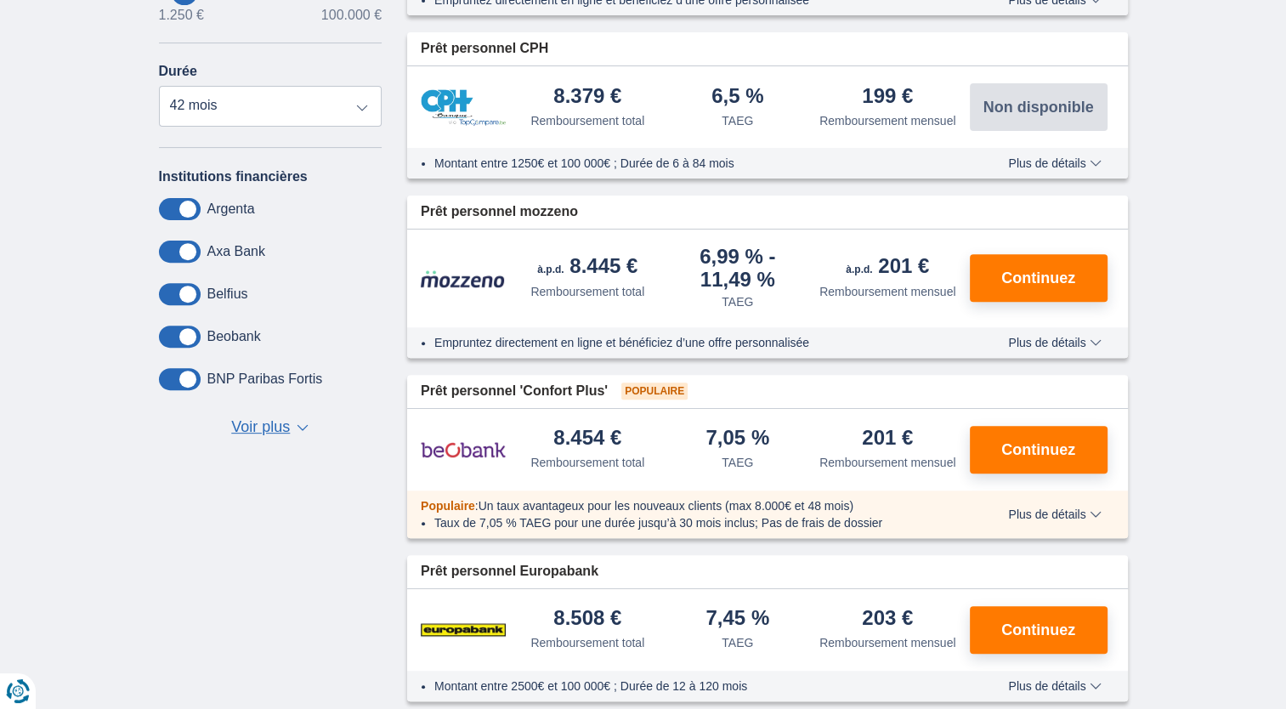
scroll to position [850, 0]
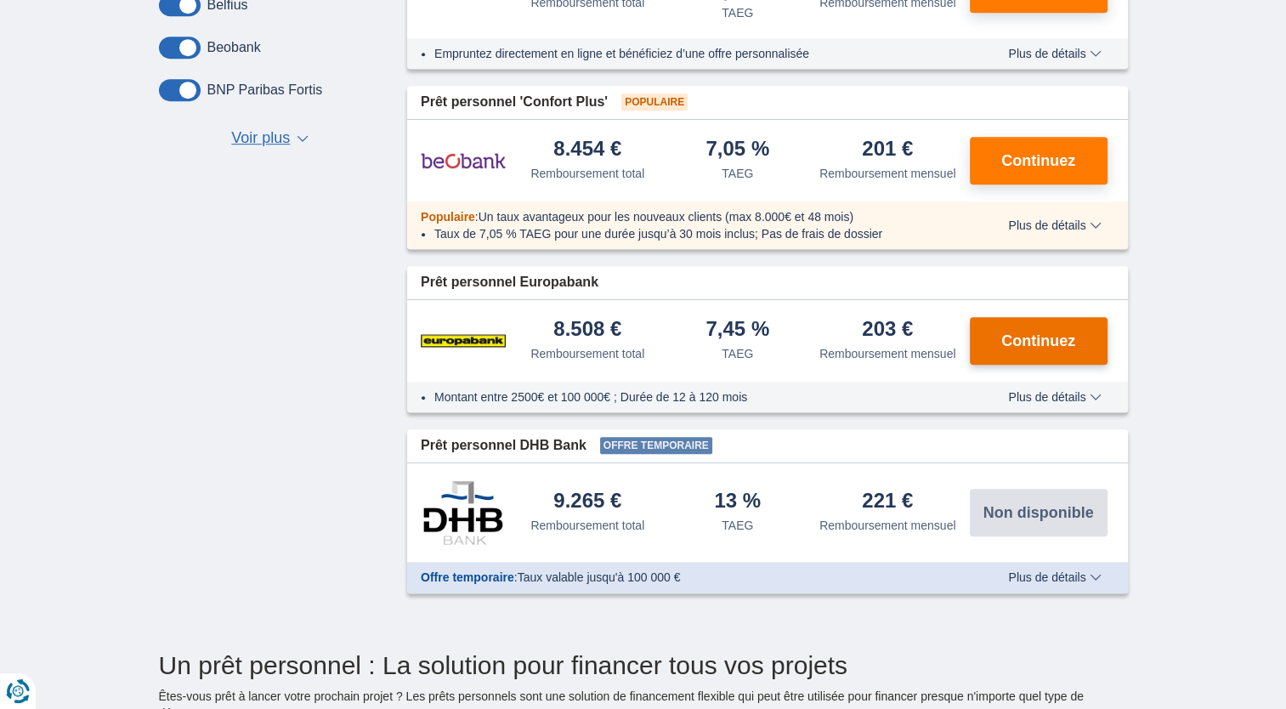
click at [1003, 342] on span "Continuez" at bounding box center [1039, 340] width 74 height 15
